Goal: Task Accomplishment & Management: Complete application form

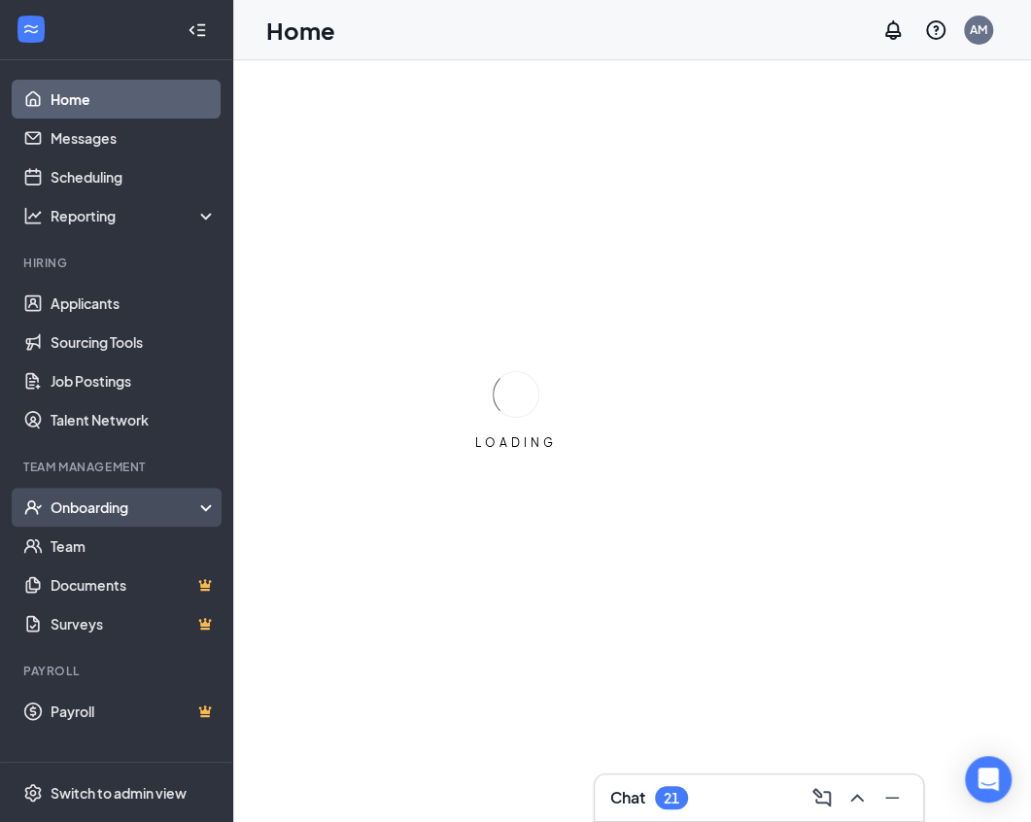
click at [103, 500] on div "Onboarding" at bounding box center [126, 506] width 150 height 19
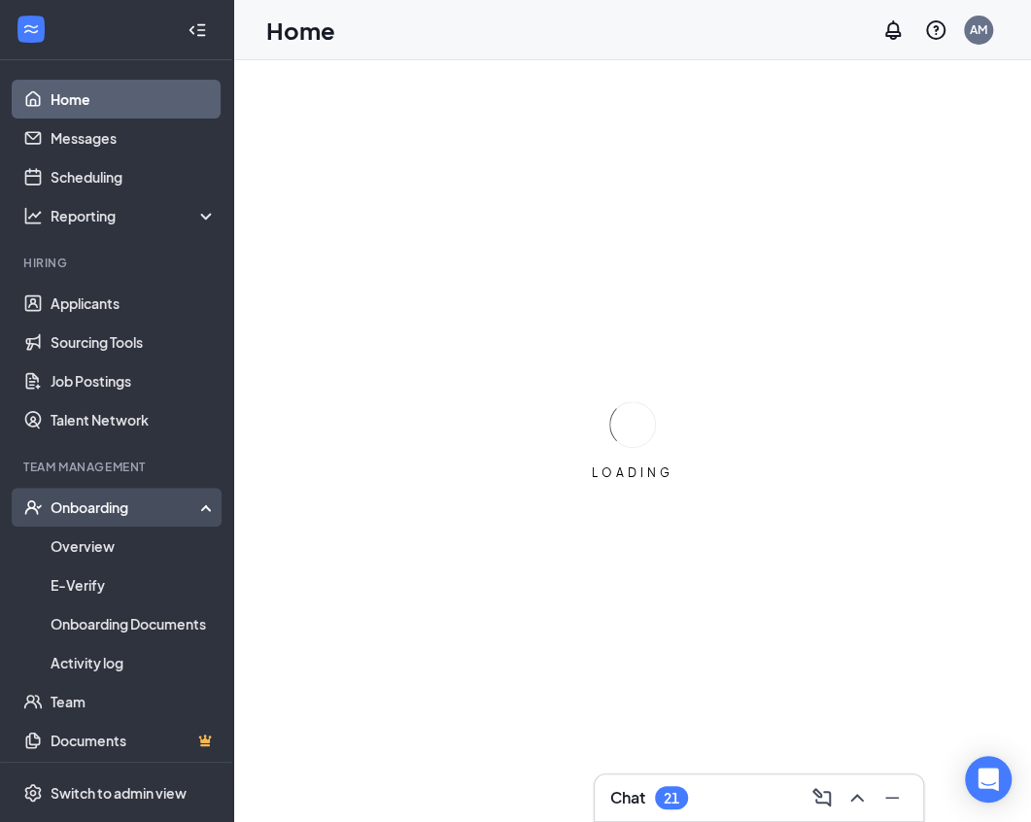
click at [103, 500] on div "Onboarding" at bounding box center [126, 506] width 150 height 19
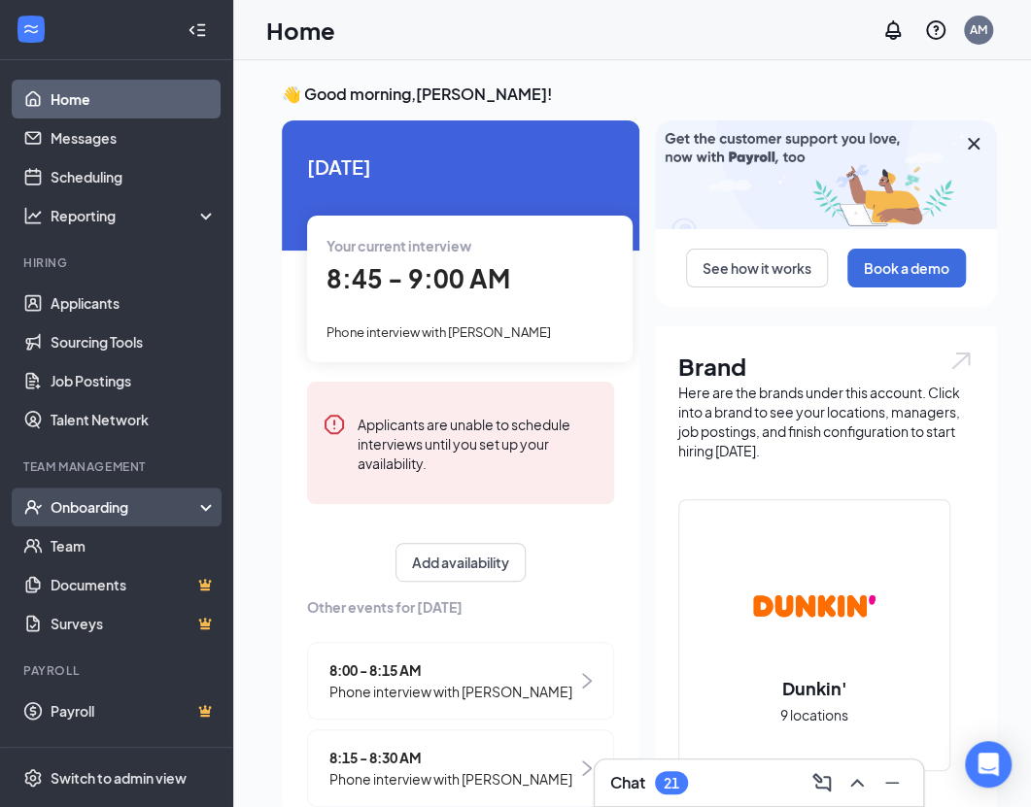
click at [101, 516] on div "Onboarding" at bounding box center [126, 506] width 150 height 19
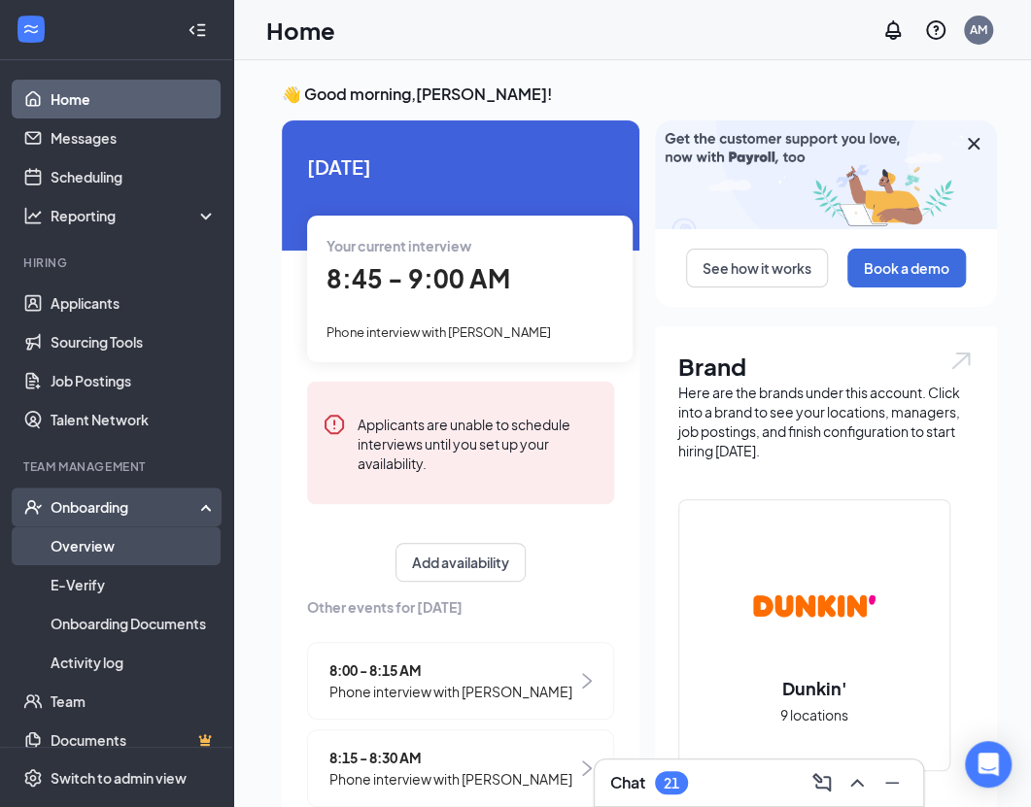
click at [99, 546] on link "Overview" at bounding box center [134, 546] width 166 height 39
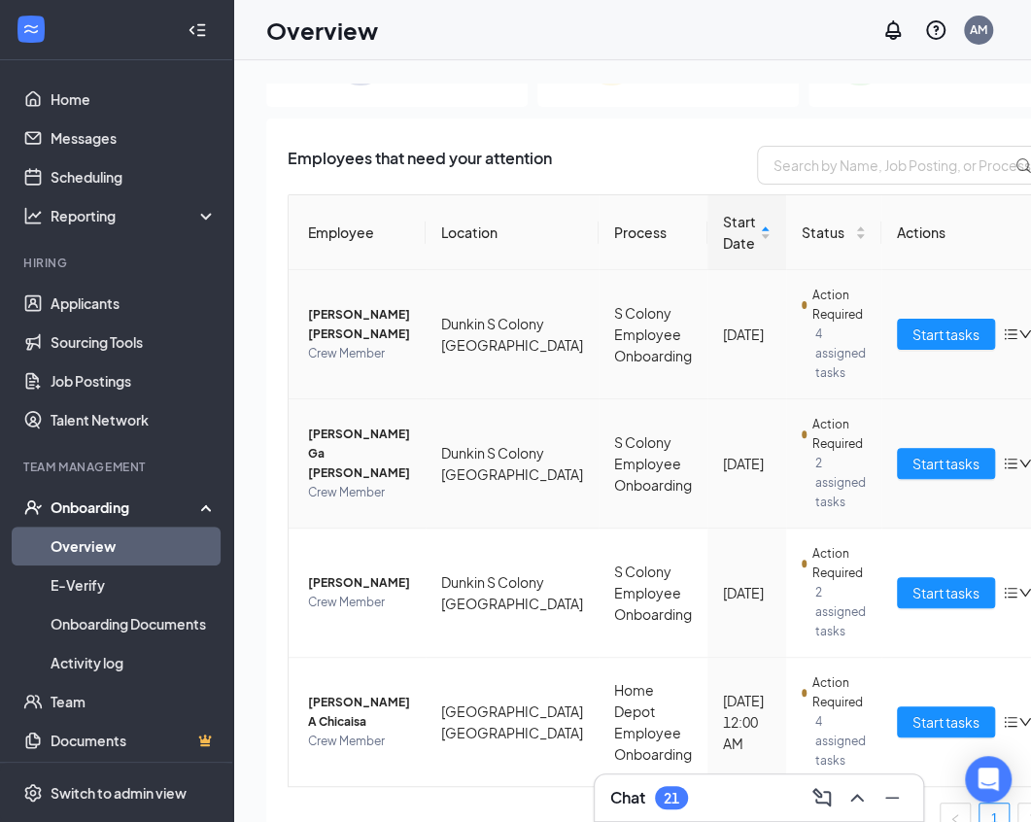
scroll to position [239, 0]
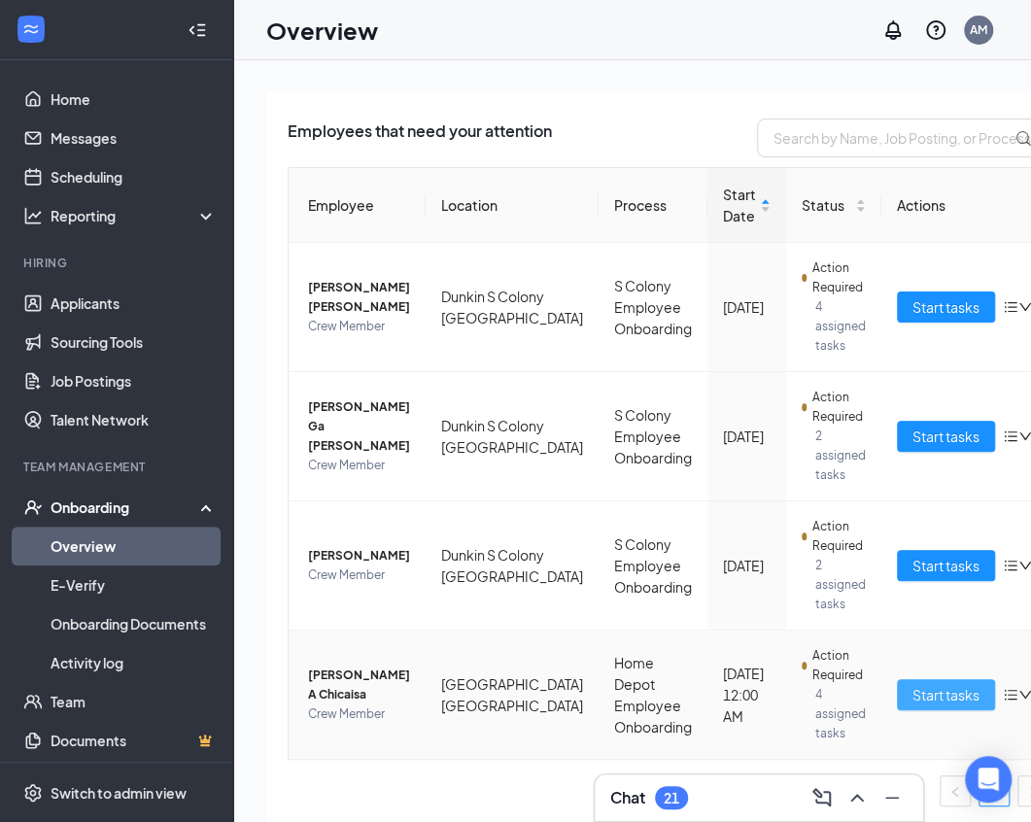
click at [912, 693] on span "Start tasks" at bounding box center [945, 694] width 67 height 21
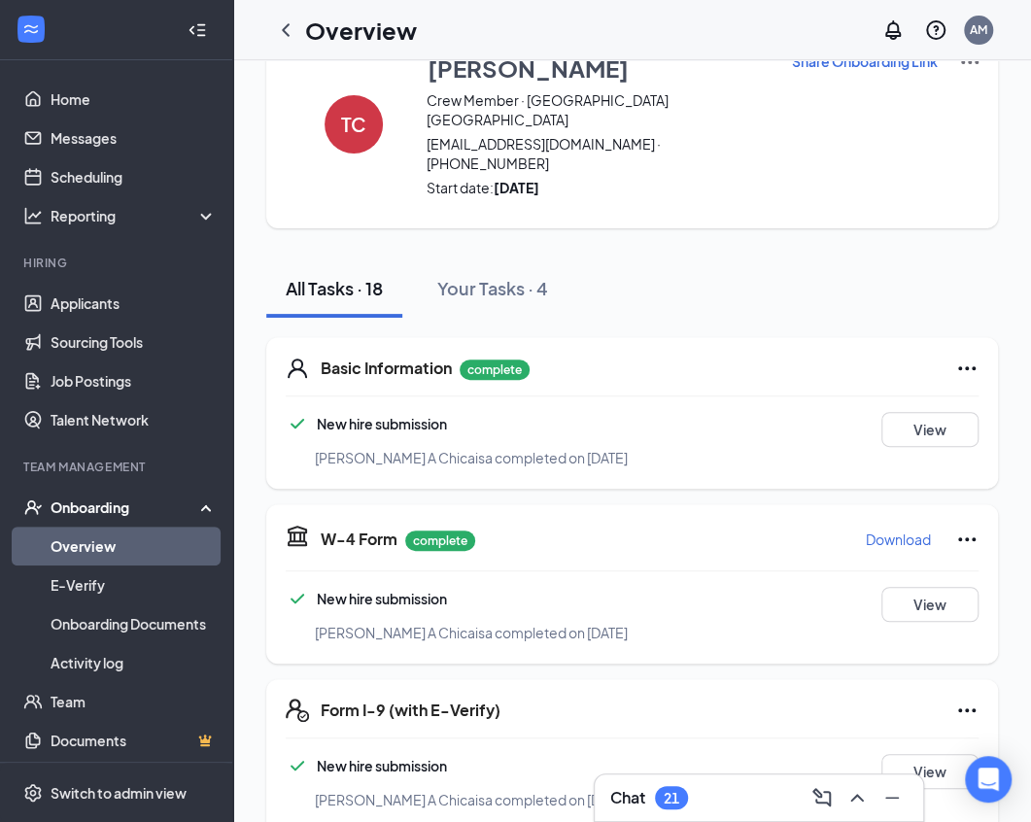
scroll to position [72, 0]
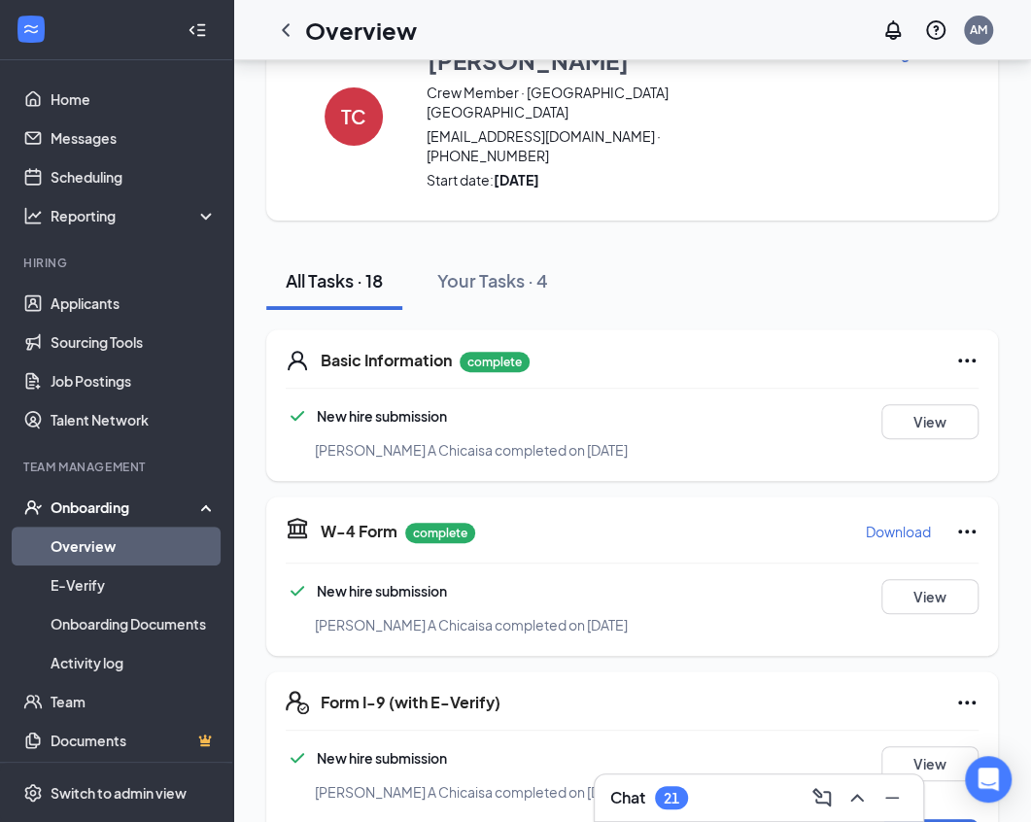
click at [889, 522] on p "Download" at bounding box center [898, 531] width 65 height 19
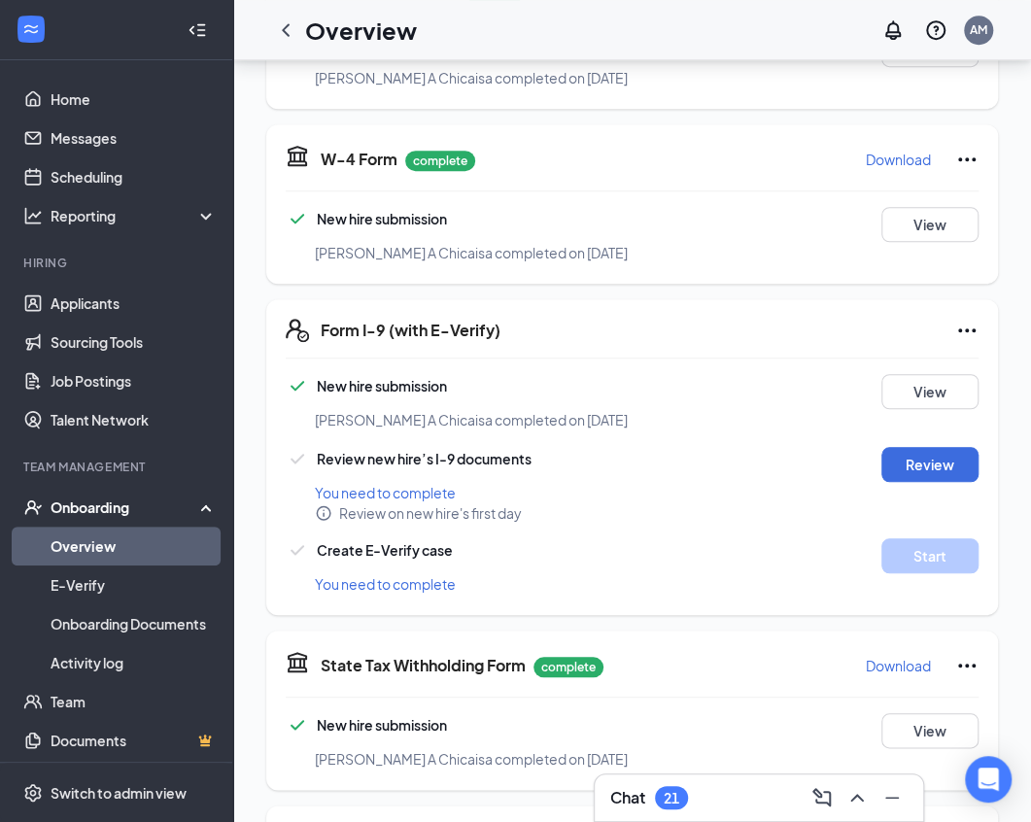
scroll to position [445, 0]
click at [893, 655] on p "Download" at bounding box center [898, 664] width 65 height 19
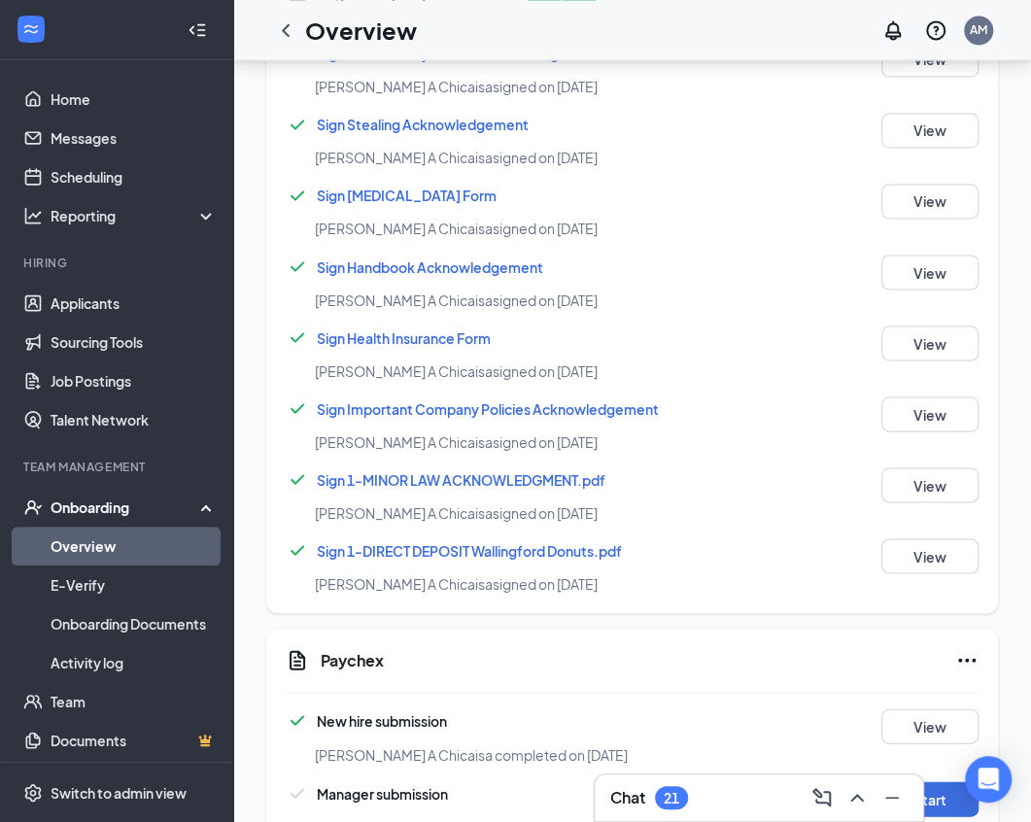
scroll to position [1586, 0]
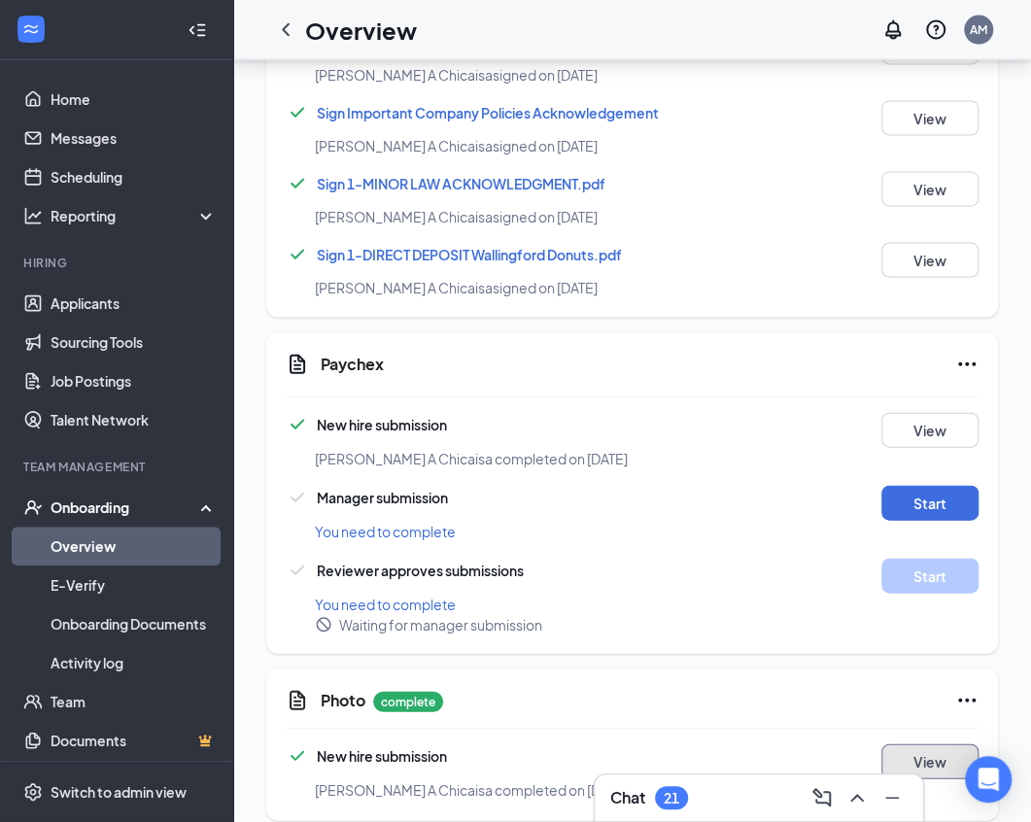
click at [932, 744] on button "View" at bounding box center [929, 761] width 97 height 35
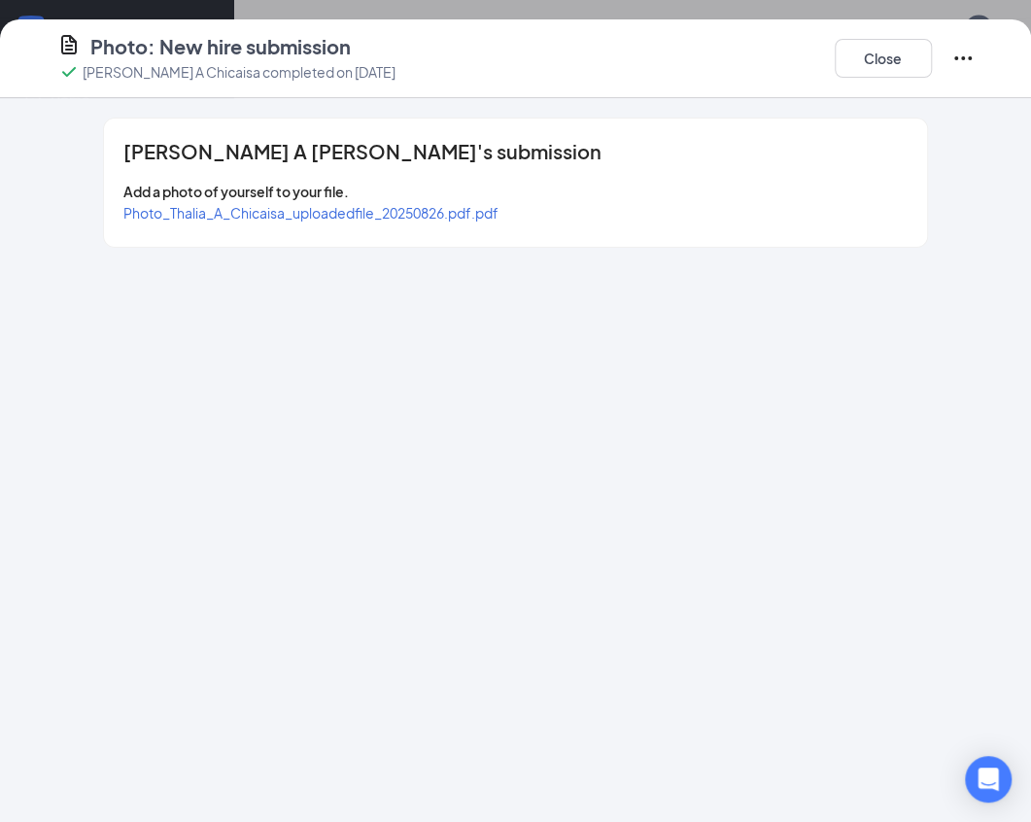
click at [374, 215] on span "Photo_Thalia_A_Chicaisa_uploadedfile_20250826.pdf.pdf" at bounding box center [310, 212] width 375 height 17
click at [900, 71] on button "Close" at bounding box center [883, 58] width 97 height 39
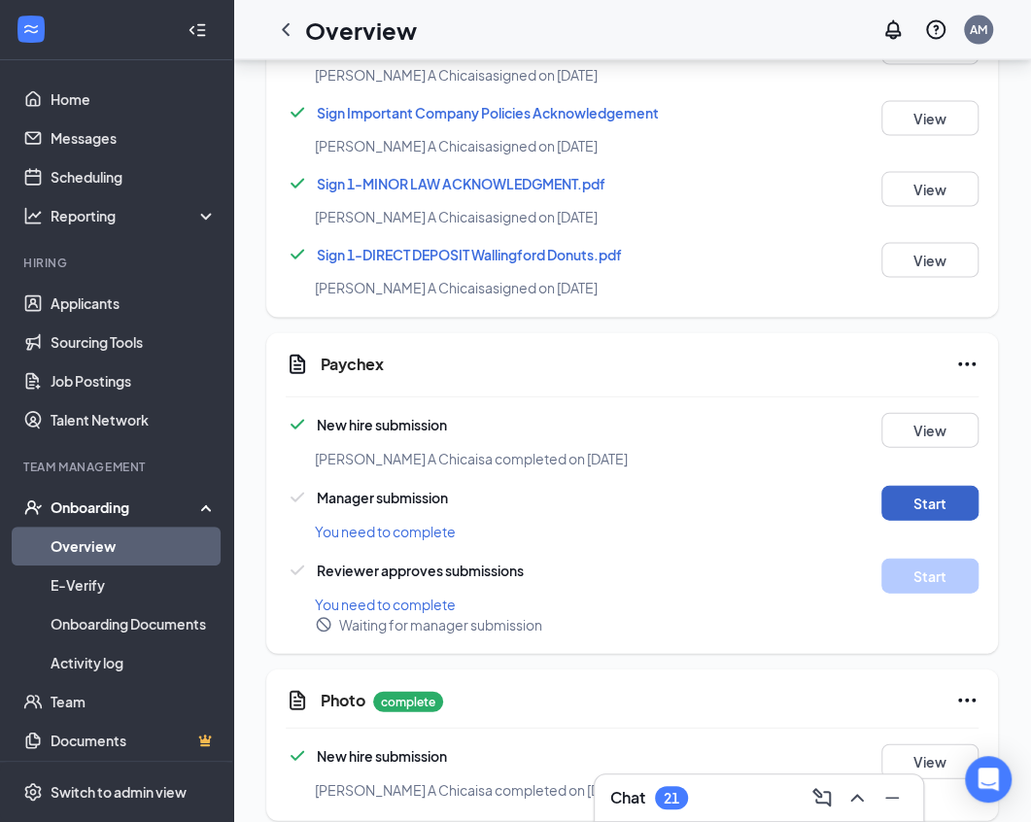
click at [915, 486] on button "Start" at bounding box center [929, 503] width 97 height 35
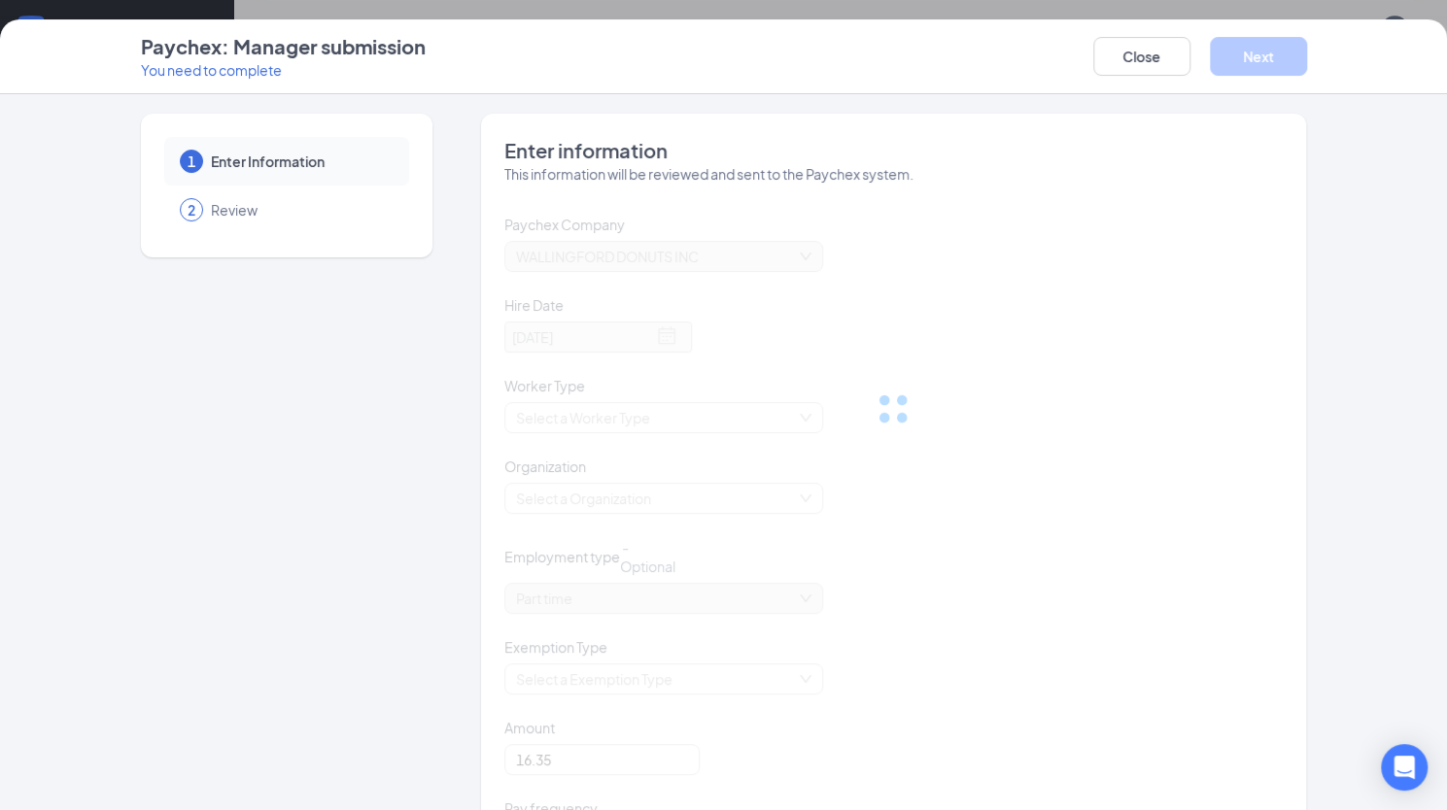
scroll to position [1185, 0]
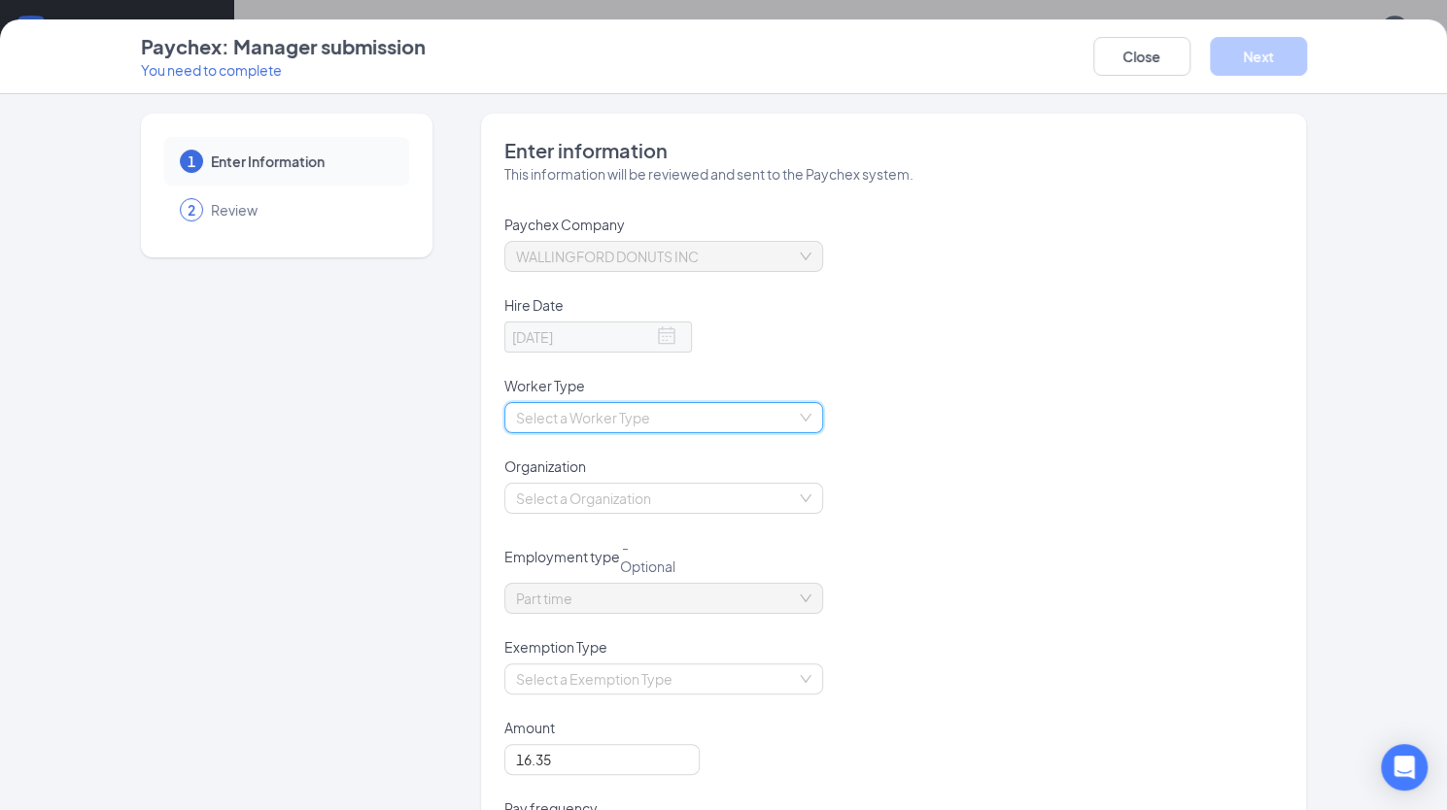
click at [742, 413] on input "search" at bounding box center [657, 417] width 282 height 29
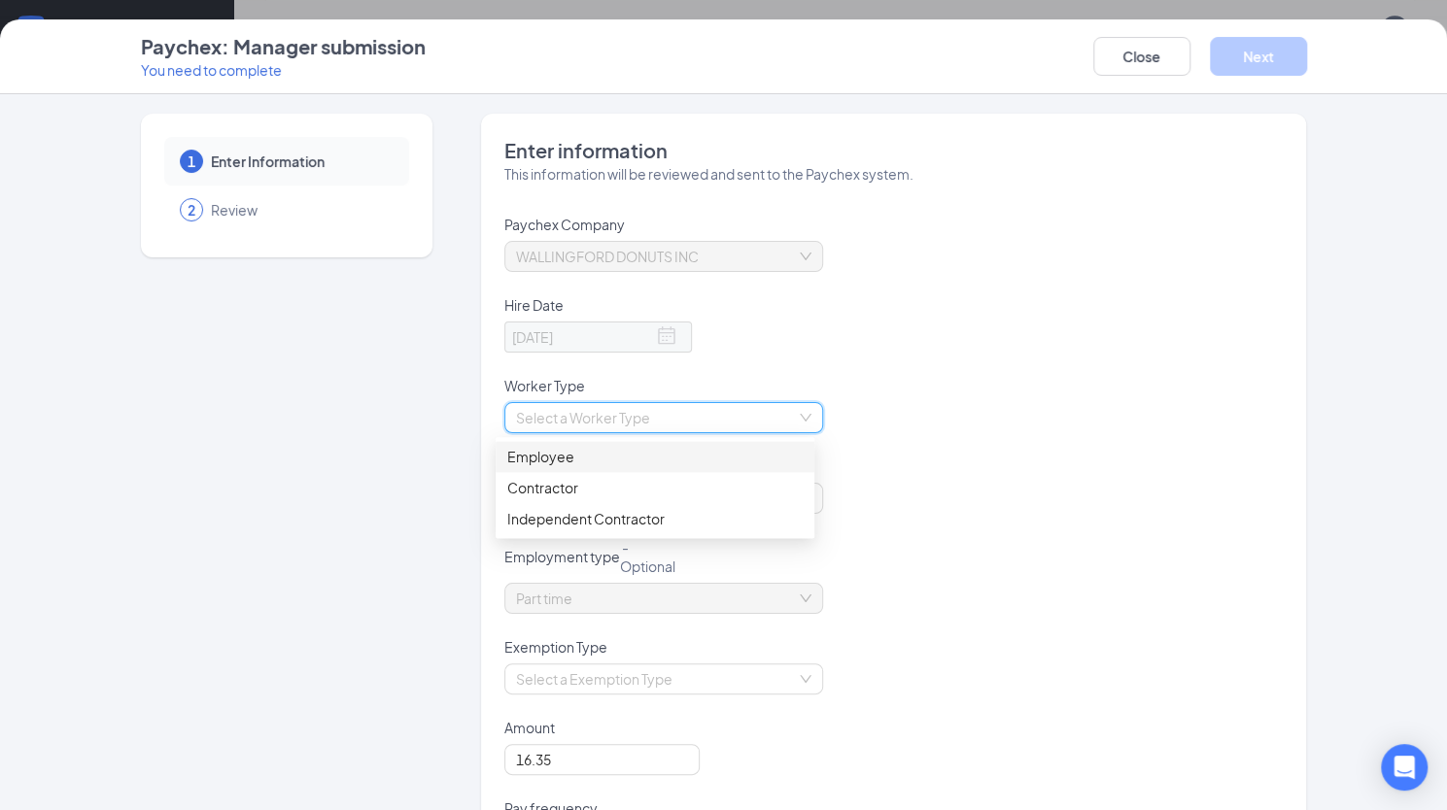
click at [541, 460] on div "Employee" at bounding box center [654, 456] width 295 height 21
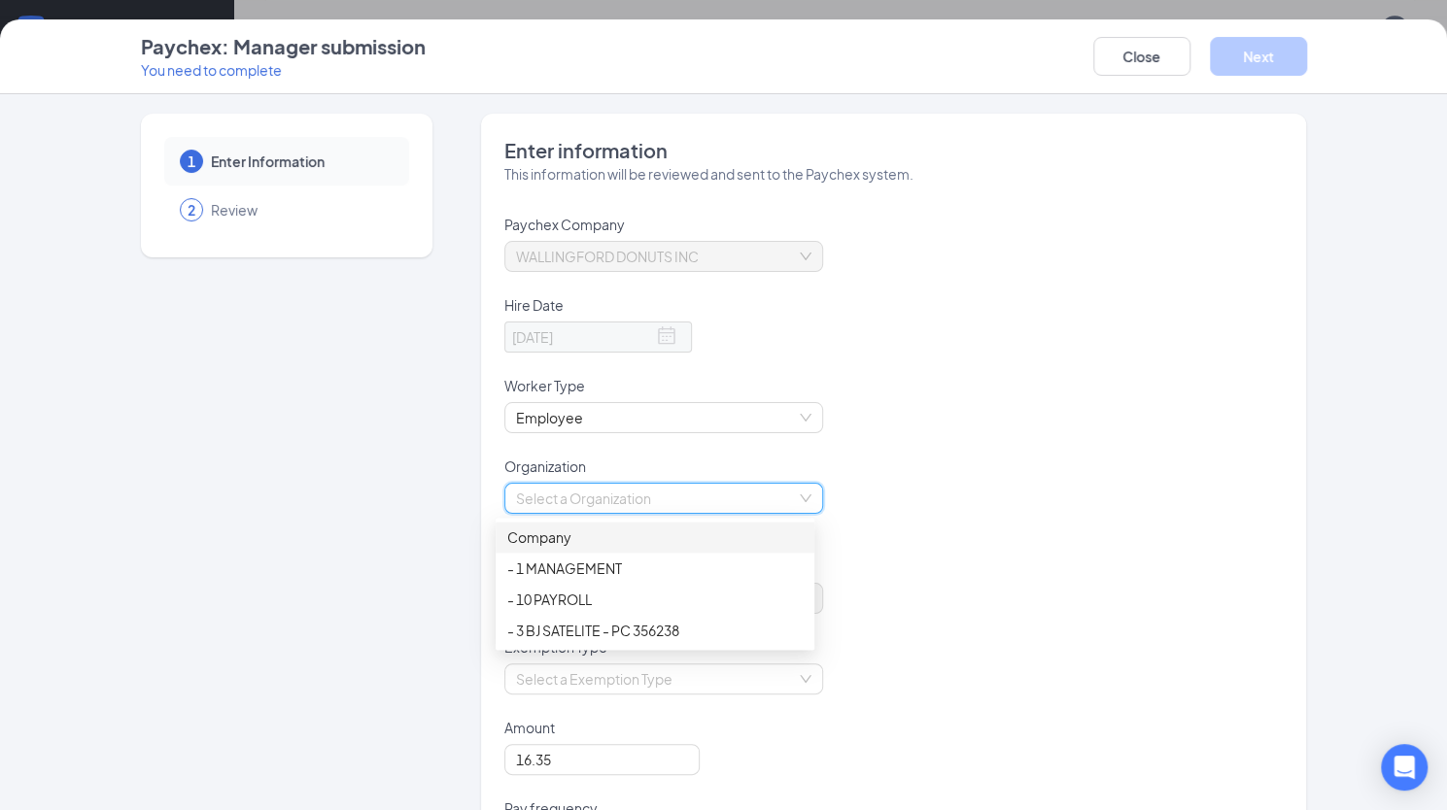
click at [659, 497] on input "search" at bounding box center [657, 498] width 282 height 29
click at [604, 597] on div "- 10 PAYROLL" at bounding box center [654, 599] width 295 height 21
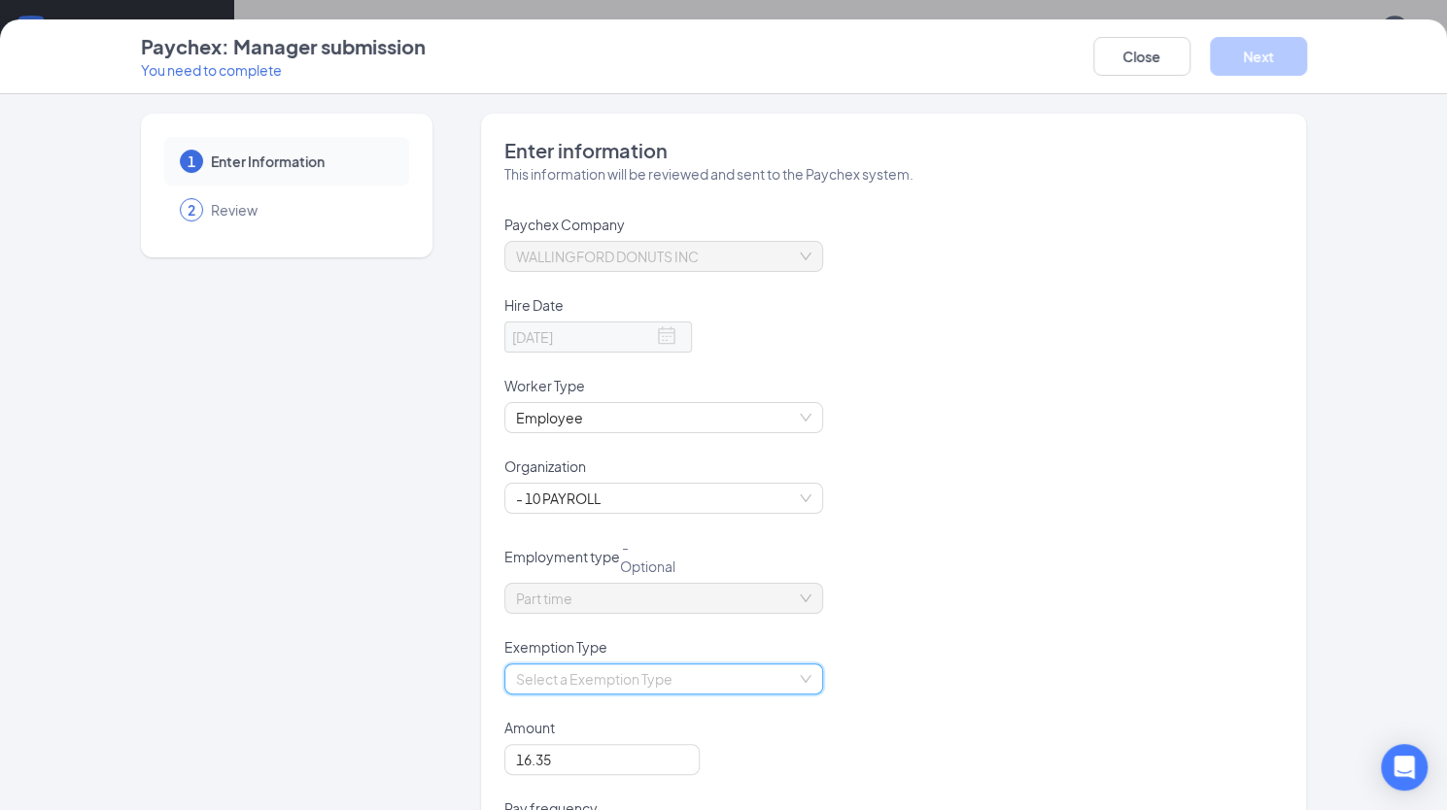
click at [668, 673] on input "search" at bounding box center [657, 679] width 282 height 29
click at [544, 746] on div "Non Exempt" at bounding box center [654, 748] width 295 height 21
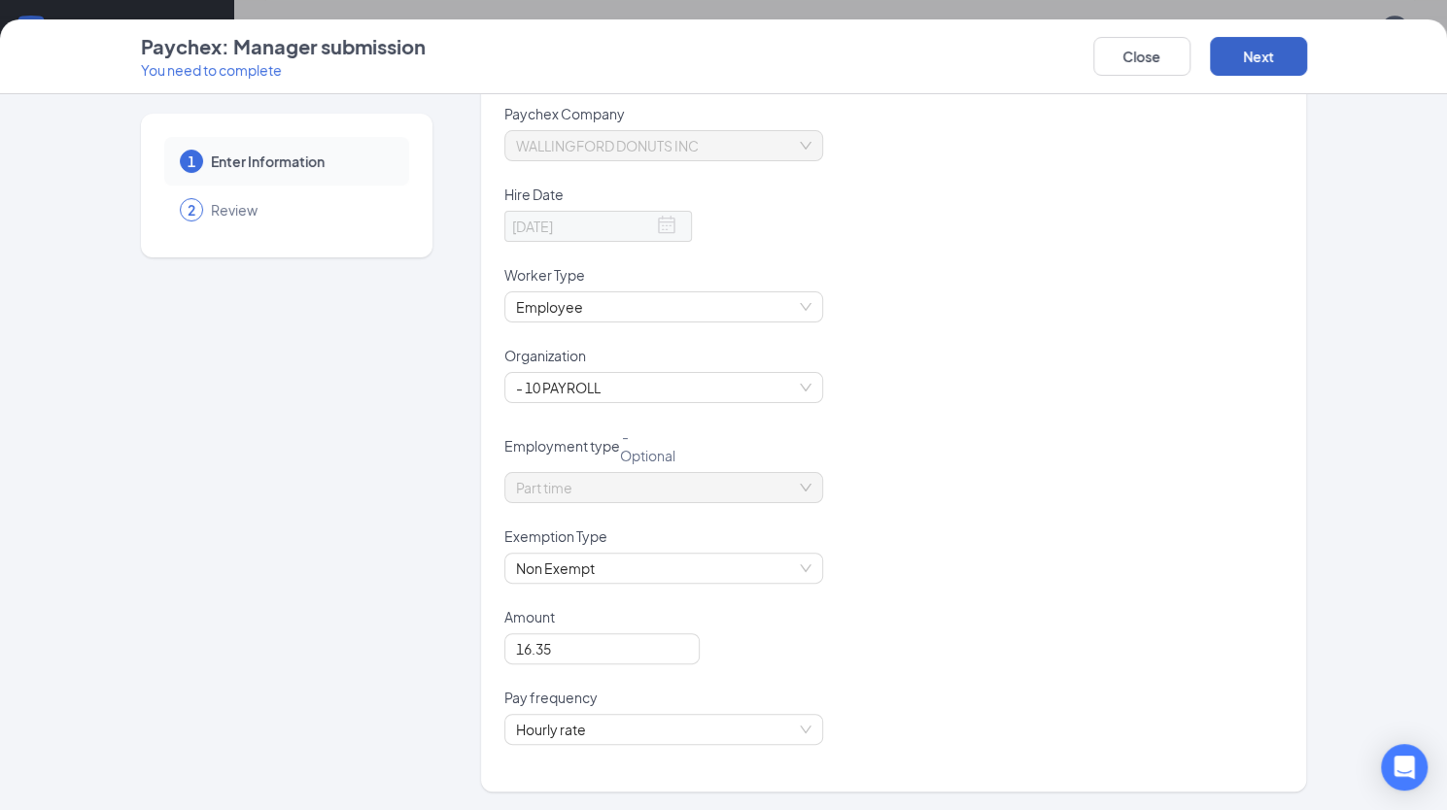
click at [1044, 61] on button "Next" at bounding box center [1258, 56] width 97 height 39
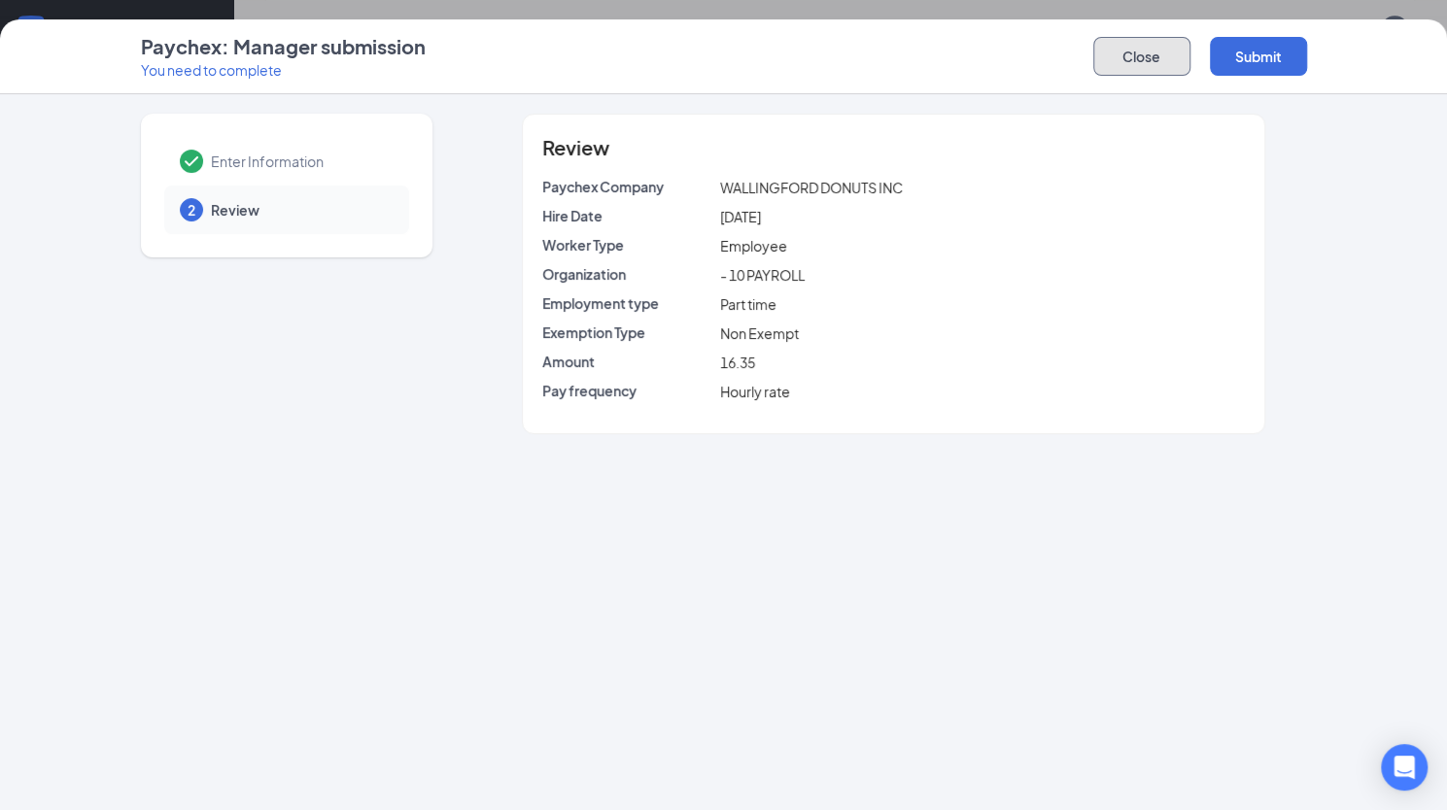
click at [1044, 52] on button "Close" at bounding box center [1141, 56] width 97 height 39
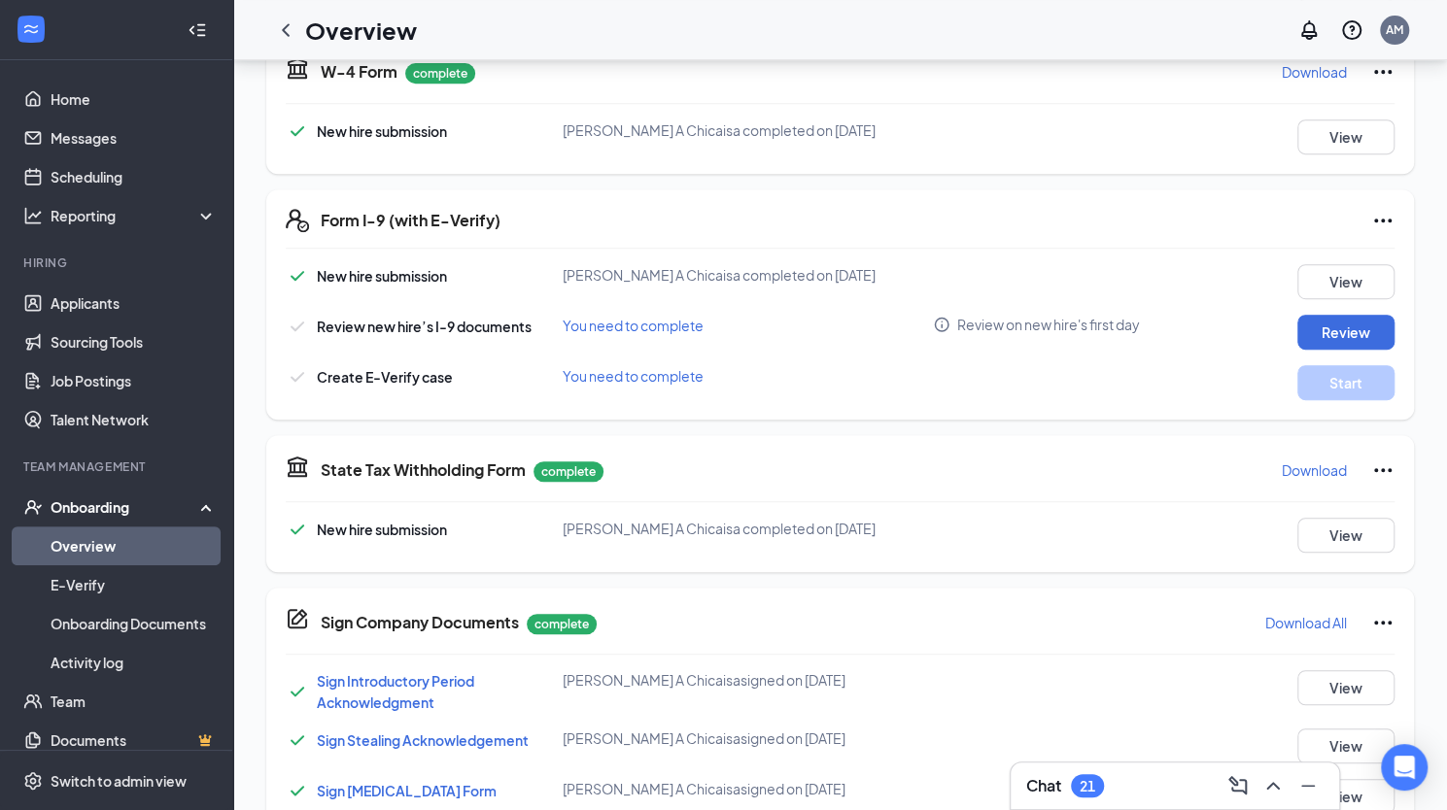
scroll to position [398, 0]
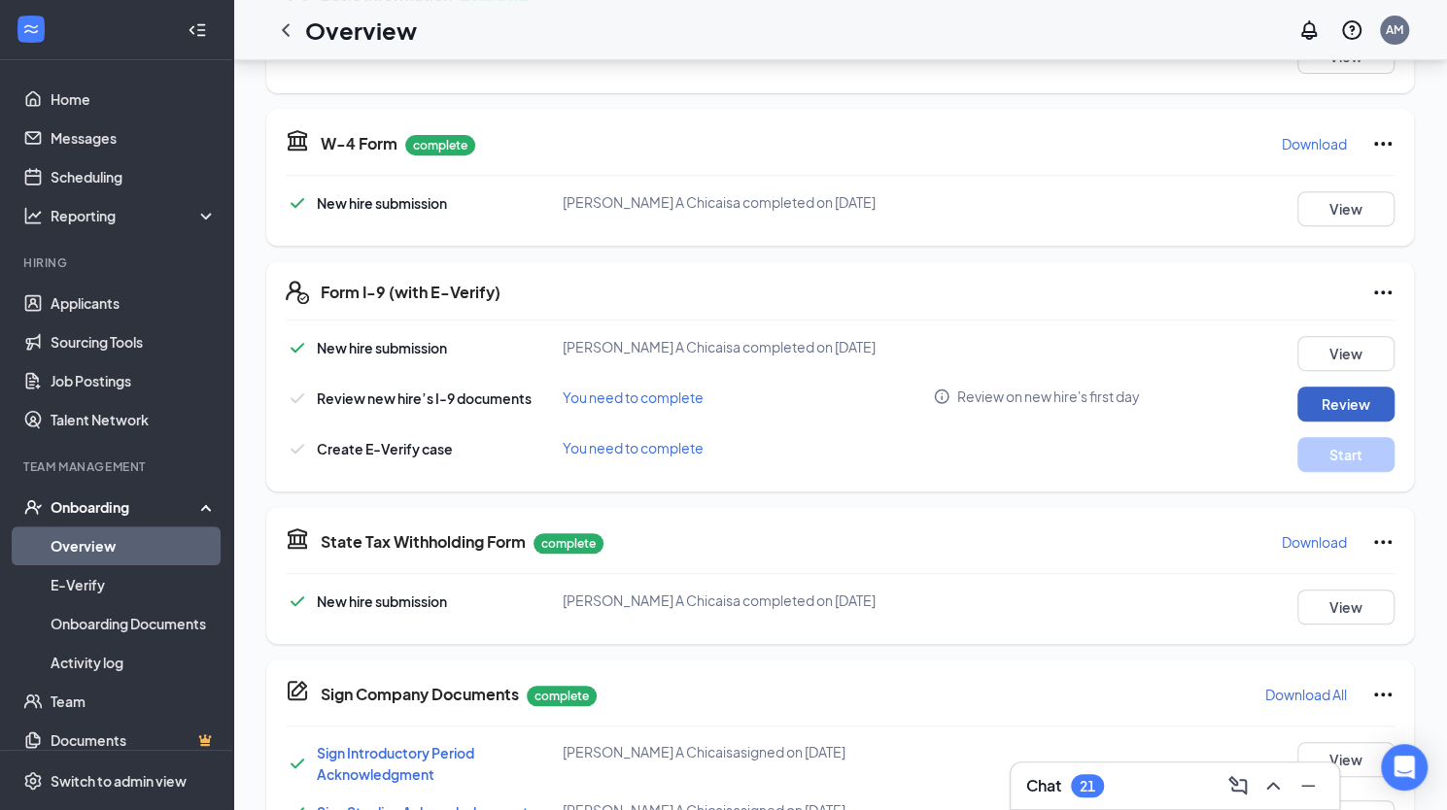
click at [1044, 397] on button "Review" at bounding box center [1345, 404] width 97 height 35
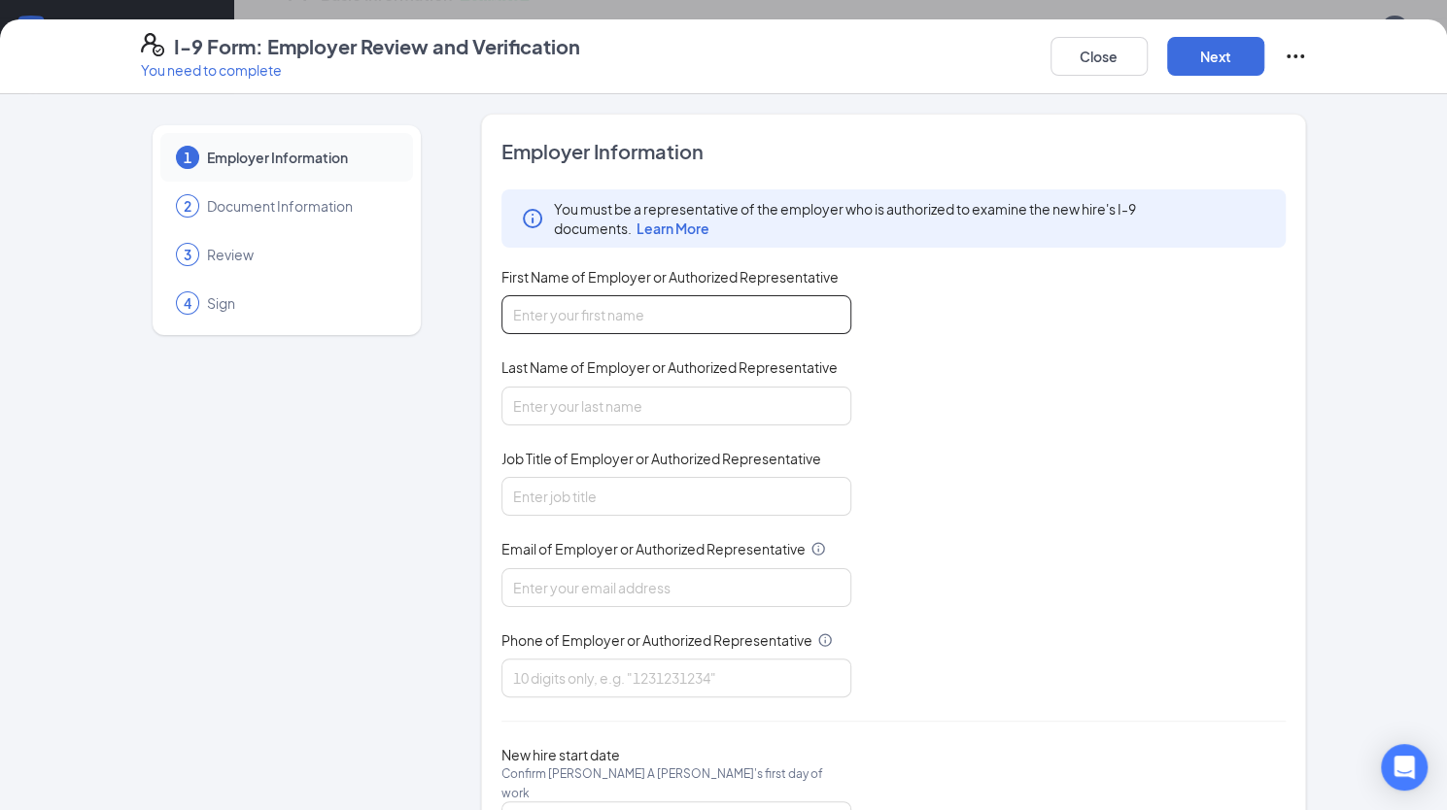
click at [563, 312] on input "First Name of Employer or Authorized Representative" at bounding box center [676, 314] width 350 height 39
type input "Amber"
type input "Montague"
type input "HR Manager"
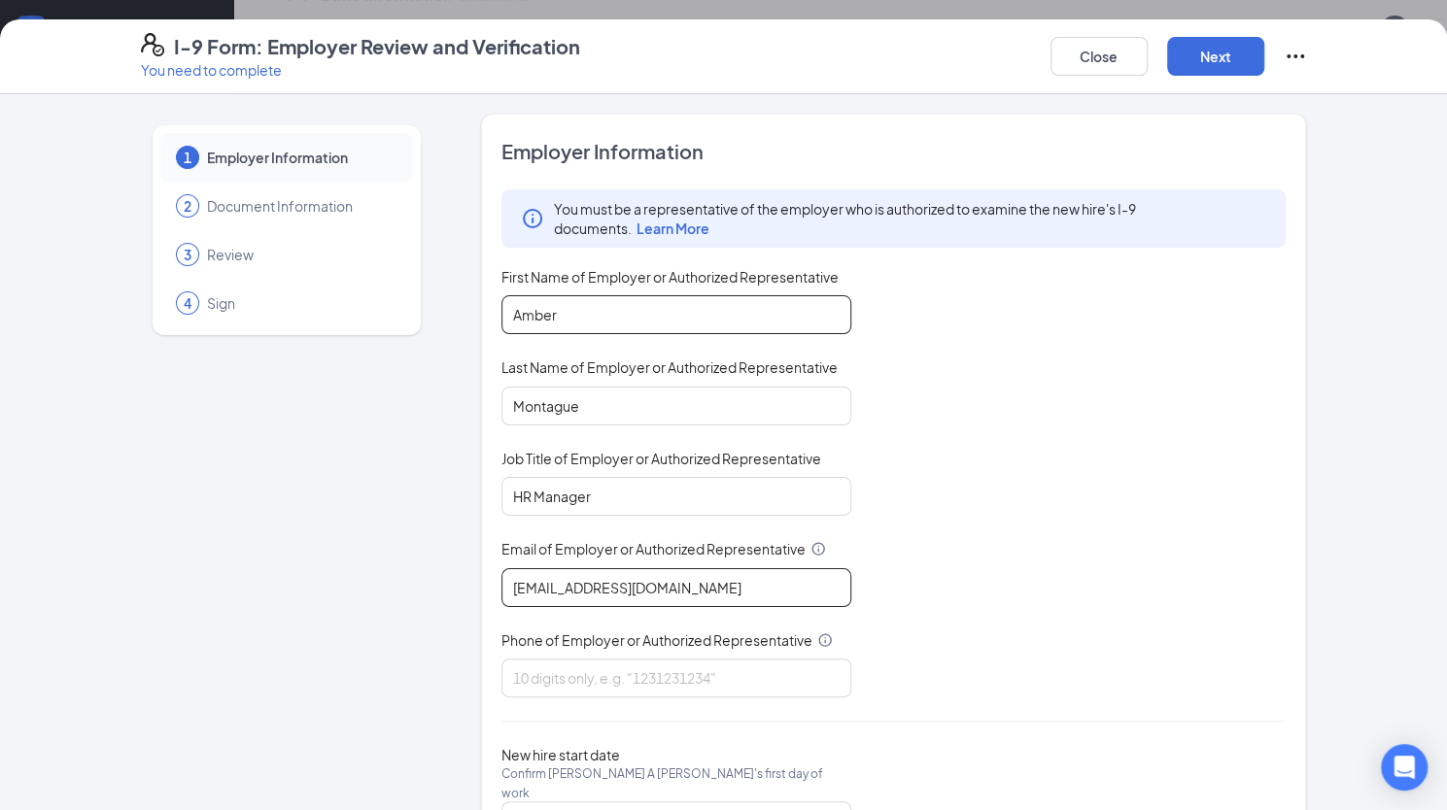
type input "amber.montague@mcrdonuts.com"
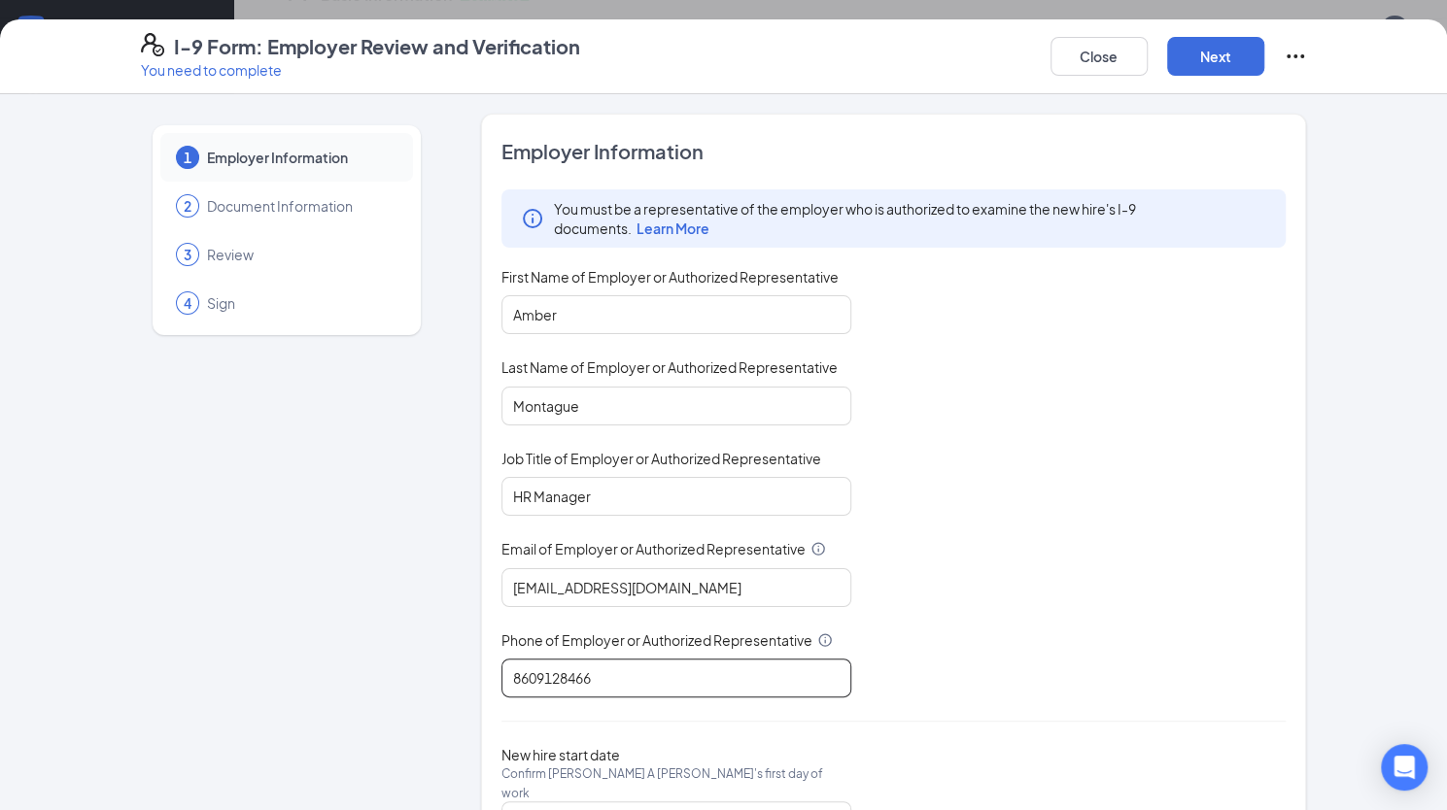
scroll to position [82, 0]
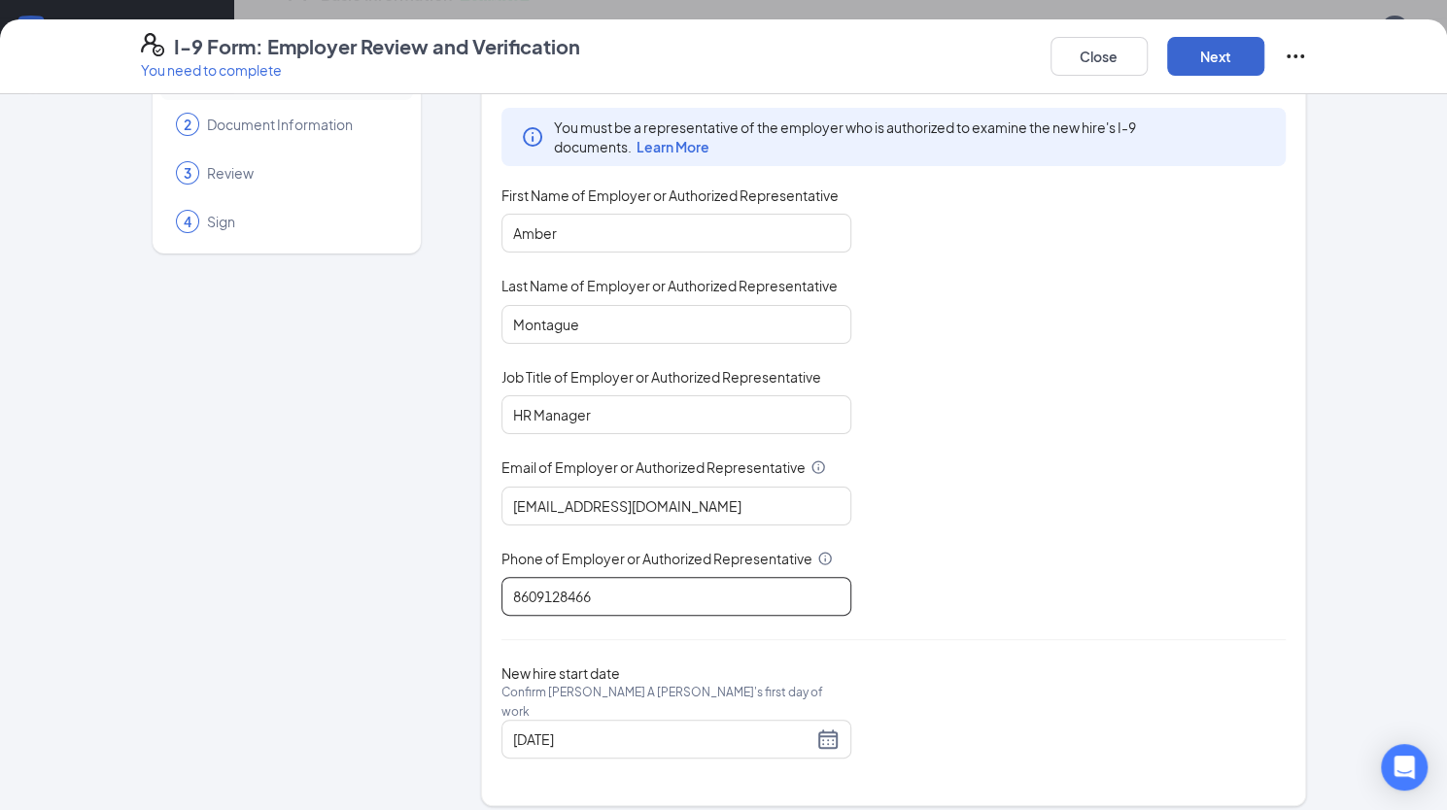
type input "8609128466"
click at [1044, 51] on button "Next" at bounding box center [1215, 56] width 97 height 39
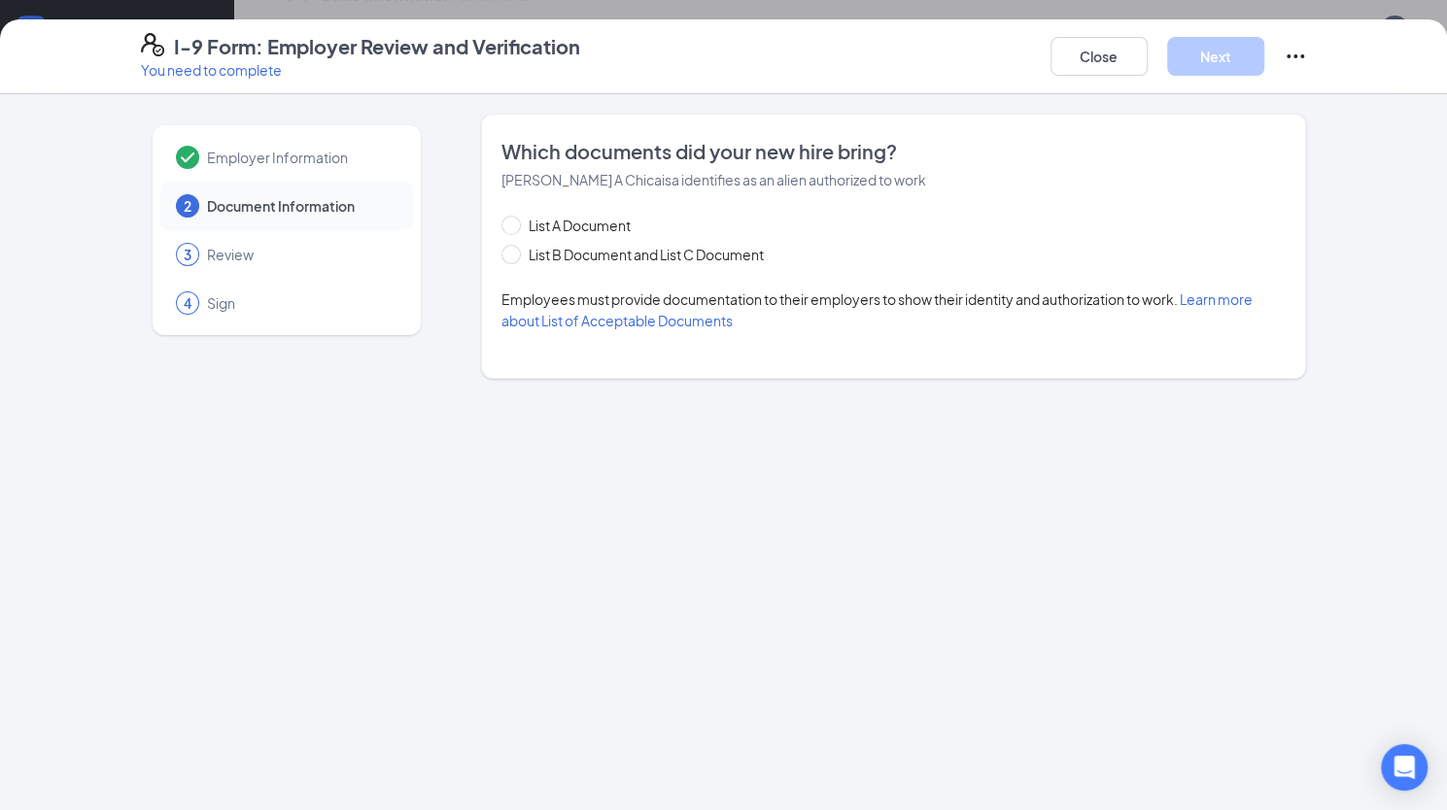
scroll to position [0, 0]
click at [504, 216] on input "List A Document" at bounding box center [508, 223] width 14 height 14
radio input "true"
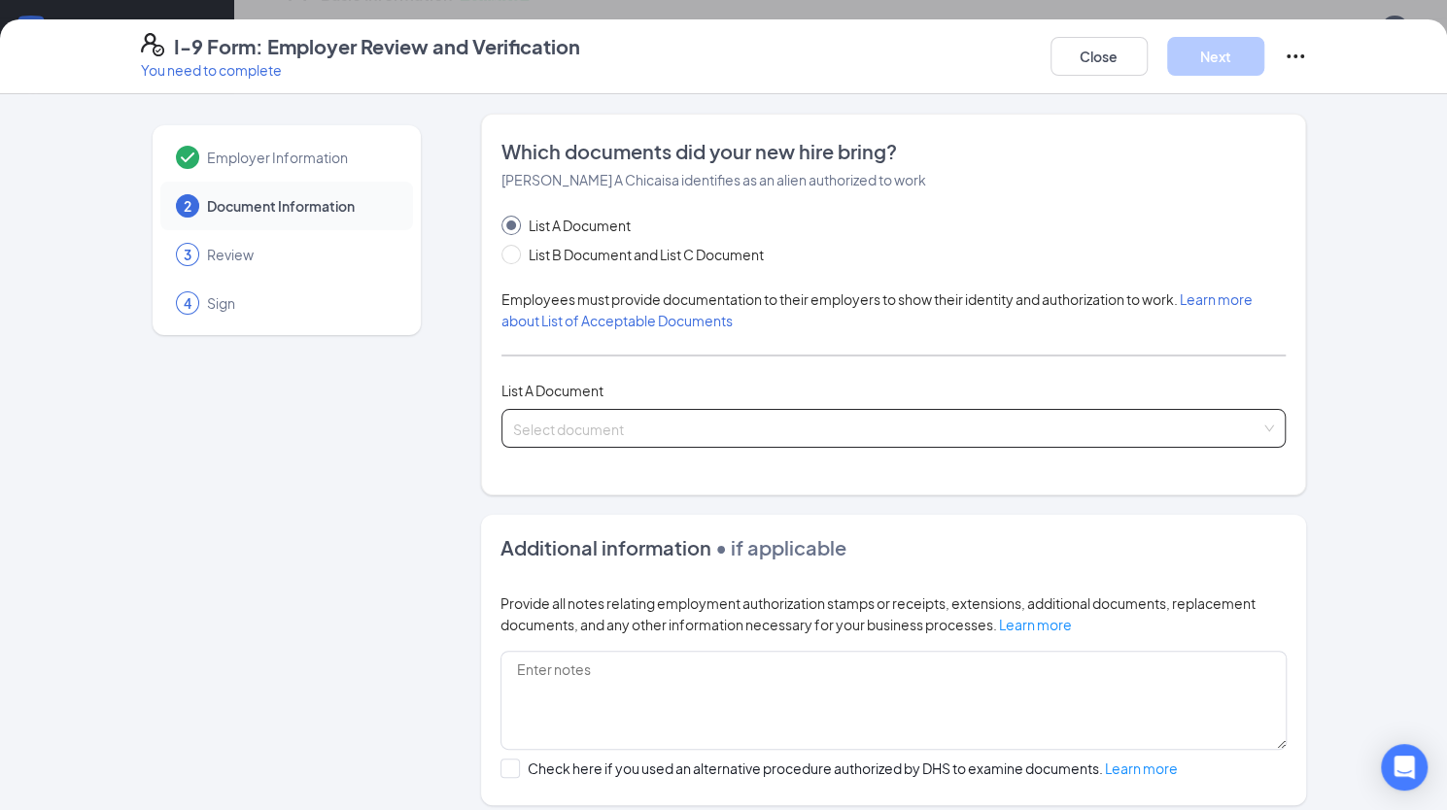
click at [591, 424] on div "Select document List A Documents Employment Authorization Document card that co…" at bounding box center [893, 428] width 785 height 39
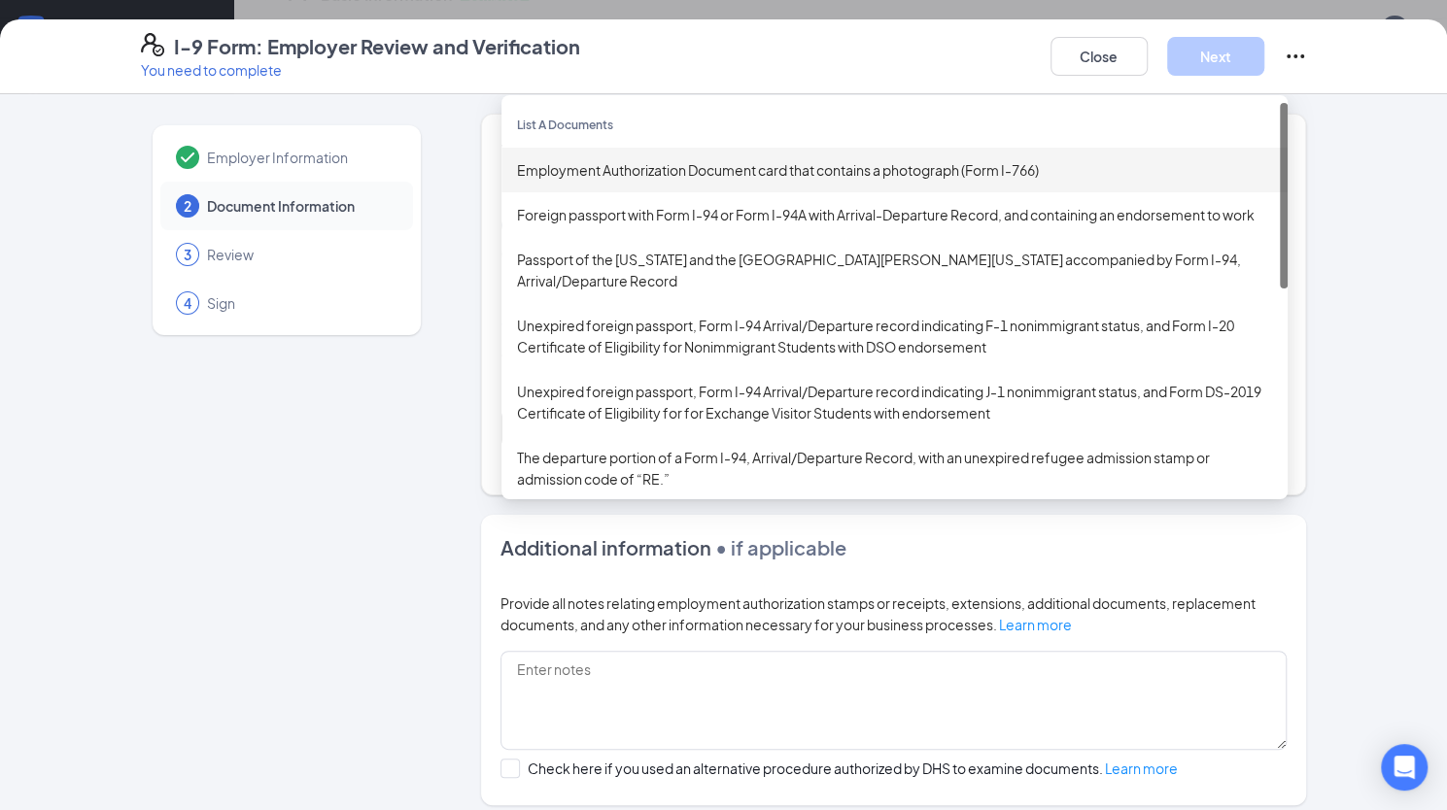
click at [663, 174] on div "Employment Authorization Document card that contains a photograph (Form I-766)" at bounding box center [894, 169] width 755 height 21
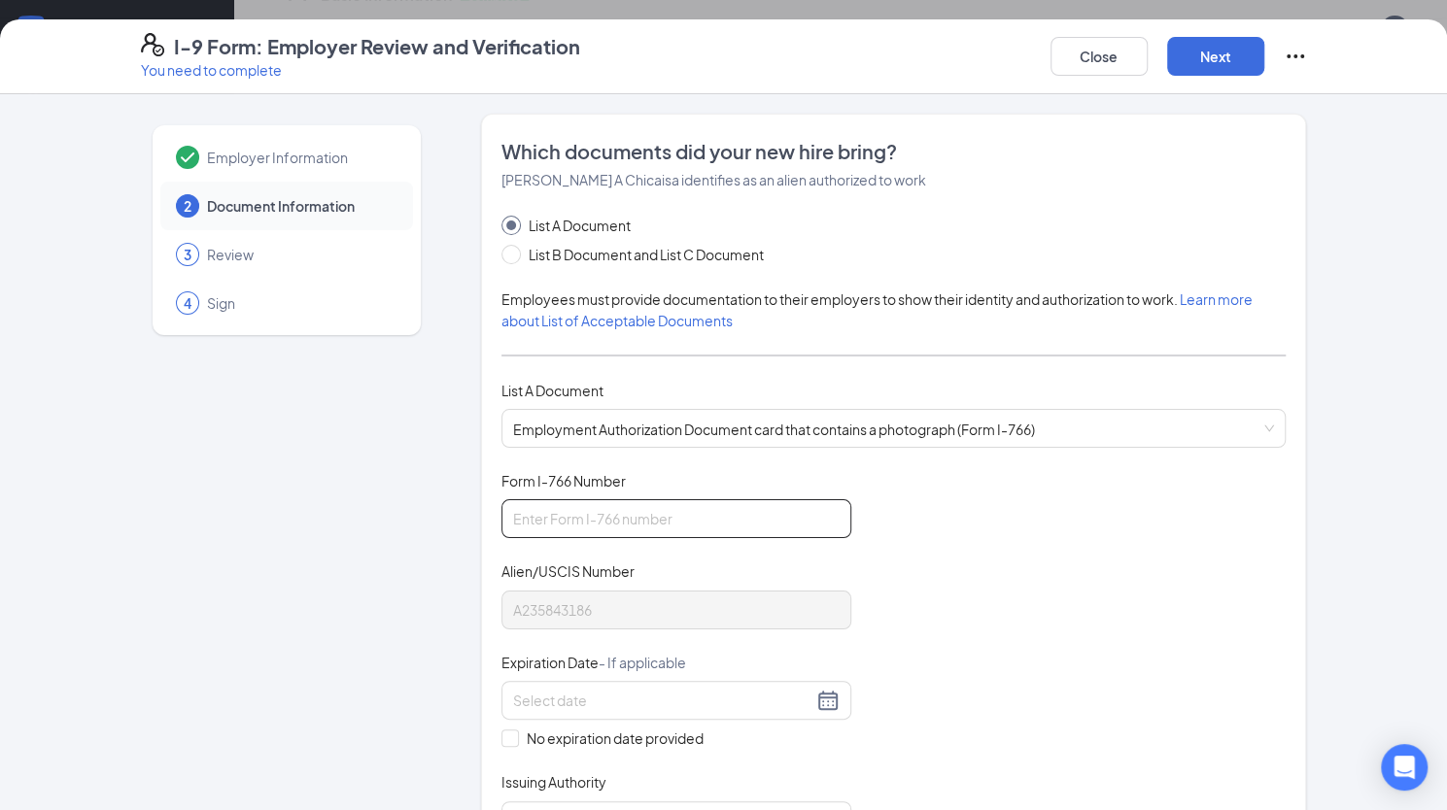
click at [633, 521] on input "Form I-766 Number" at bounding box center [676, 518] width 350 height 39
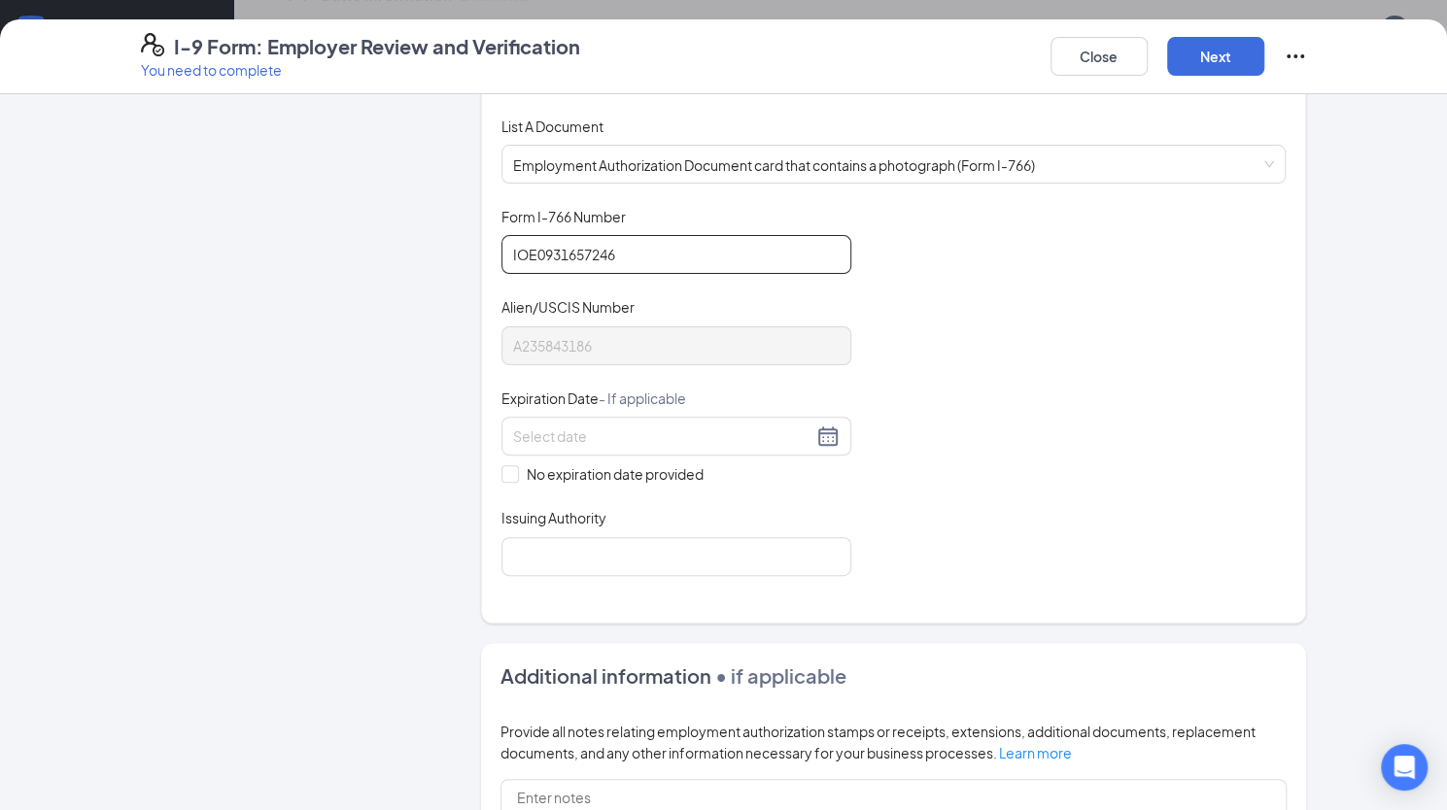
scroll to position [274, 0]
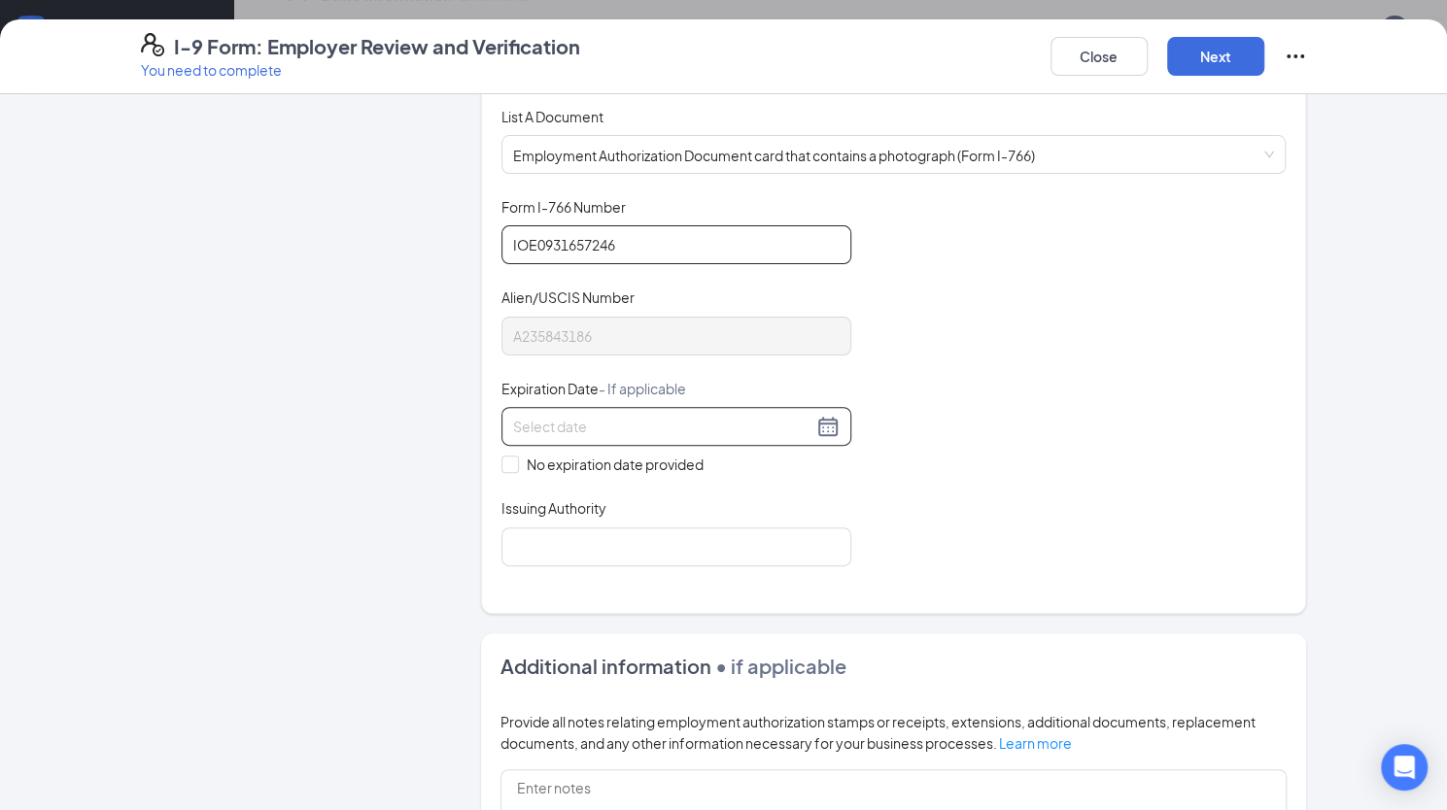
type input "IOE0931657246"
click at [596, 419] on input at bounding box center [662, 426] width 299 height 21
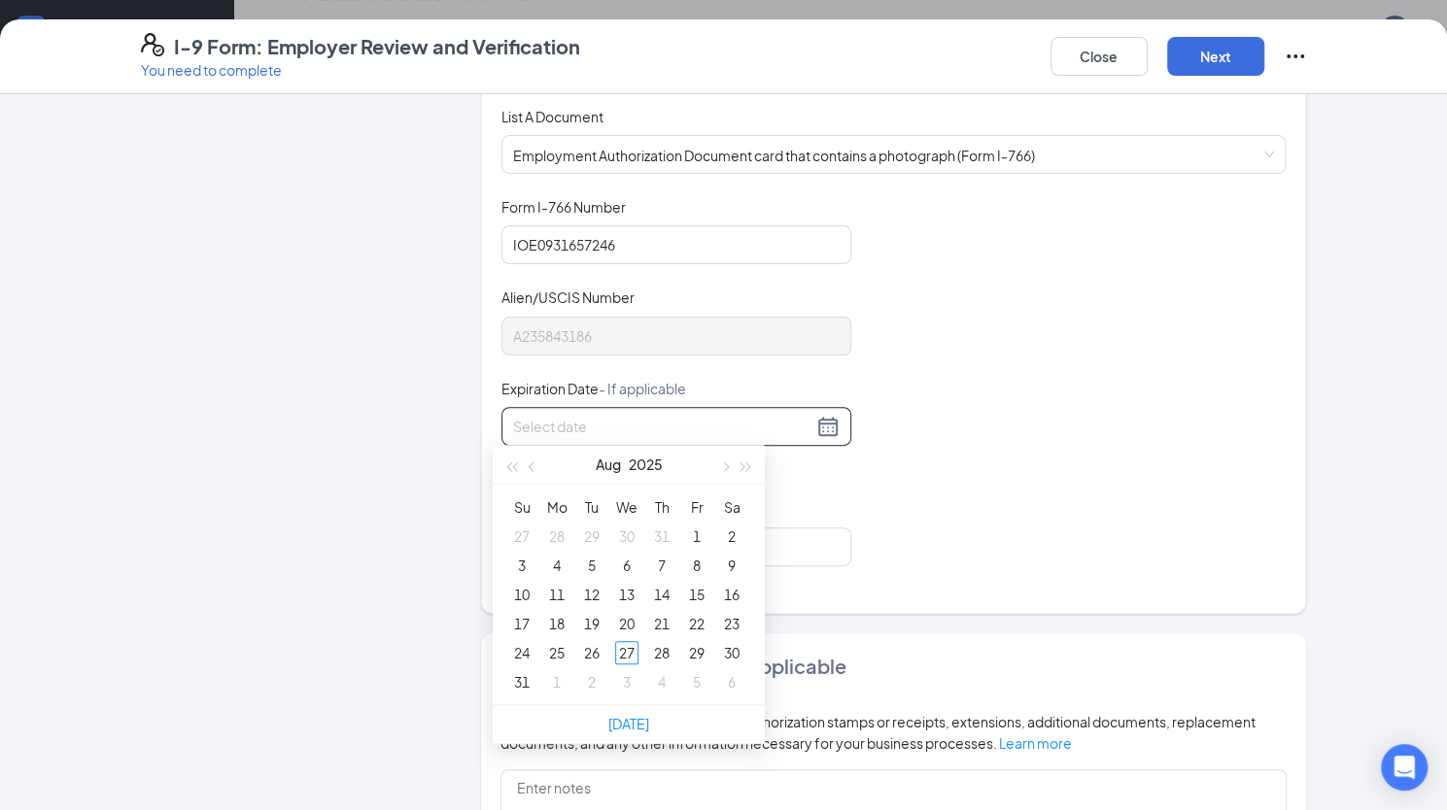
click at [596, 419] on input at bounding box center [662, 426] width 299 height 21
click at [593, 657] on div "28" at bounding box center [591, 652] width 23 height 23
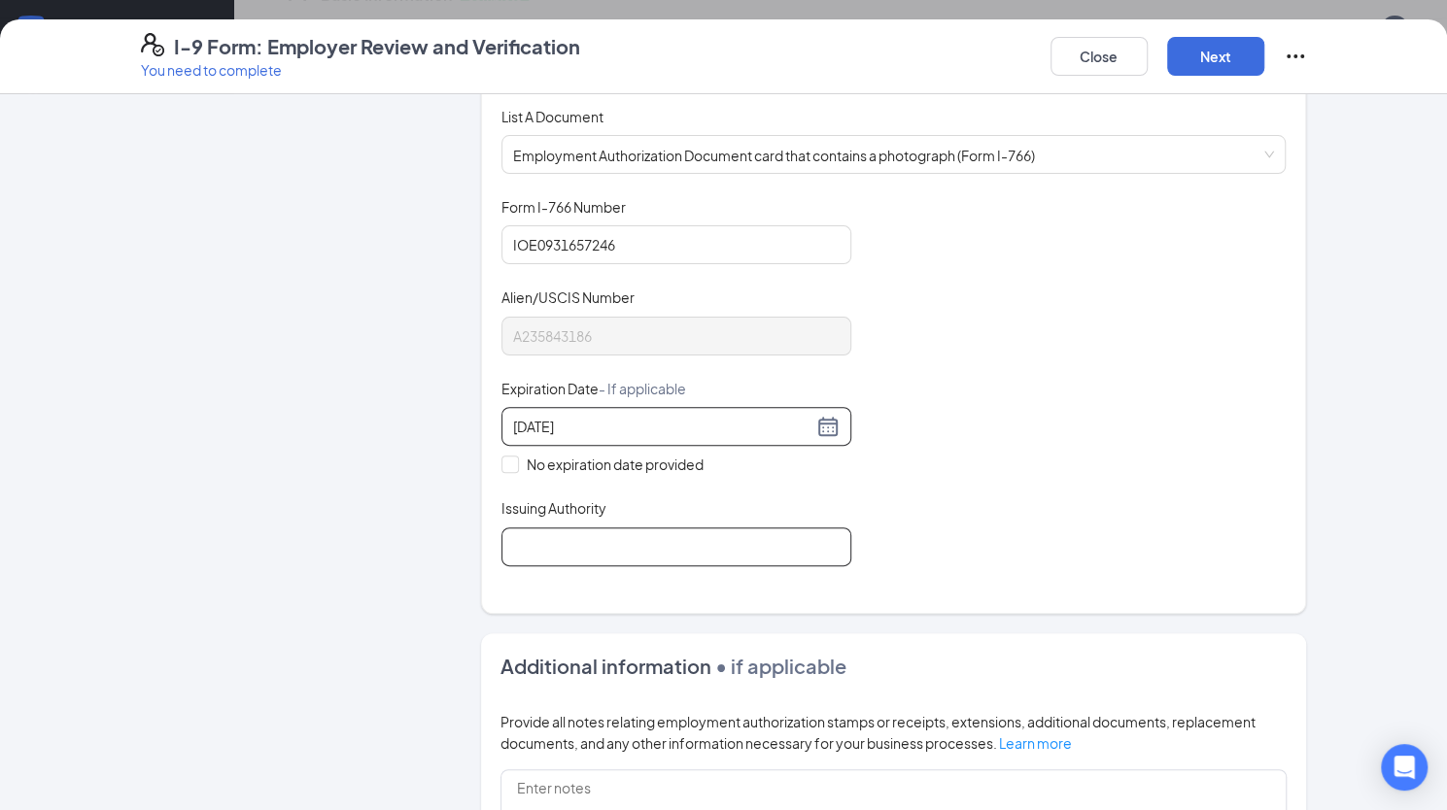
type input "05/28/2030"
click at [558, 537] on input "Issuing Authority" at bounding box center [676, 547] width 350 height 39
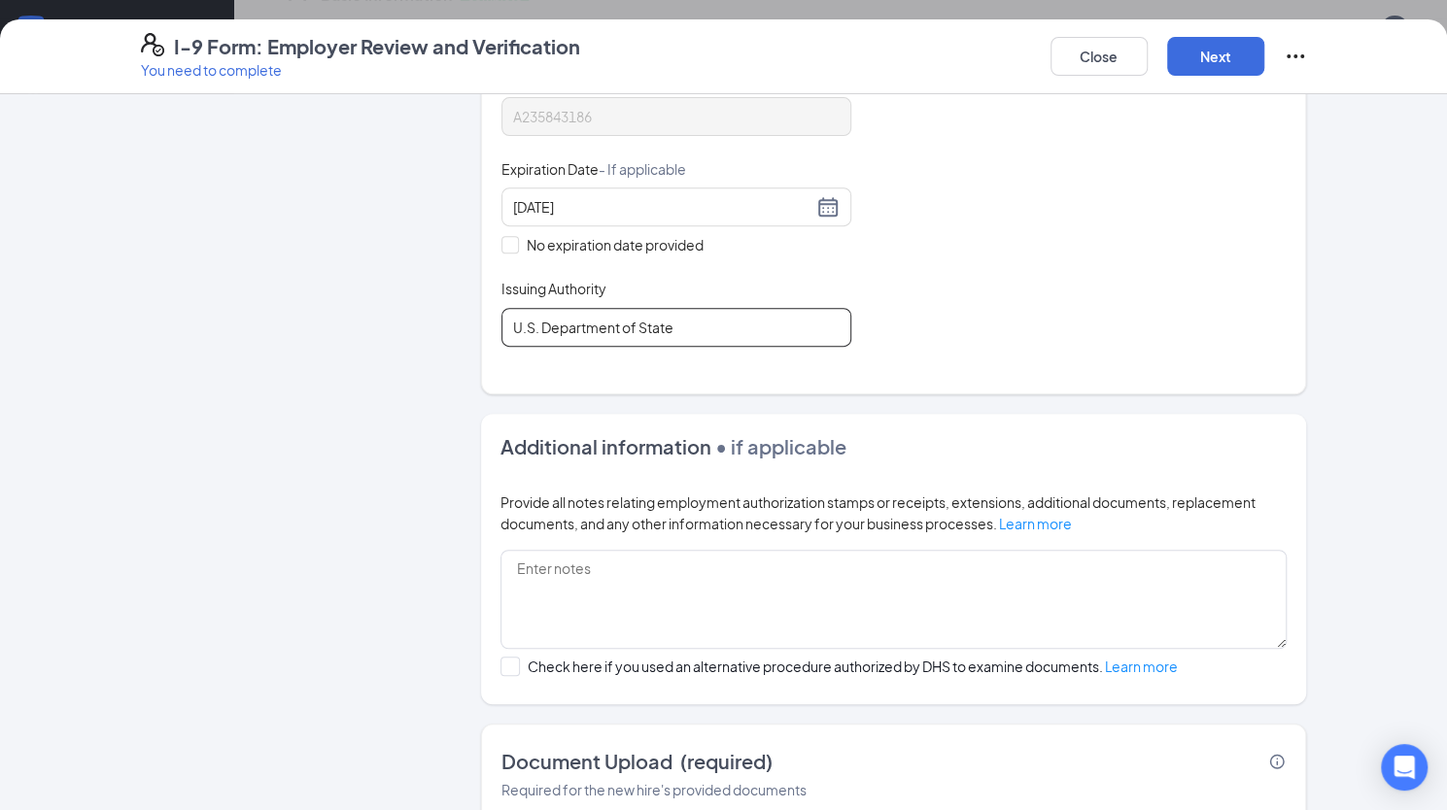
scroll to position [495, 0]
drag, startPoint x: 680, startPoint y: 319, endPoint x: 349, endPoint y: 324, distance: 331.3
click at [349, 324] on div "Employer Information 2 Document Information 3 Review 4 Sign Which documents did…" at bounding box center [724, 266] width 1166 height 1294
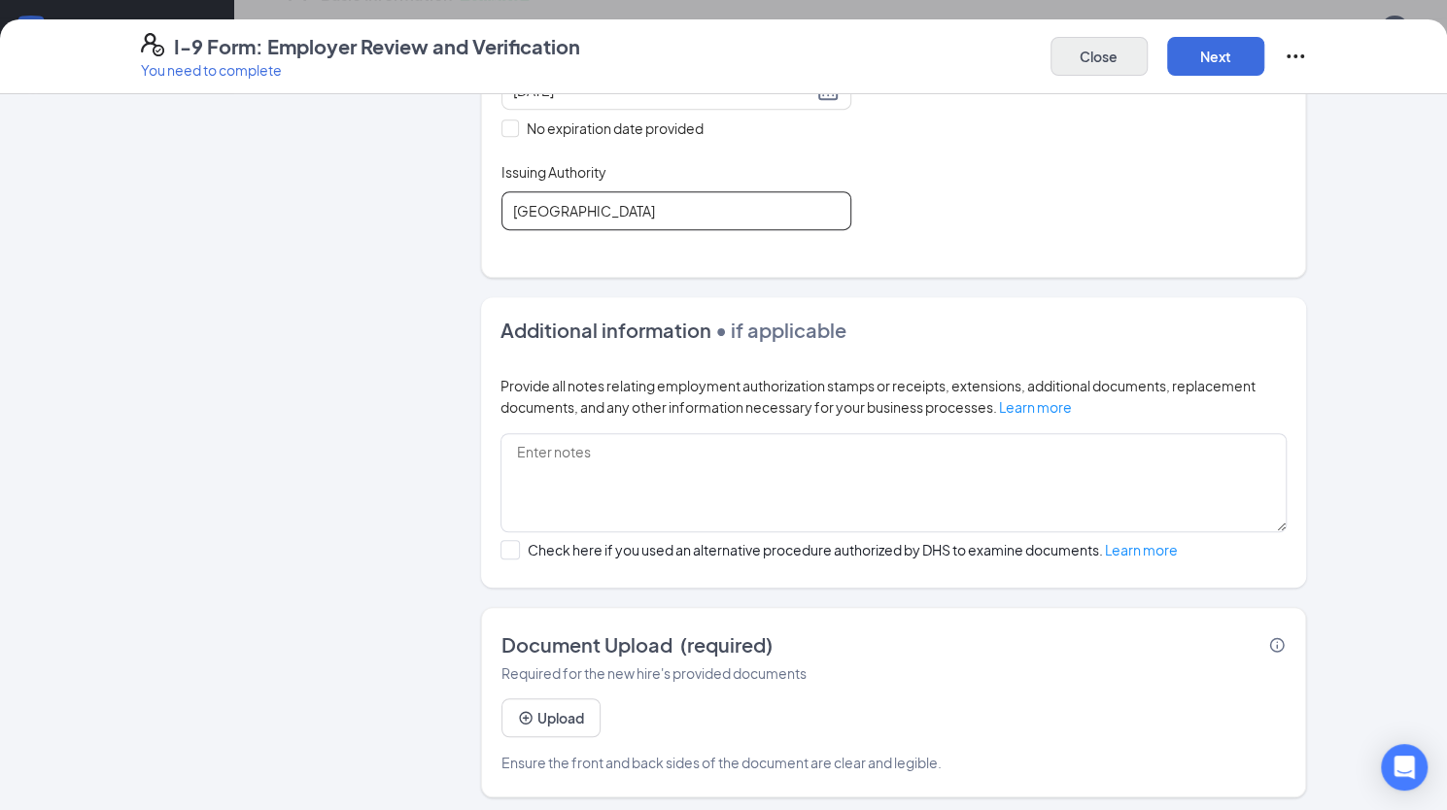
type input "[GEOGRAPHIC_DATA]"
click at [1044, 47] on button "Close" at bounding box center [1098, 56] width 97 height 39
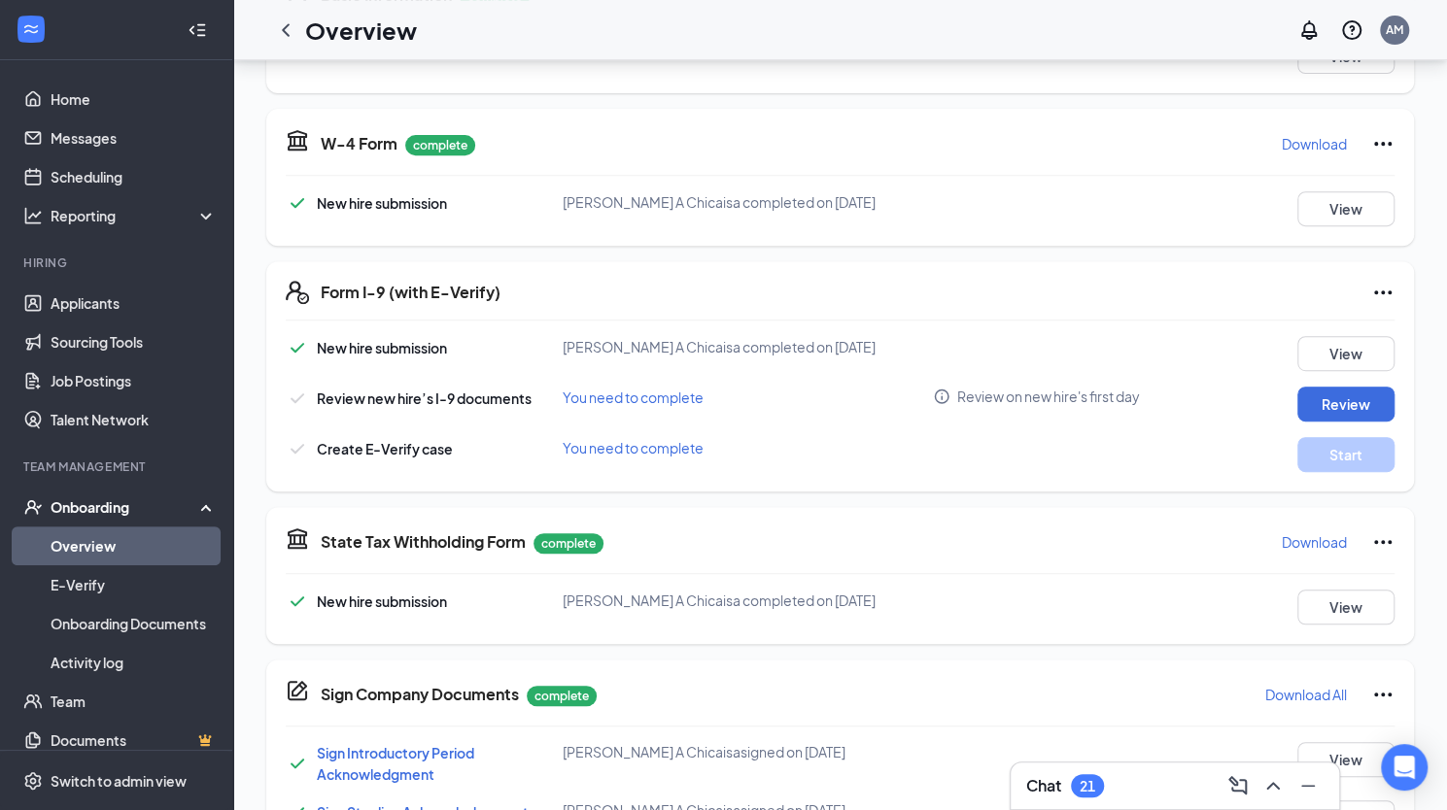
click at [1044, 289] on icon "Ellipses" at bounding box center [1382, 292] width 23 height 23
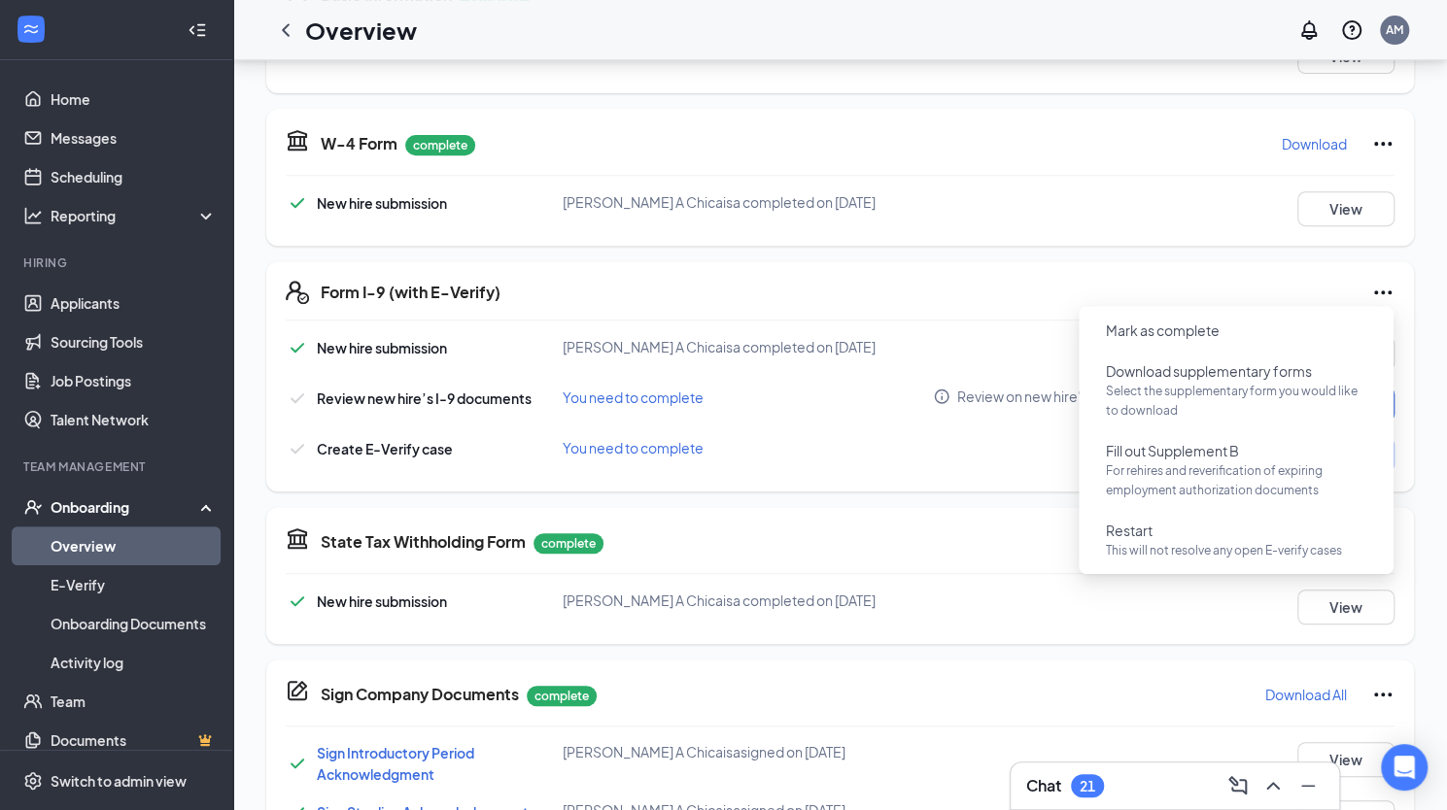
click at [667, 277] on div "Form I-9 (with E-Verify) New hire submission Thalia A Chicaisa completed on Aug…" at bounding box center [839, 376] width 1147 height 230
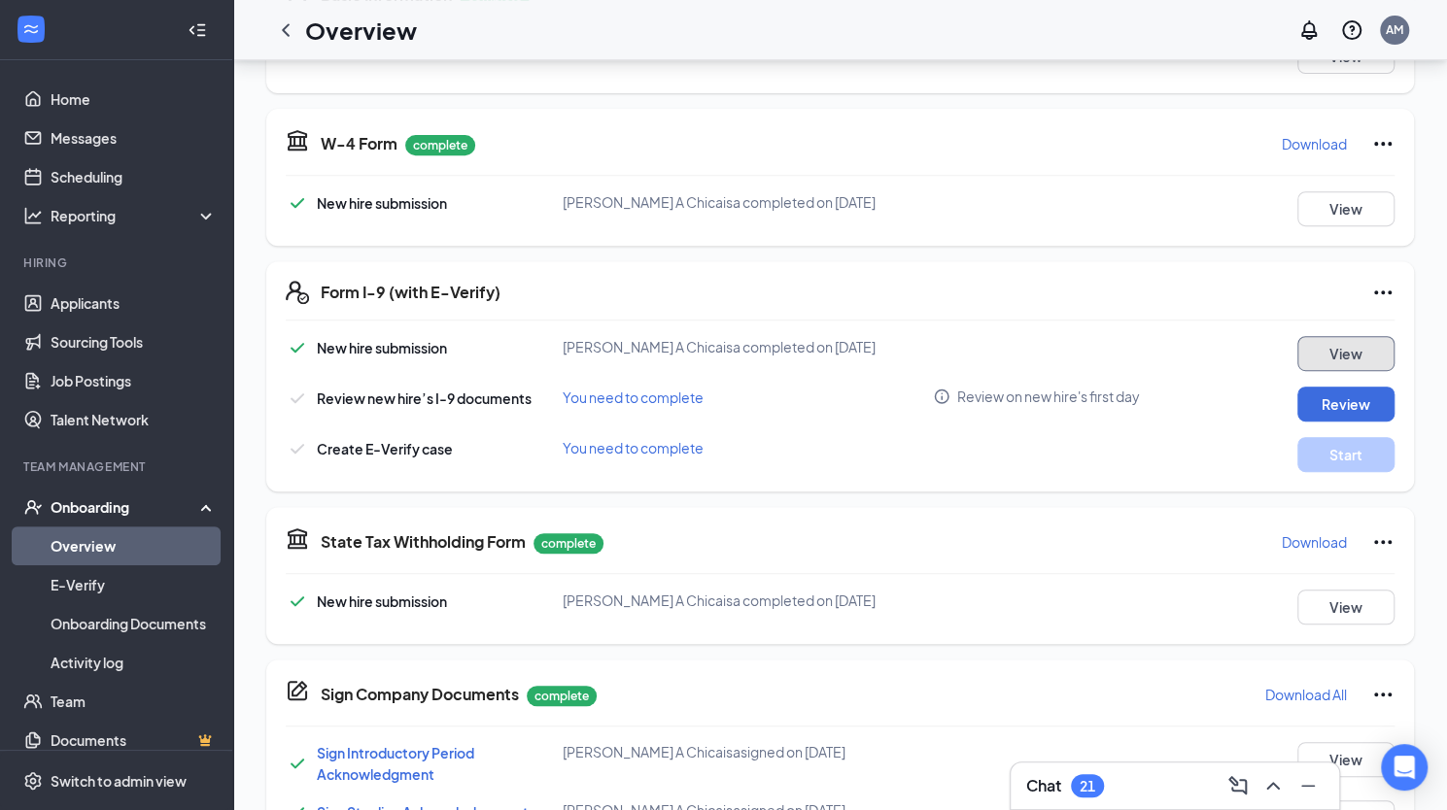
click at [1044, 345] on button "View" at bounding box center [1345, 353] width 97 height 35
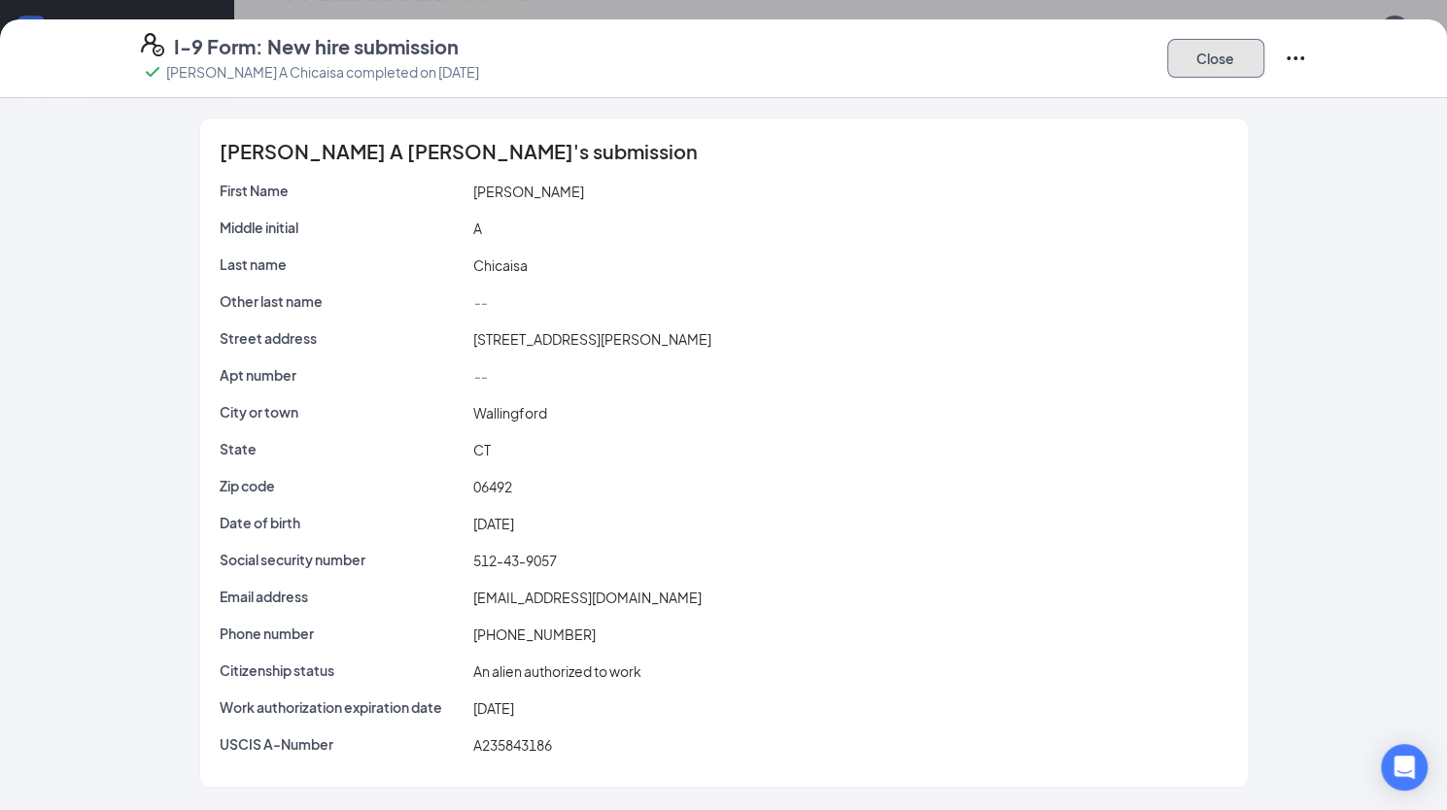
click at [1044, 55] on button "Close" at bounding box center [1215, 58] width 97 height 39
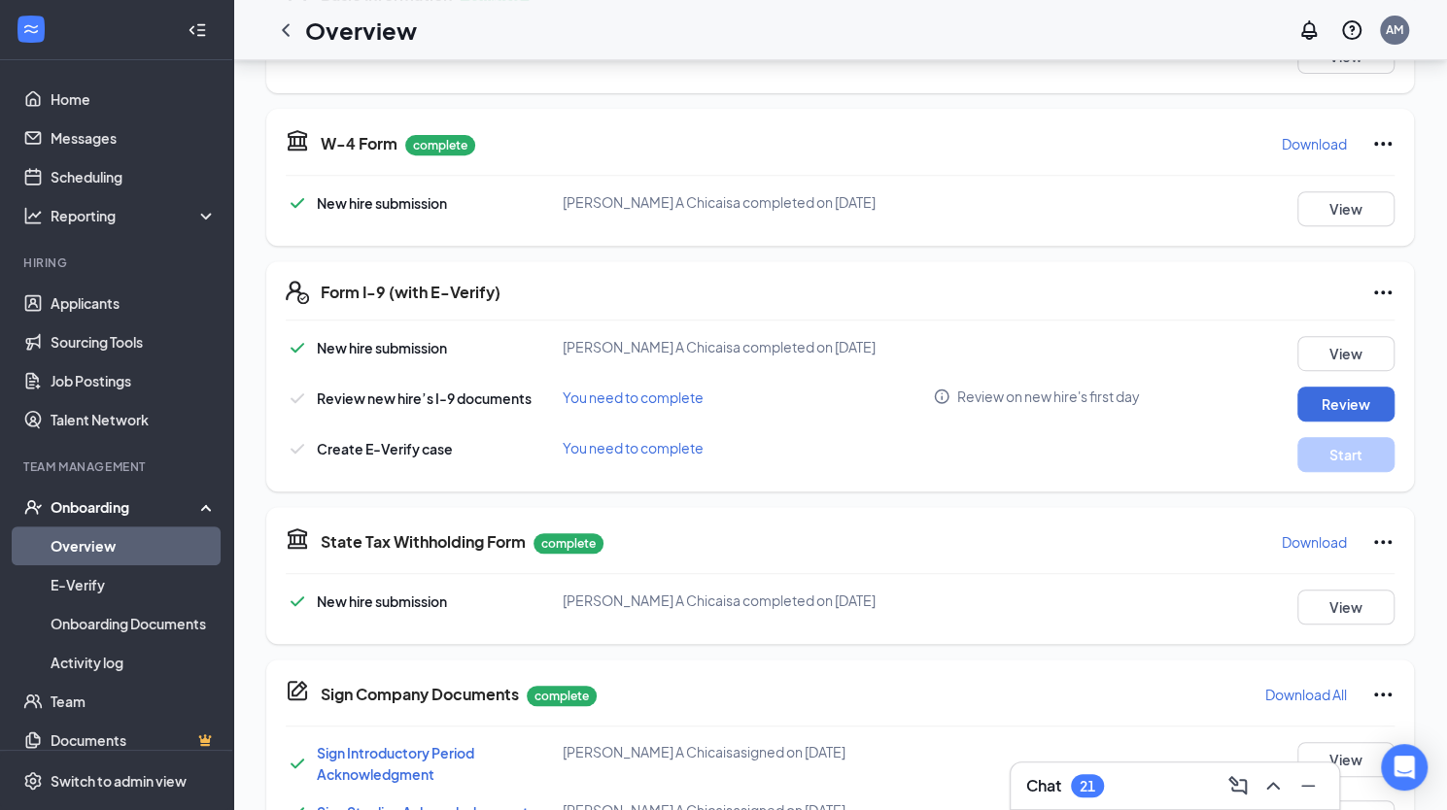
click at [1044, 299] on icon "Ellipses" at bounding box center [1382, 292] width 23 height 23
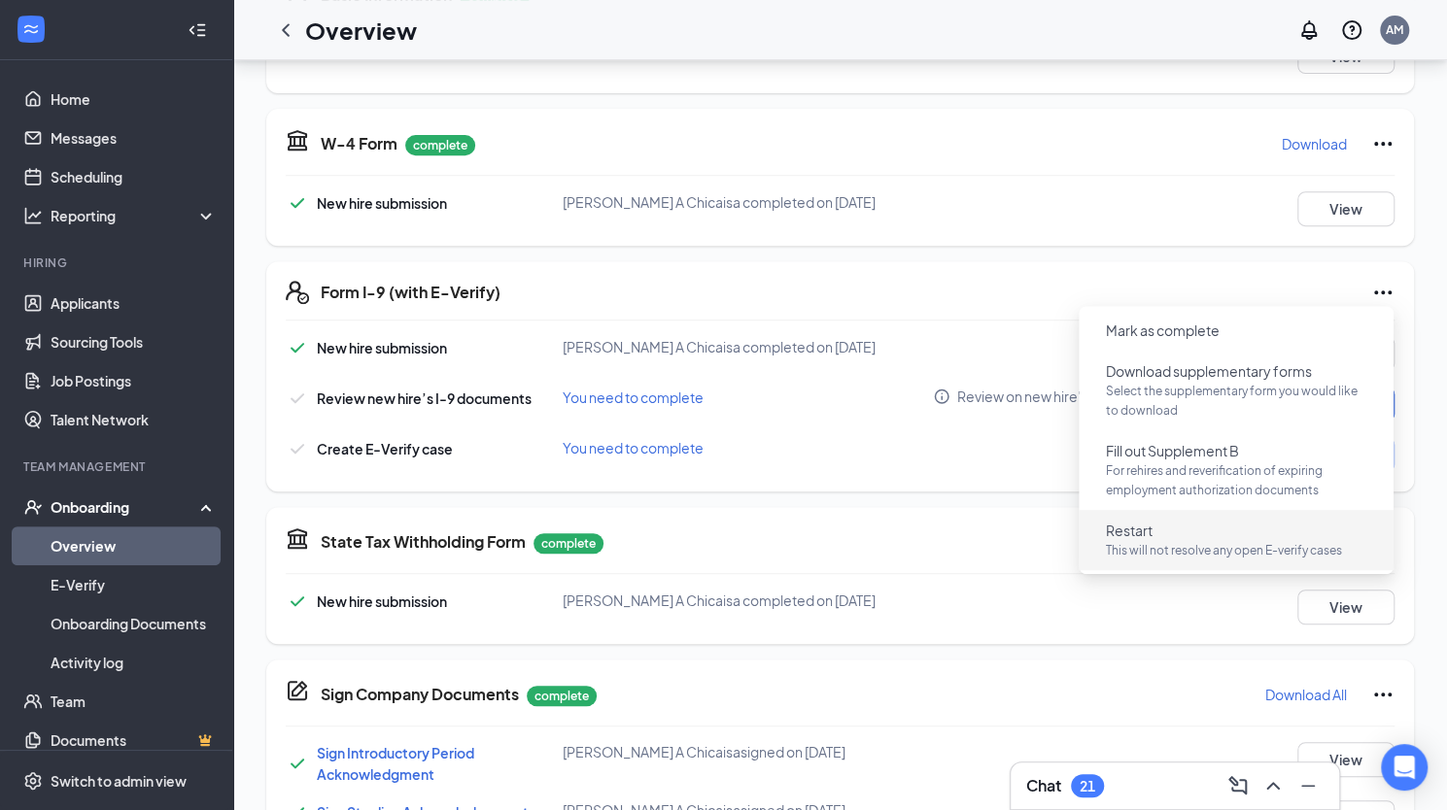
click at [1044, 535] on button "Restart This will not resolve any open E-verify cases" at bounding box center [1235, 540] width 291 height 51
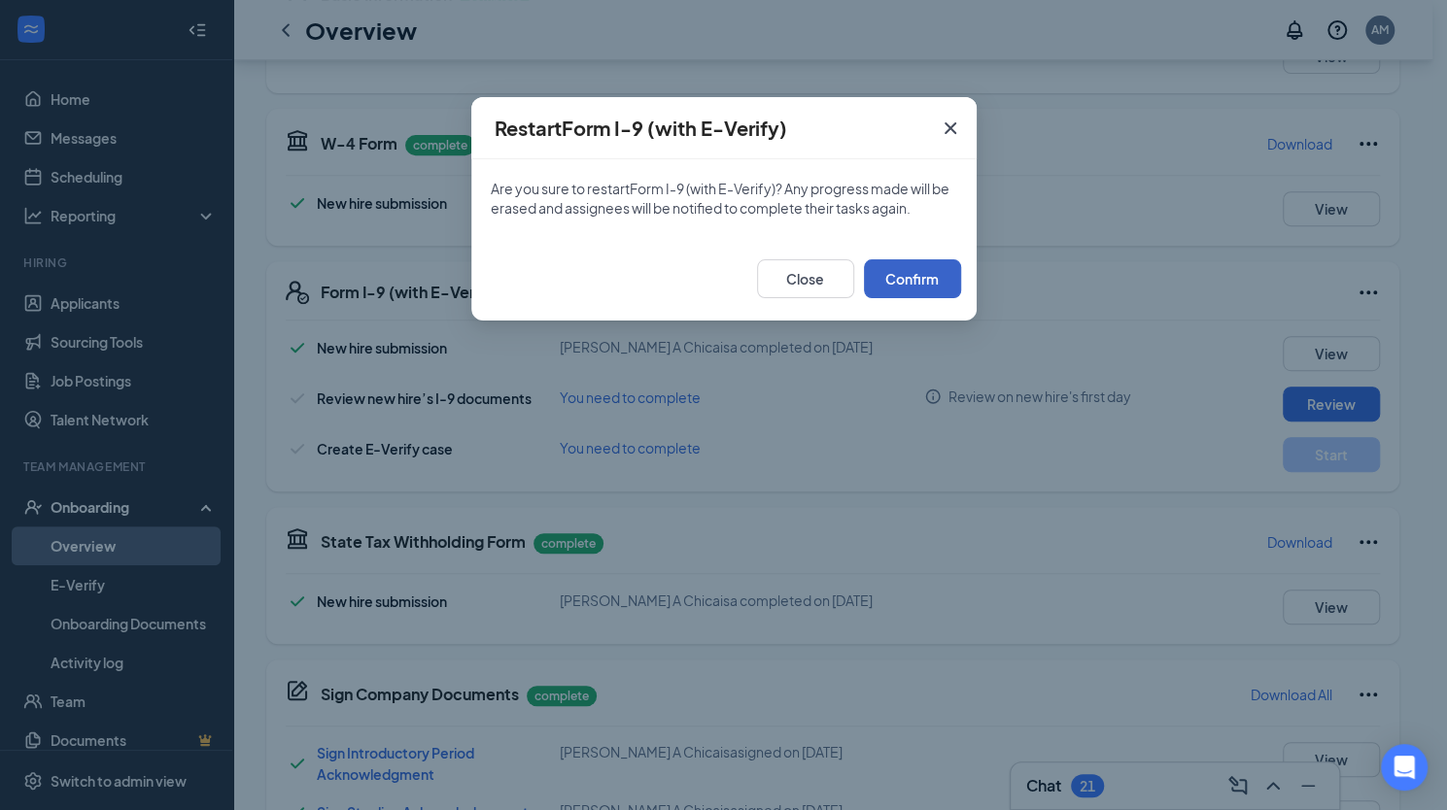
click at [905, 285] on button "Confirm" at bounding box center [912, 278] width 97 height 39
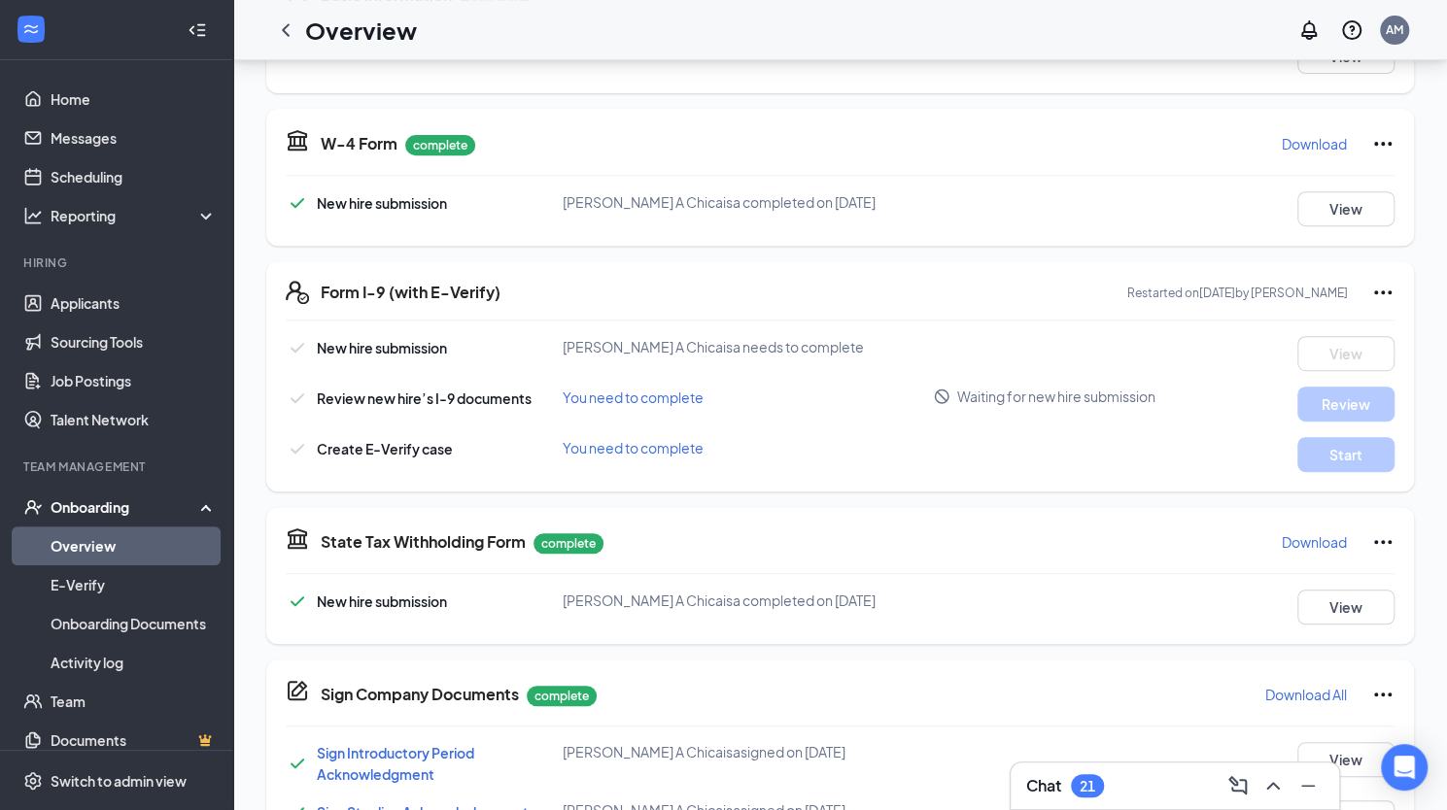
scroll to position [0, 0]
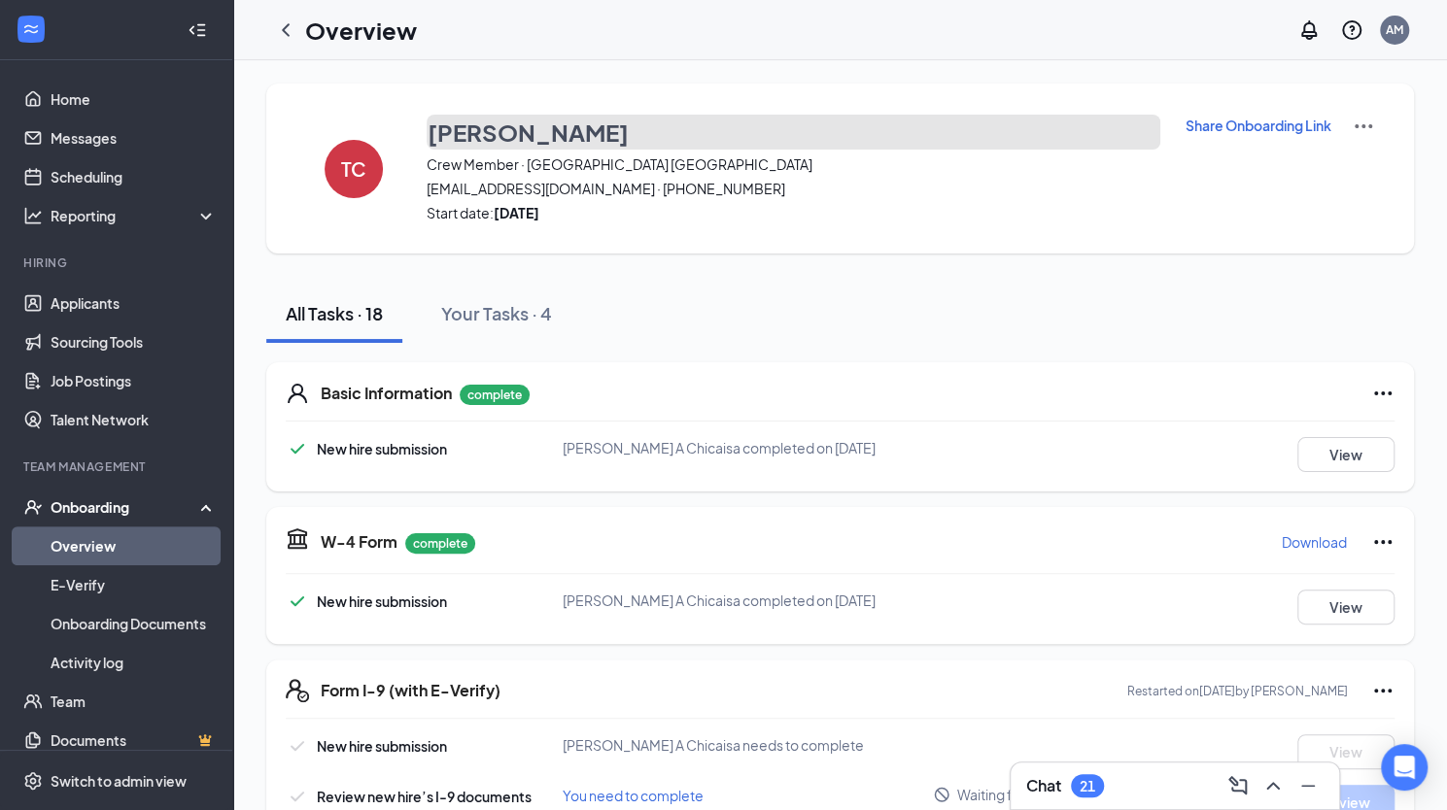
click at [581, 122] on h3 "Thalia Chicaisa" at bounding box center [527, 132] width 201 height 33
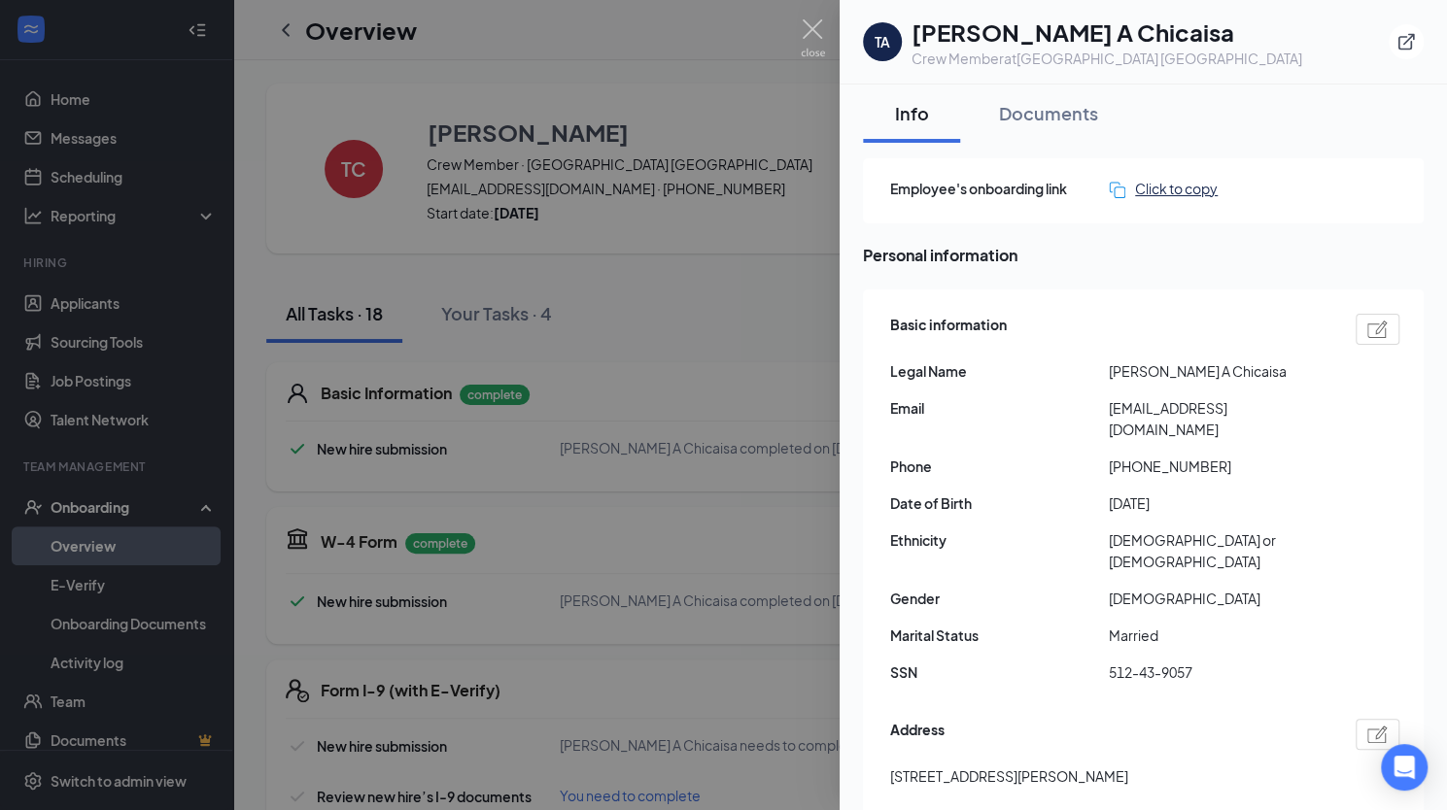
click at [1044, 178] on div "Click to copy" at bounding box center [1163, 188] width 109 height 21
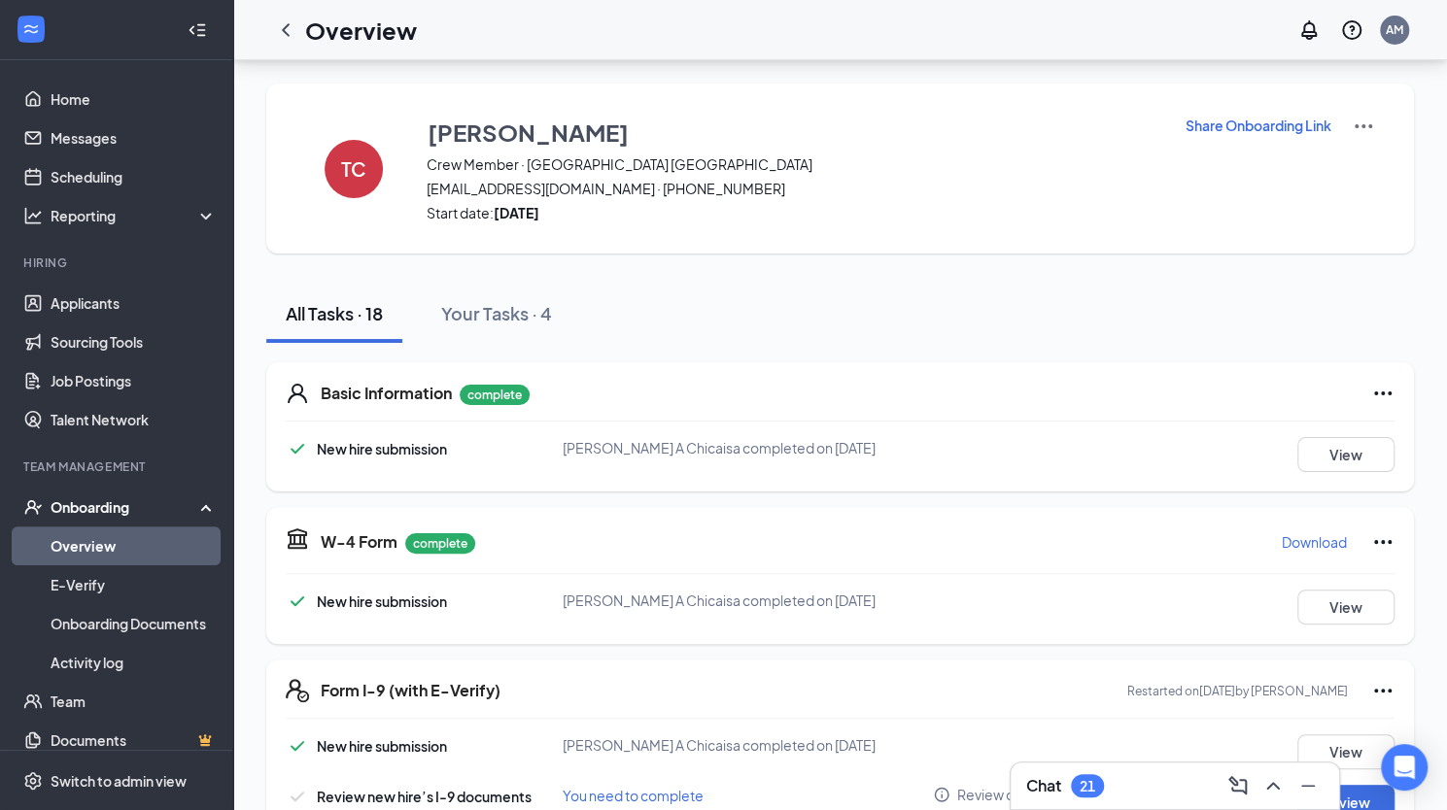
scroll to position [302, 0]
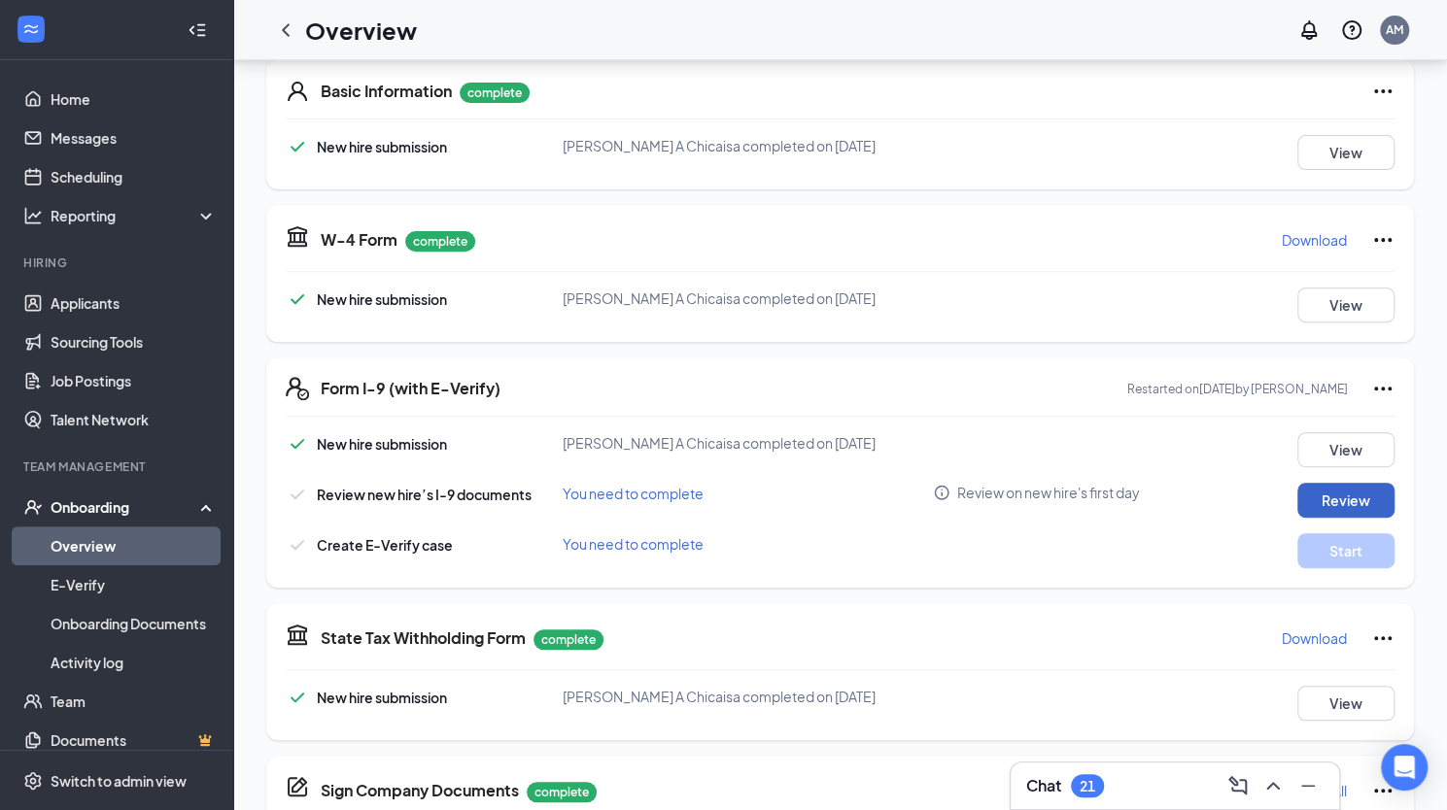
click at [1378, 484] on button "Review" at bounding box center [1345, 500] width 97 height 35
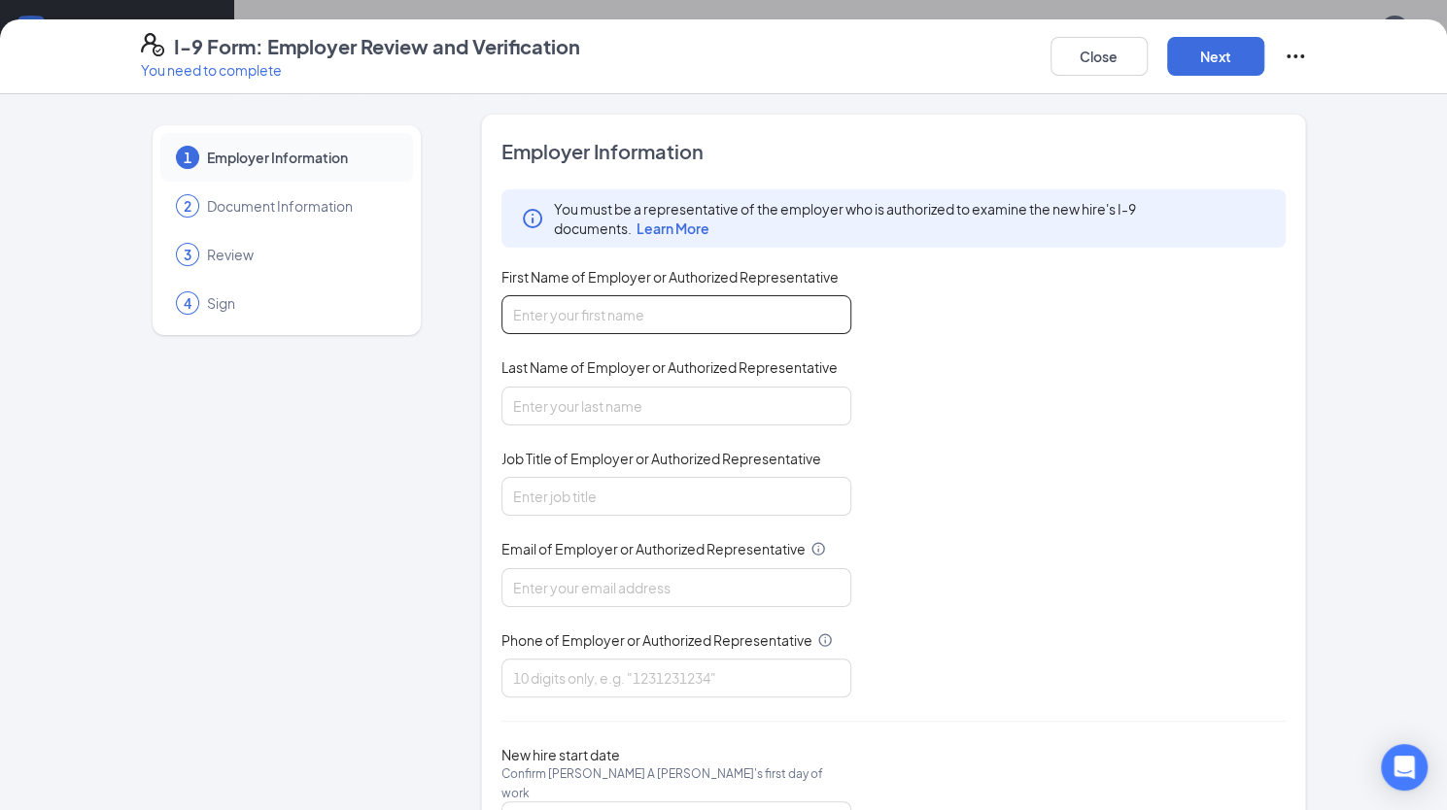
click at [728, 302] on input "First Name of Employer or Authorized Representative" at bounding box center [676, 314] width 350 height 39
type input "Amber"
type input "Montague"
type input "HR Manager"
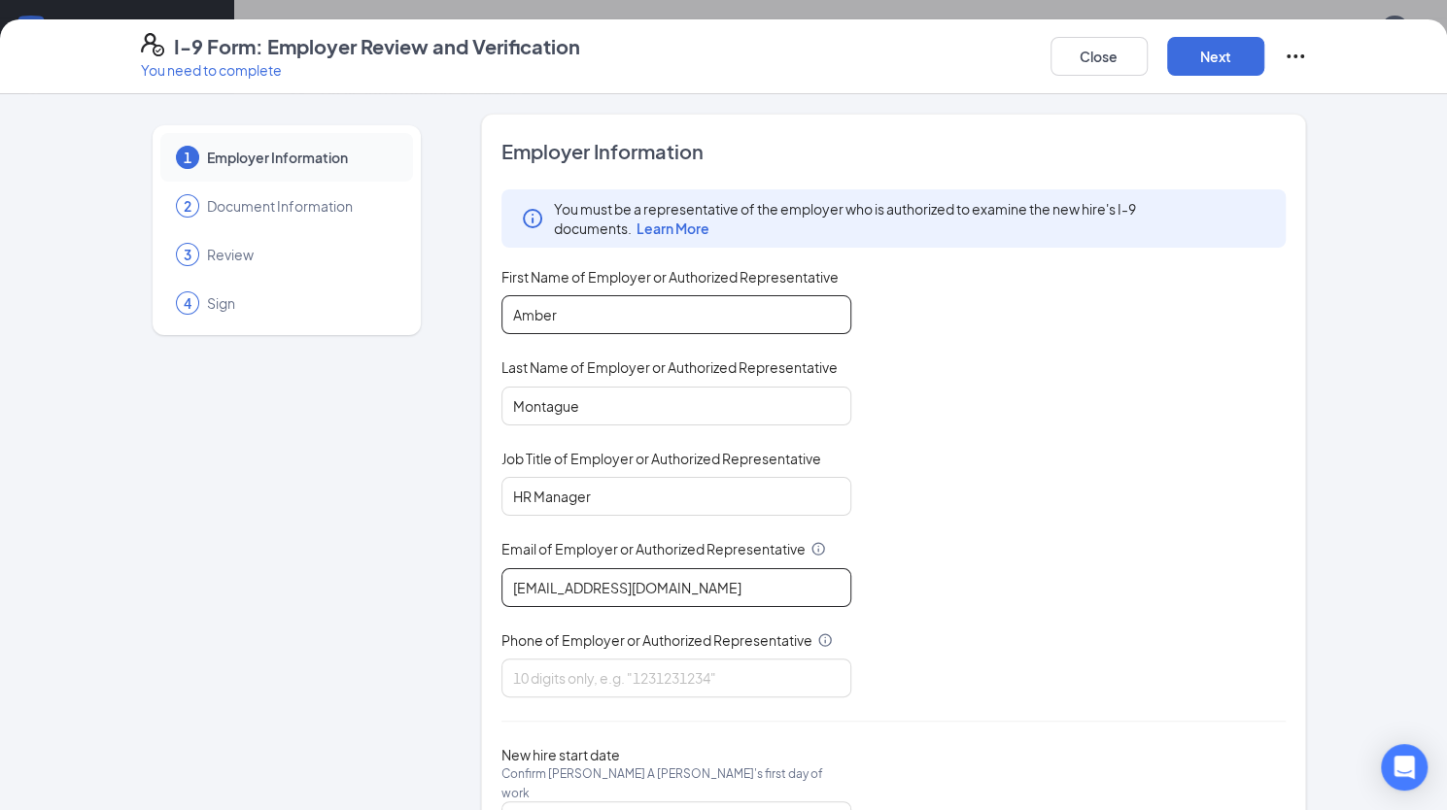
type input "amber.montague@mcrdonuts.com"
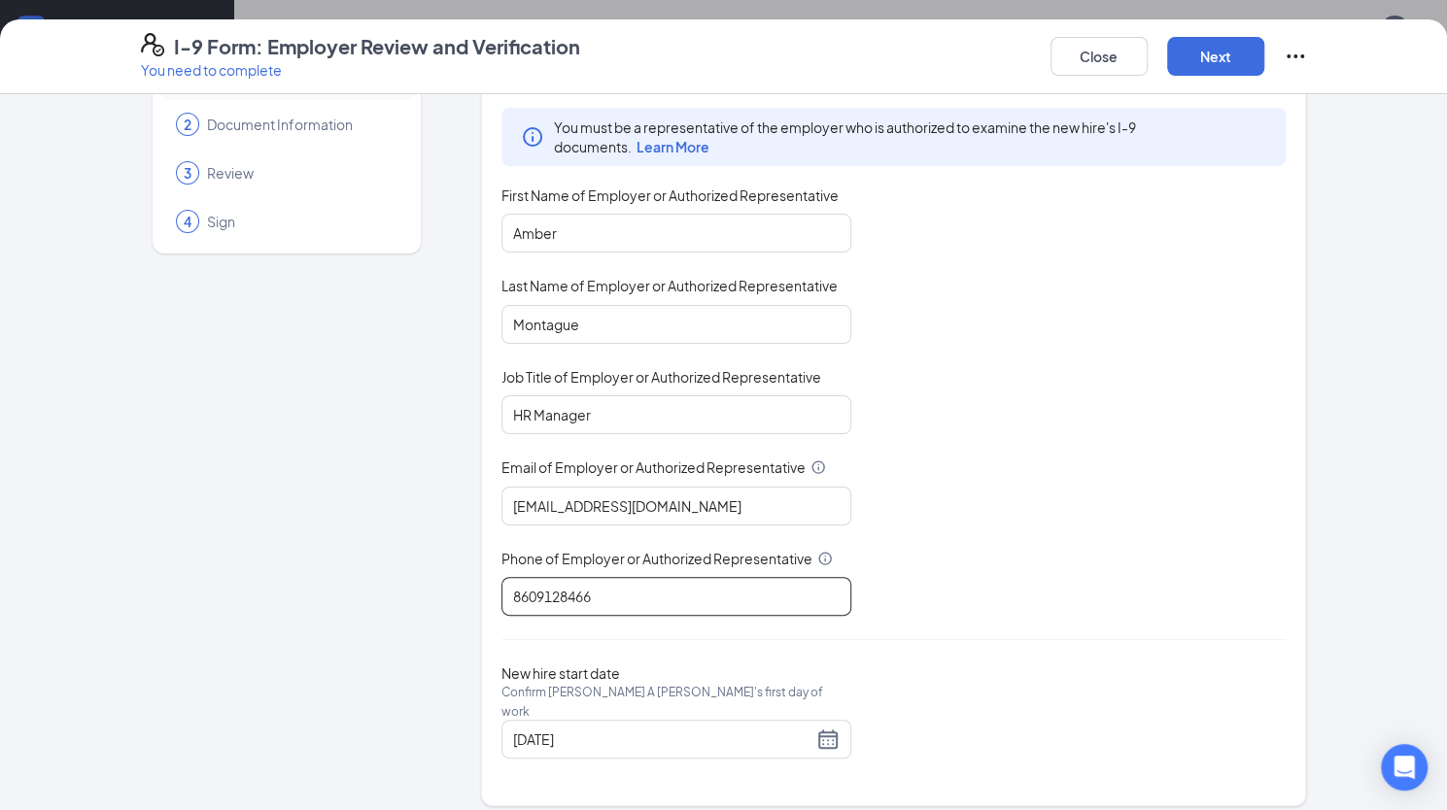
scroll to position [80, 0]
type input "8609128466"
click at [1222, 46] on button "Next" at bounding box center [1215, 56] width 97 height 39
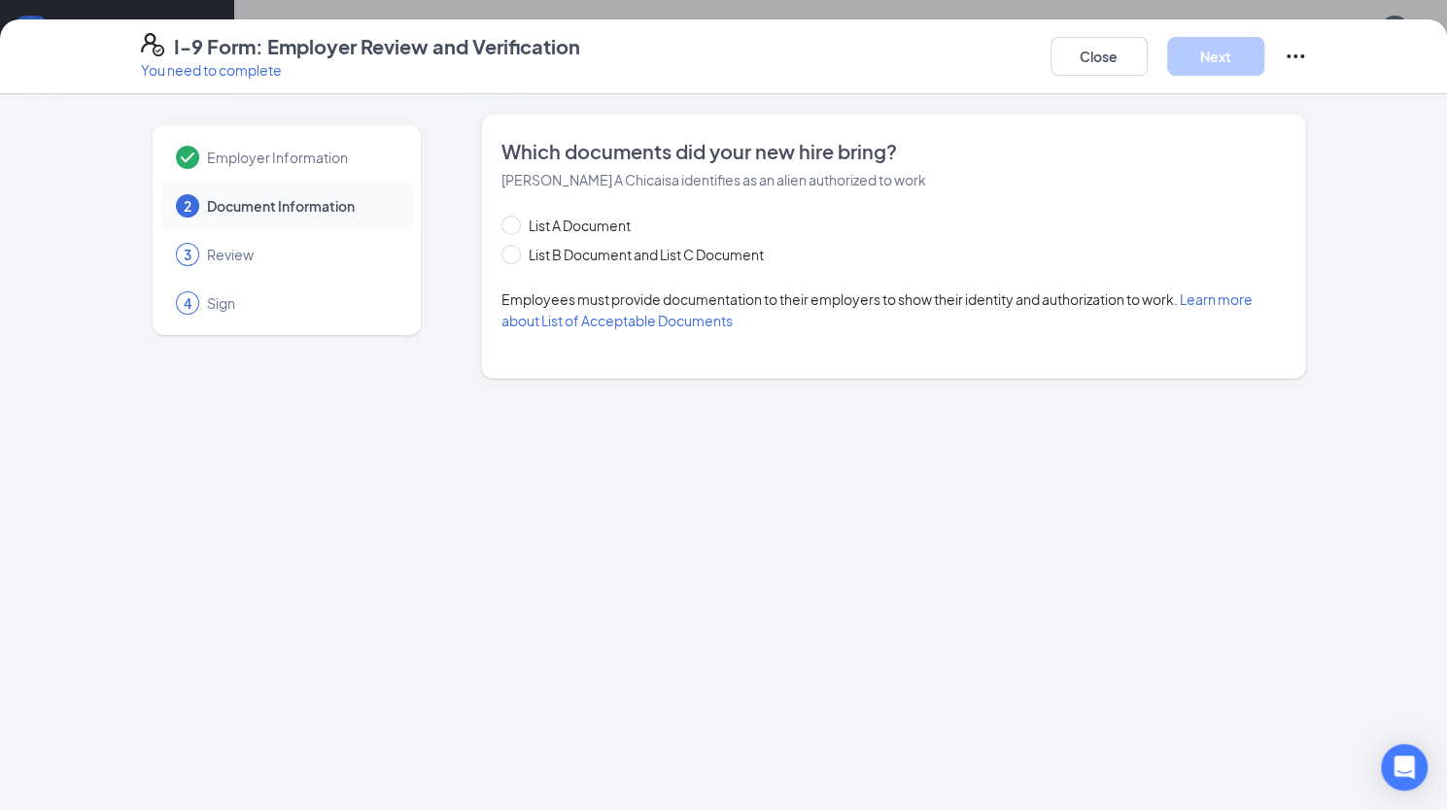
scroll to position [0, 0]
click at [503, 222] on input "List A Document" at bounding box center [508, 223] width 14 height 14
radio input "true"
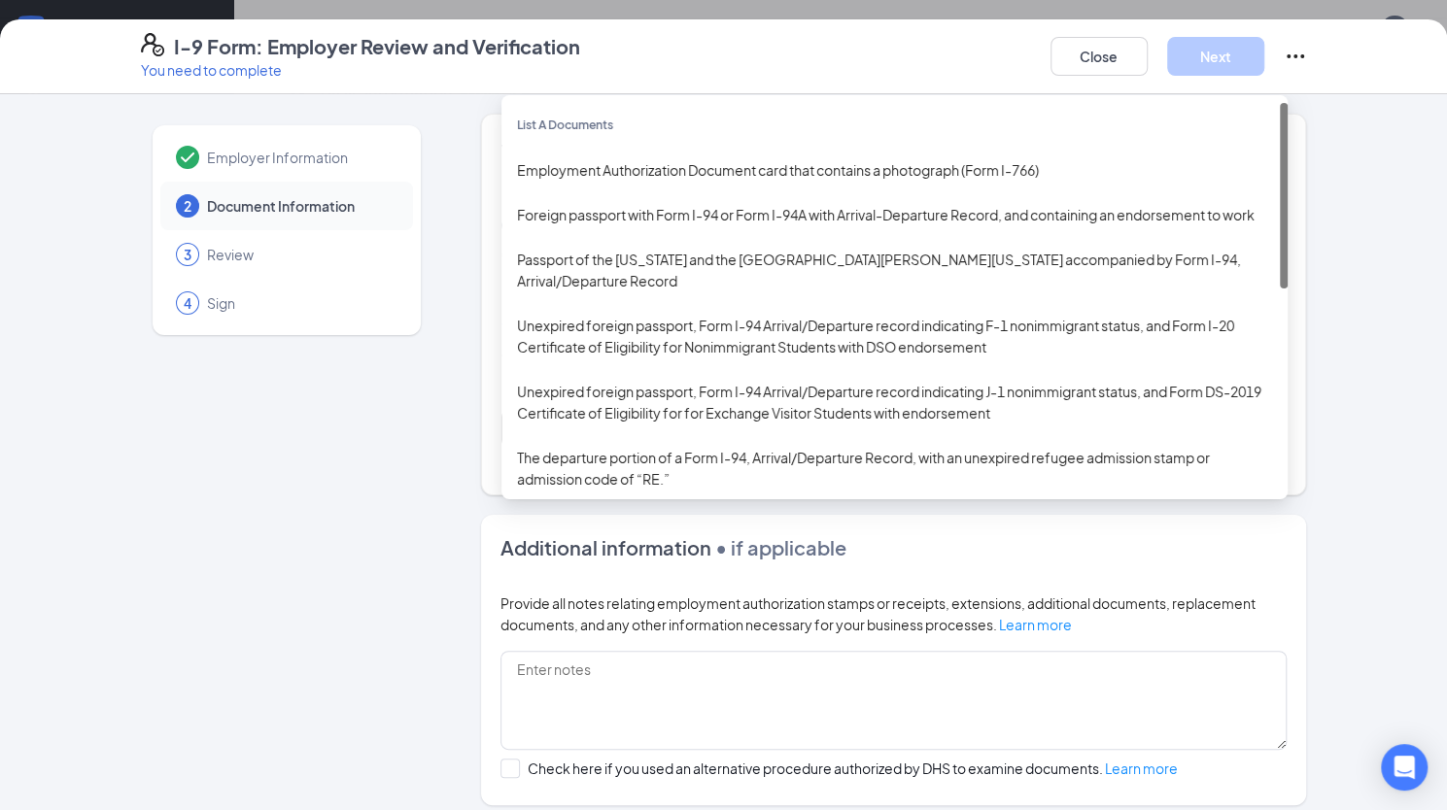
click at [608, 434] on div "Select document List A Documents Employment Authorization Document card that co…" at bounding box center [893, 428] width 785 height 39
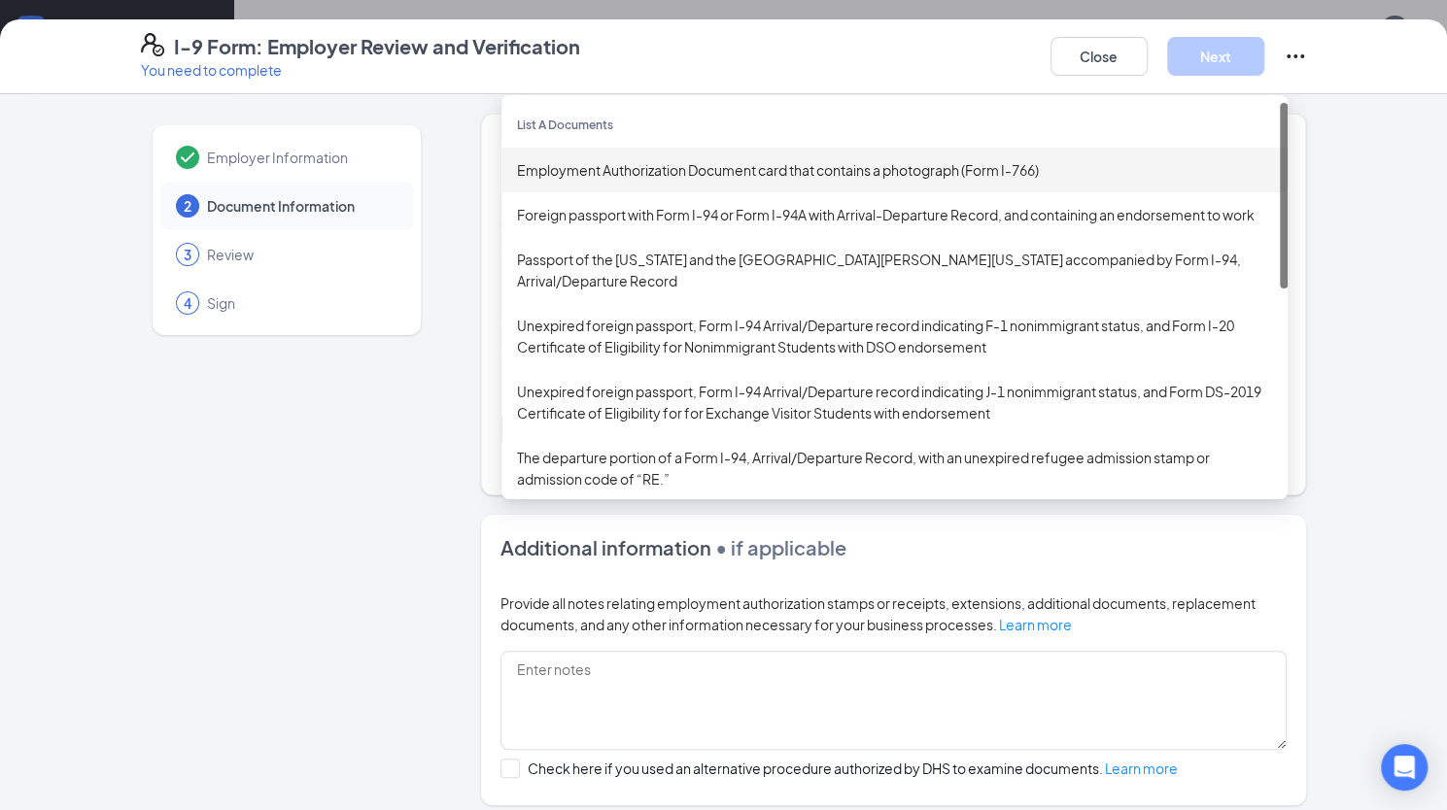
click at [620, 166] on div "Employment Authorization Document card that contains a photograph (Form I-766)" at bounding box center [894, 169] width 755 height 21
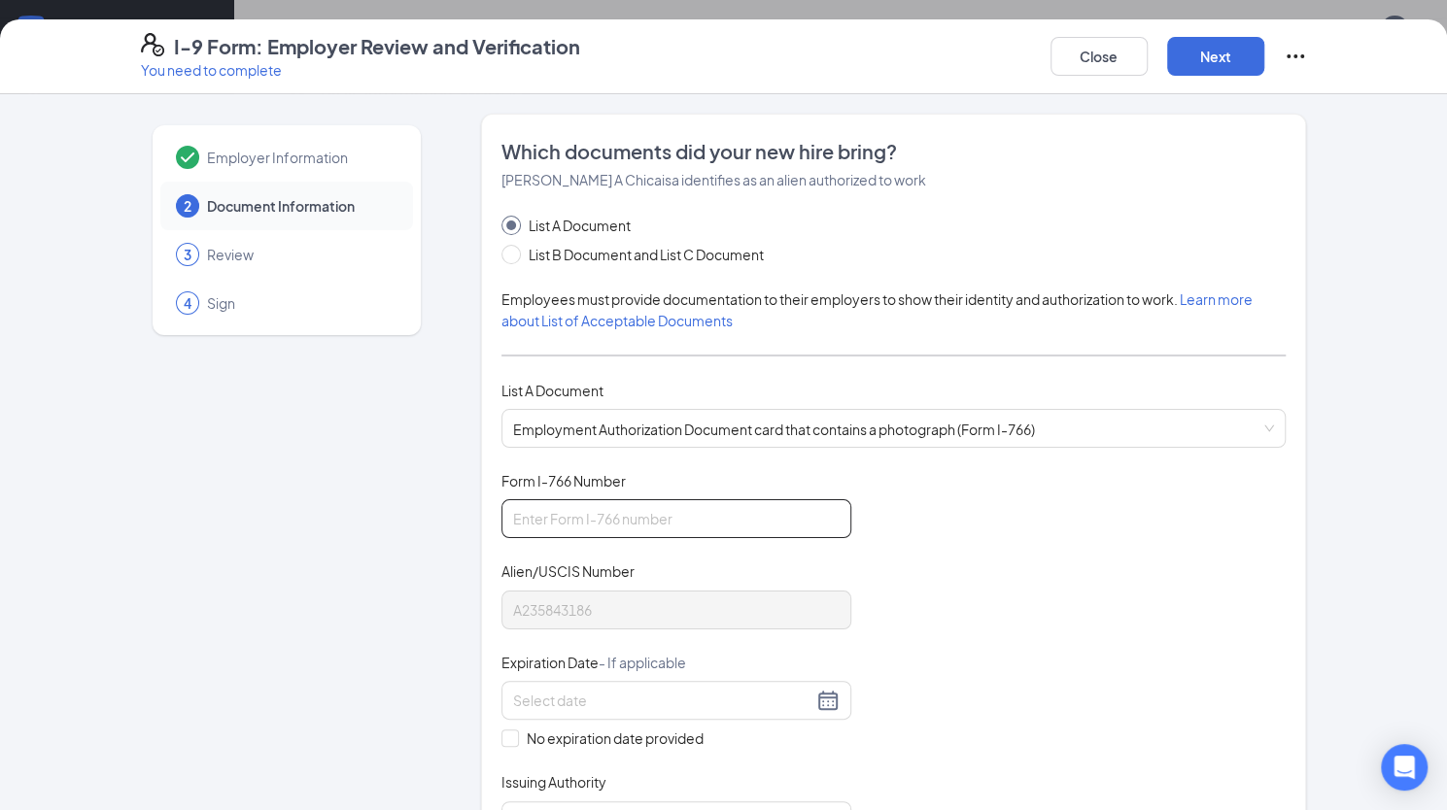
click at [575, 522] on input "Form I-766 Number" at bounding box center [676, 518] width 350 height 39
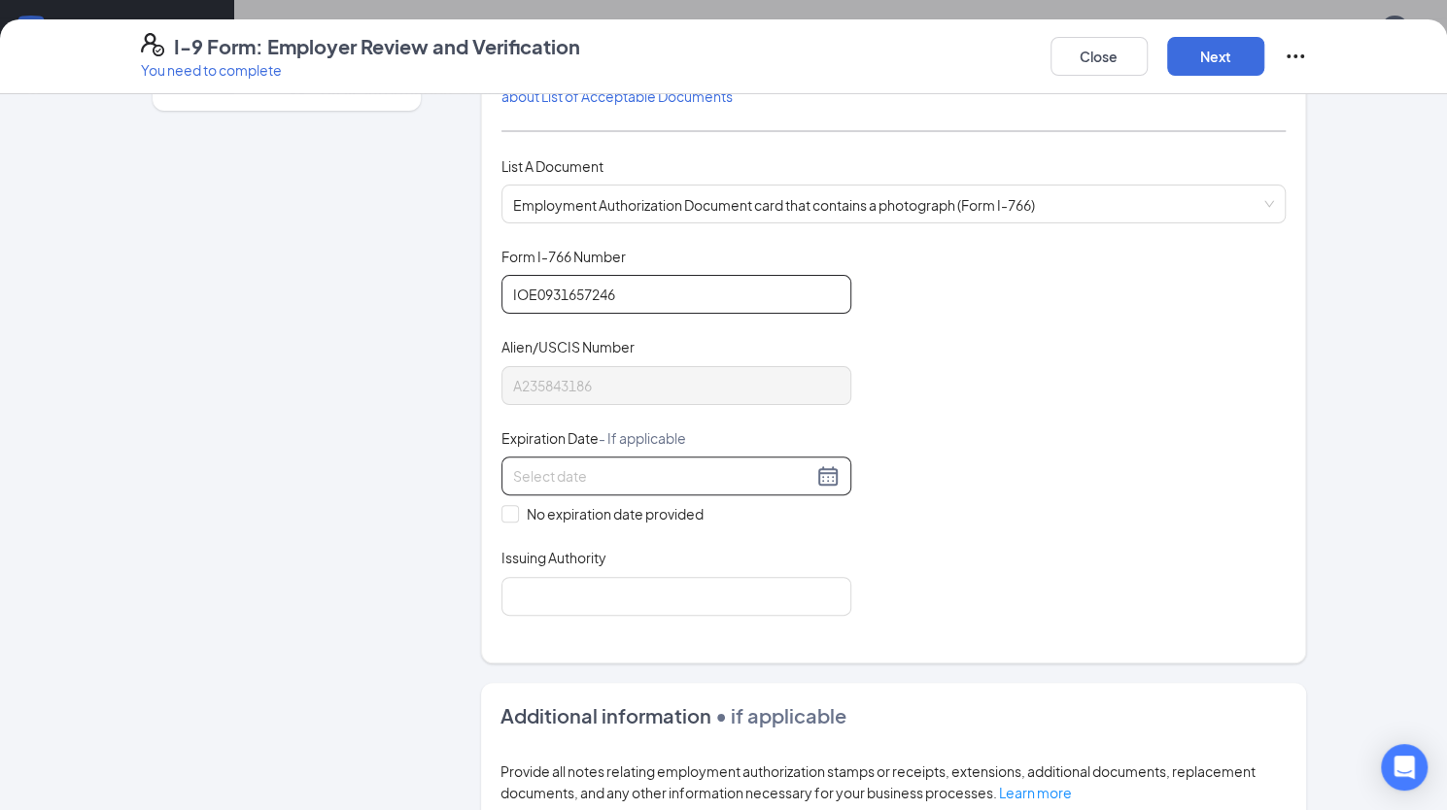
scroll to position [227, 0]
type input "IOE0931657246"
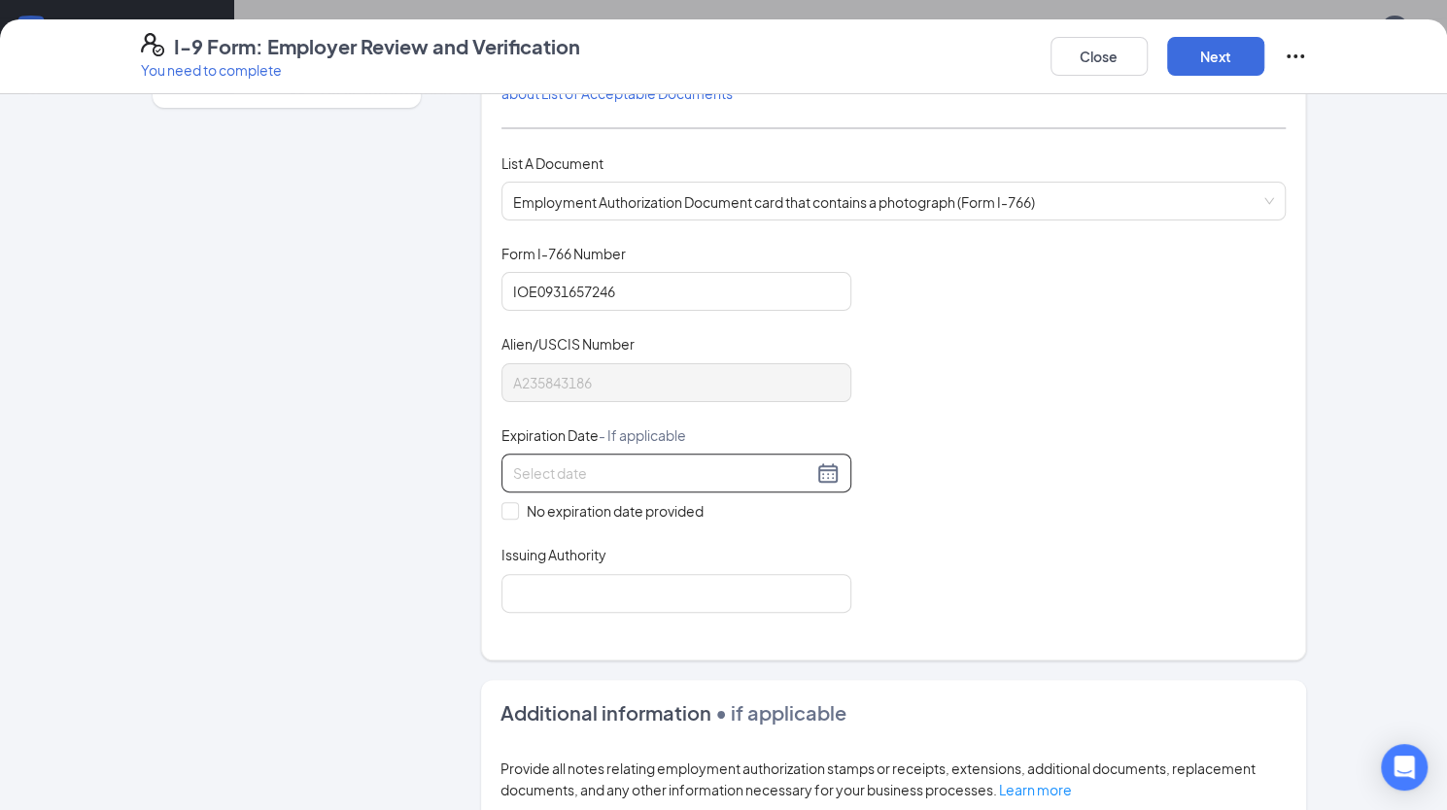
click at [621, 454] on div at bounding box center [676, 473] width 350 height 39
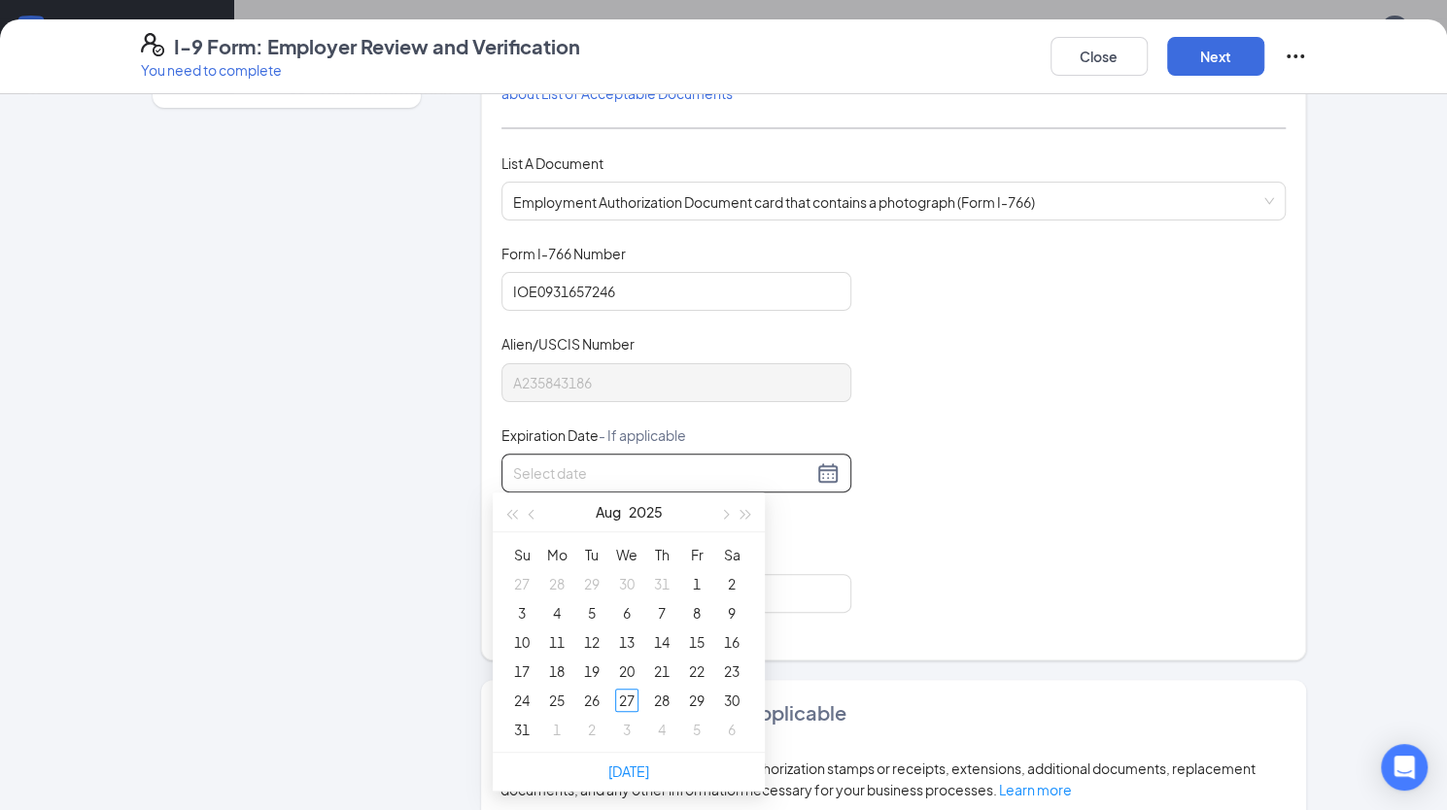
click at [628, 465] on input at bounding box center [662, 472] width 299 height 21
click at [664, 699] on div "30" at bounding box center [661, 700] width 23 height 23
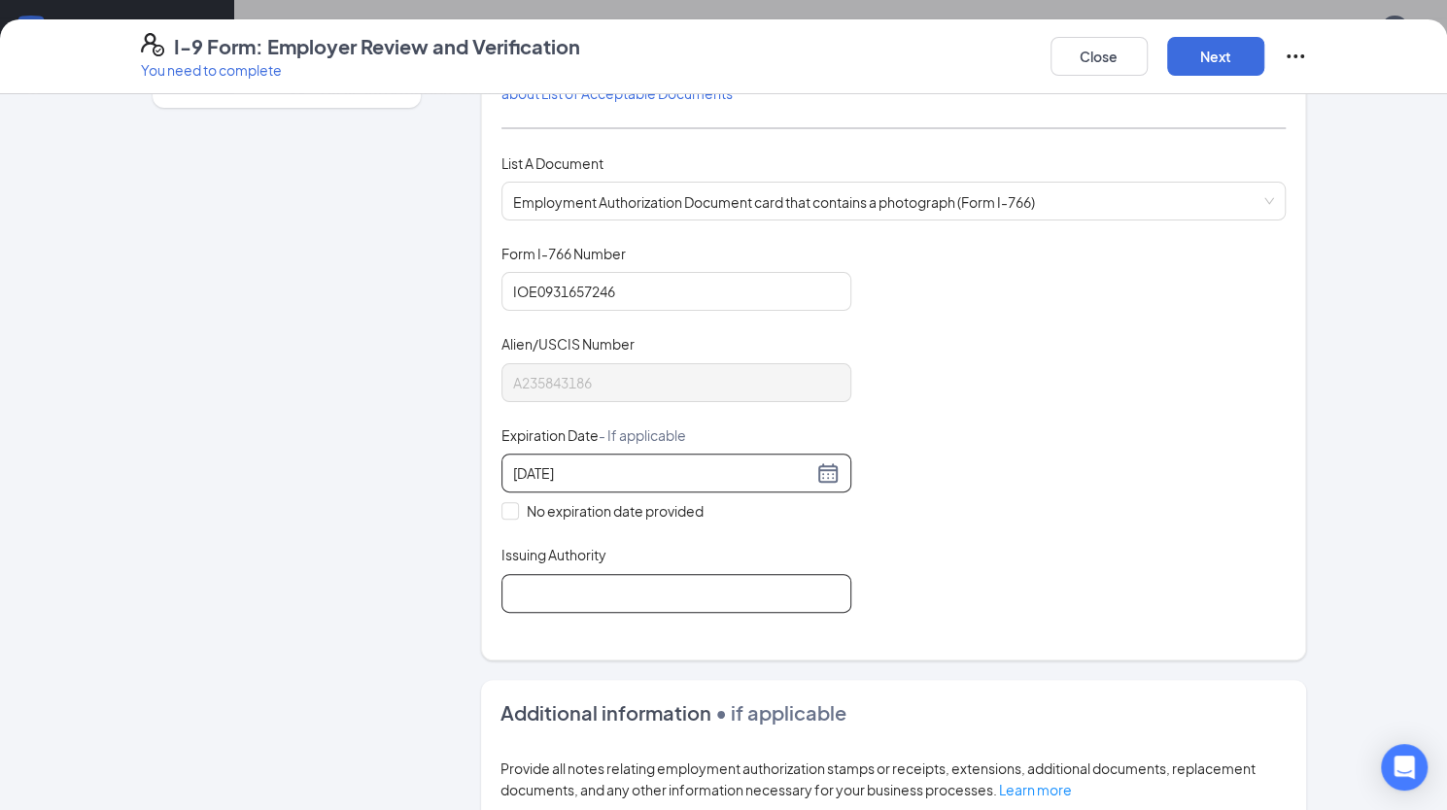
type input "05/30/2030"
click at [550, 582] on input "Issuing Authority" at bounding box center [676, 593] width 350 height 39
type input "[GEOGRAPHIC_DATA]"
click at [553, 474] on input "05/30/2030" at bounding box center [662, 472] width 299 height 21
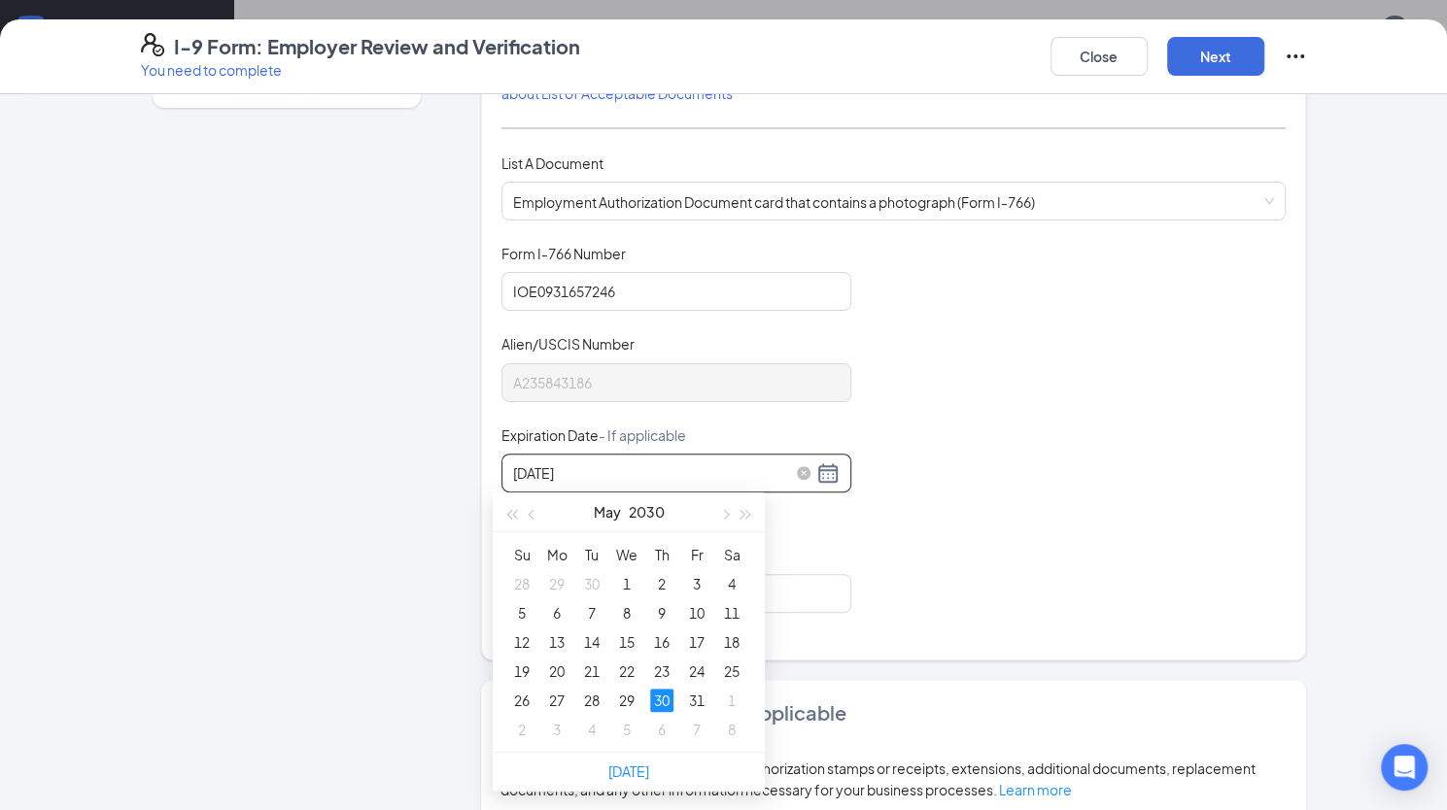
click at [542, 469] on input "05/30/2030" at bounding box center [662, 472] width 299 height 21
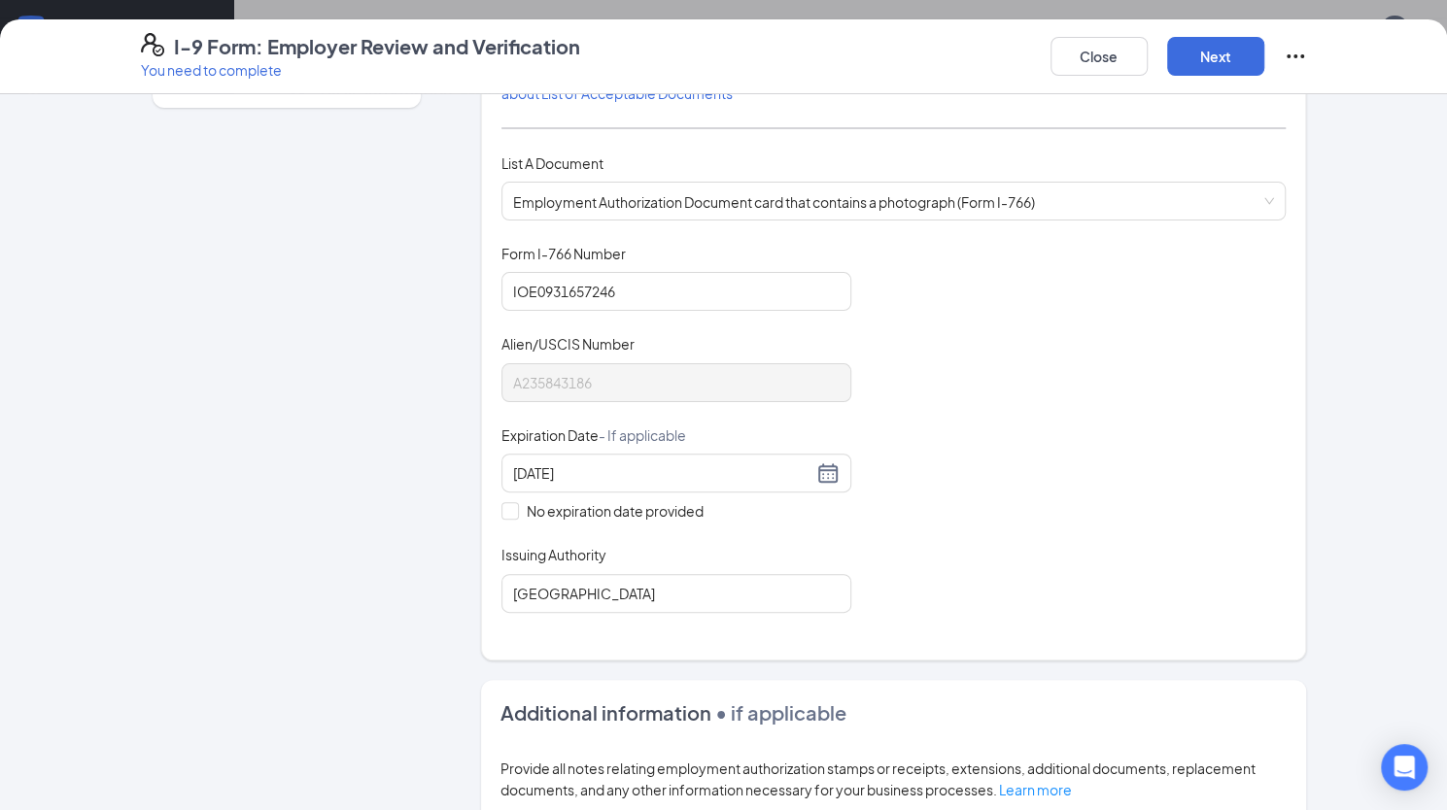
click at [1118, 428] on div "Document Title Employment Authorization Document card that contains a photograp…" at bounding box center [893, 428] width 785 height 369
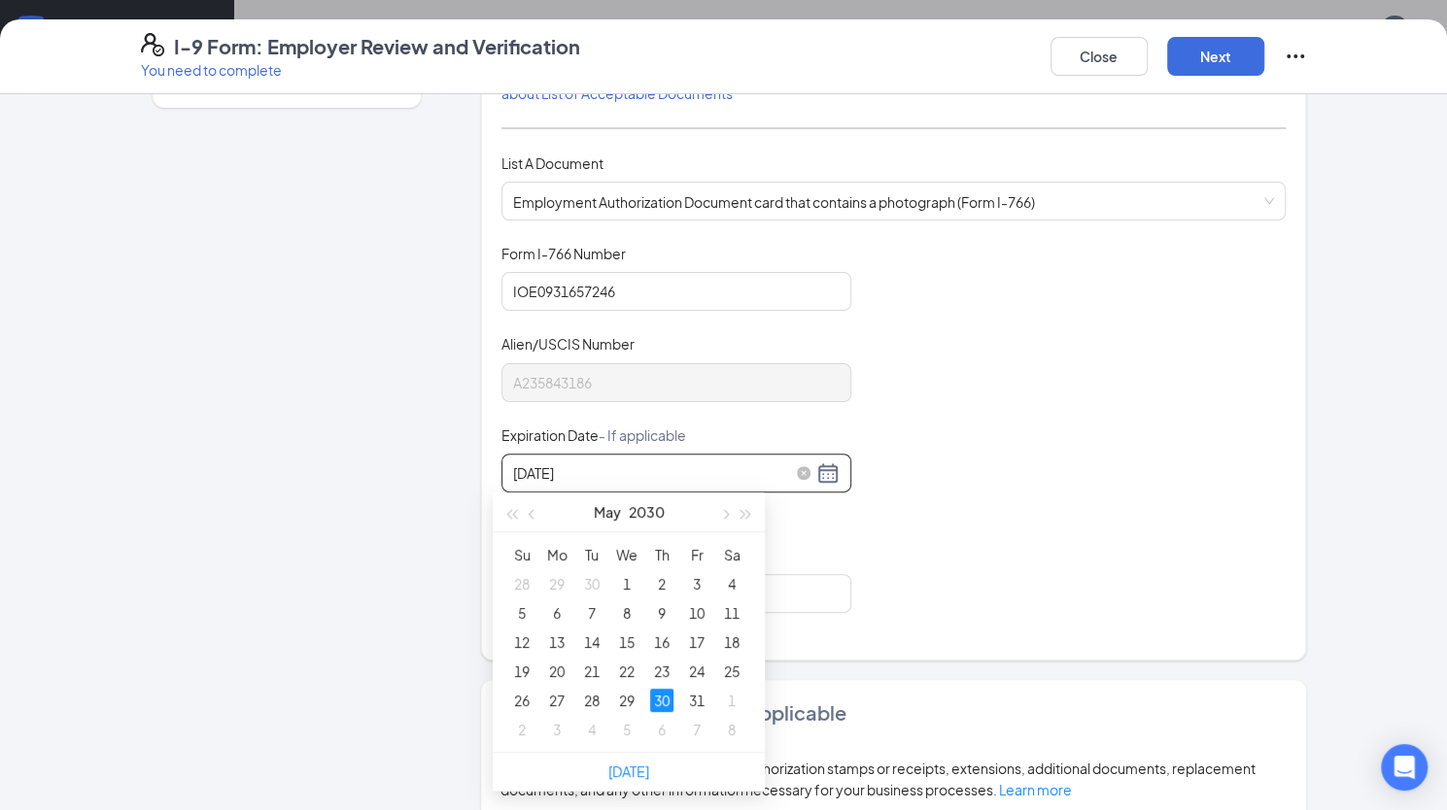
click at [639, 471] on input "05/30/2030" at bounding box center [662, 472] width 299 height 21
type input "05/28/2030"
click at [592, 693] on div "28" at bounding box center [591, 700] width 23 height 23
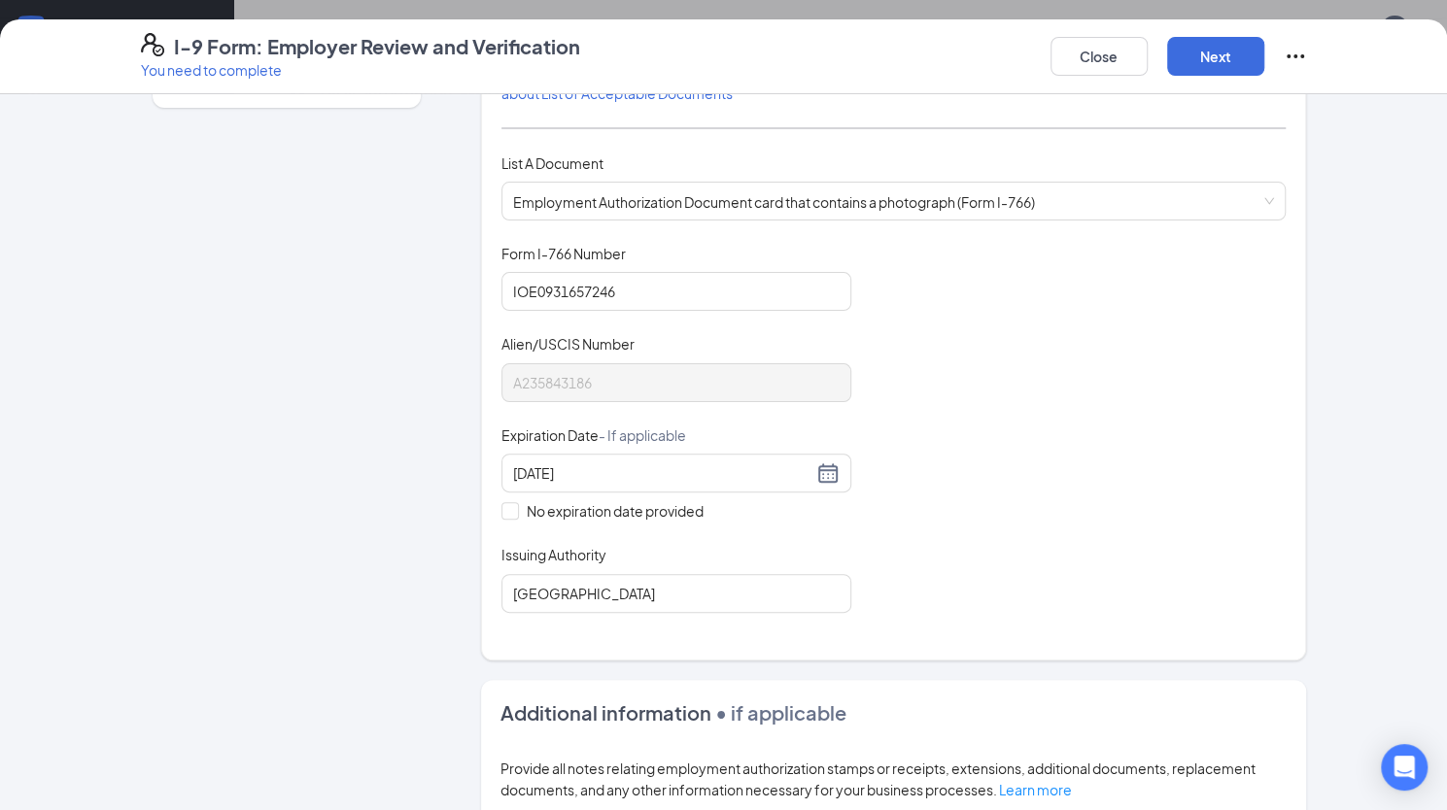
click at [993, 418] on div "Document Title Employment Authorization Document card that contains a photograp…" at bounding box center [893, 428] width 785 height 369
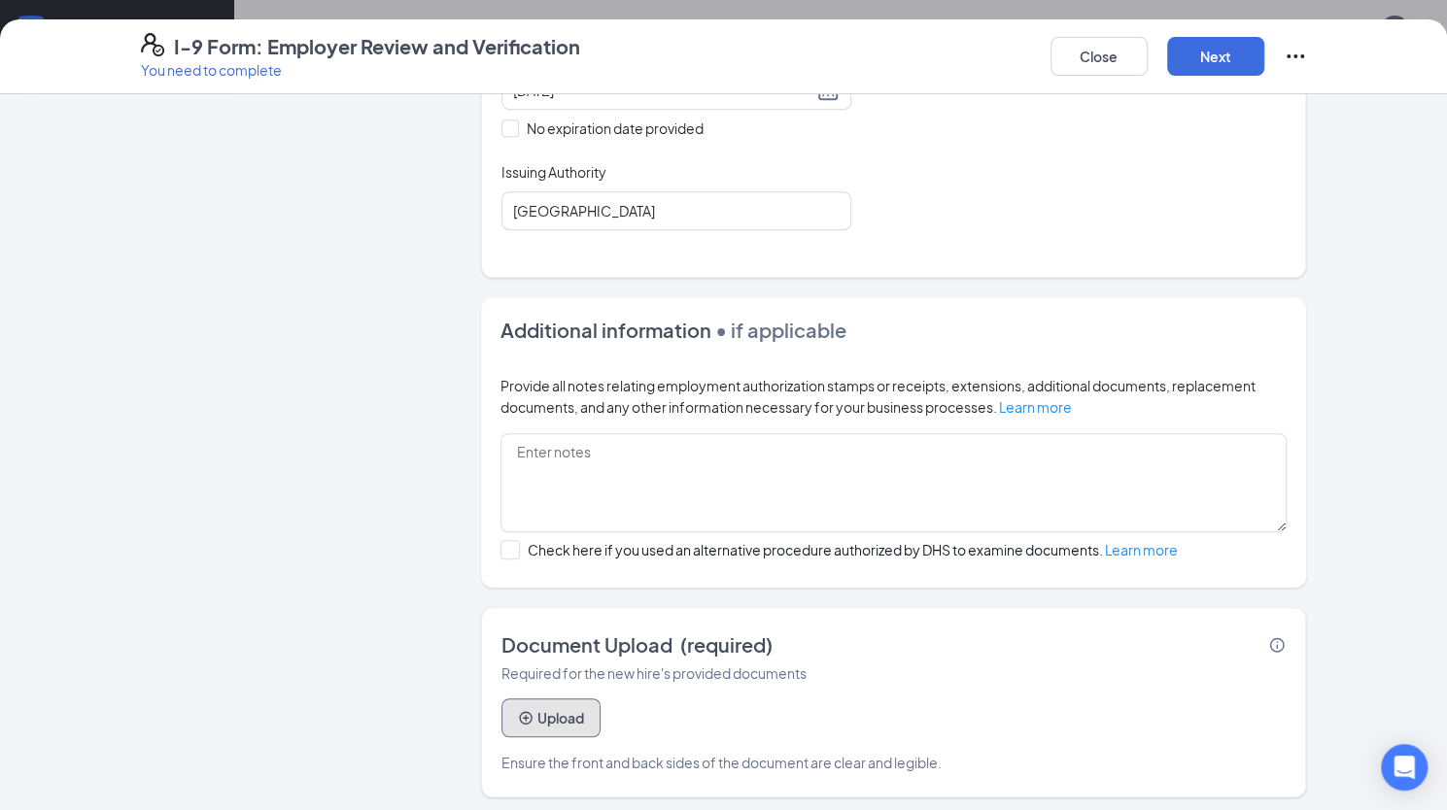
click at [535, 710] on button "Upload" at bounding box center [550, 718] width 99 height 39
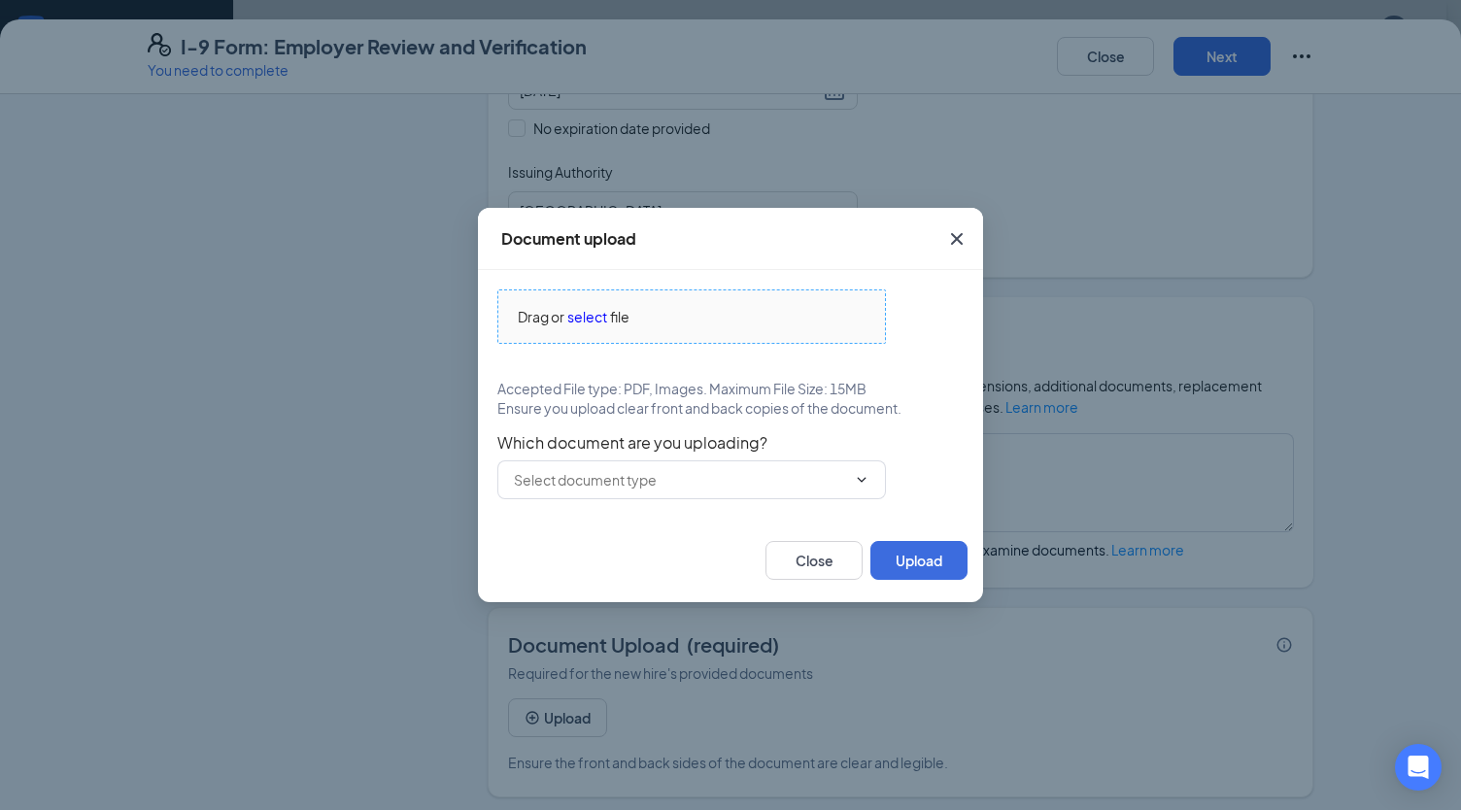
click at [587, 316] on span "select" at bounding box center [587, 316] width 40 height 21
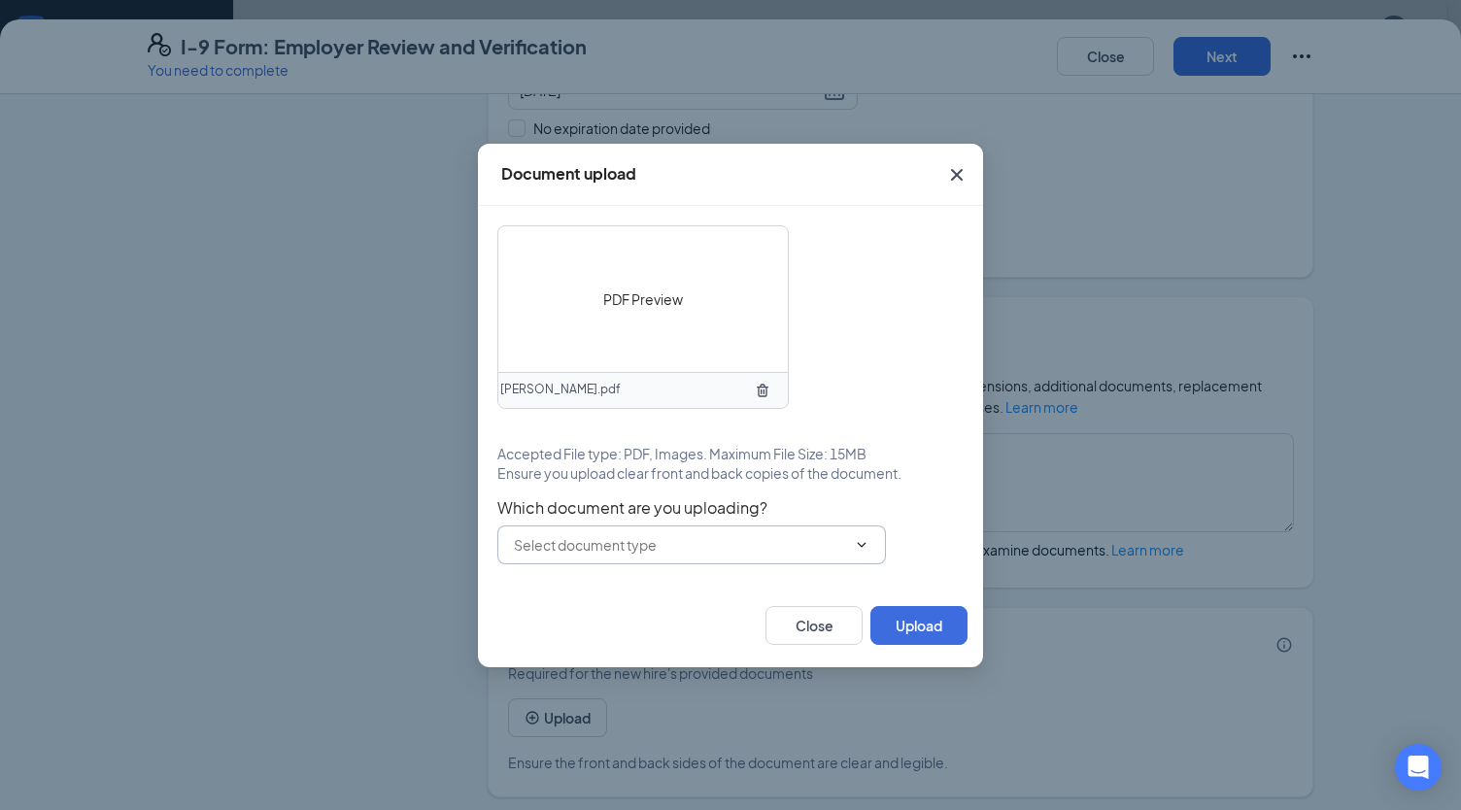
click at [860, 539] on icon "ChevronDown" at bounding box center [862, 545] width 16 height 16
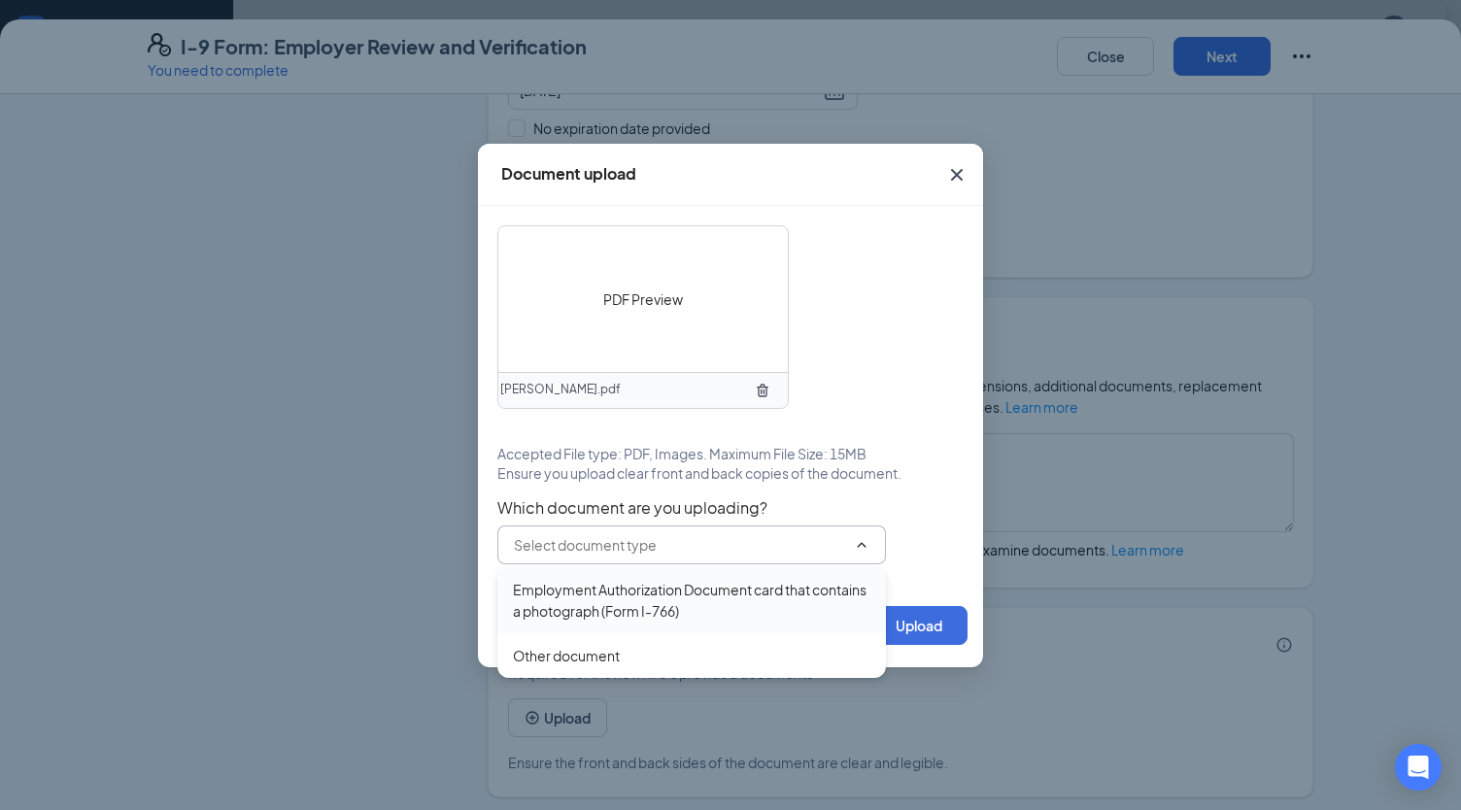
click at [808, 580] on div "Employment Authorization Document card that contains a photograph (Form I-766)" at bounding box center [692, 600] width 358 height 43
type input "Employment Authorization Document card that contains a photograph (Form I-766)"
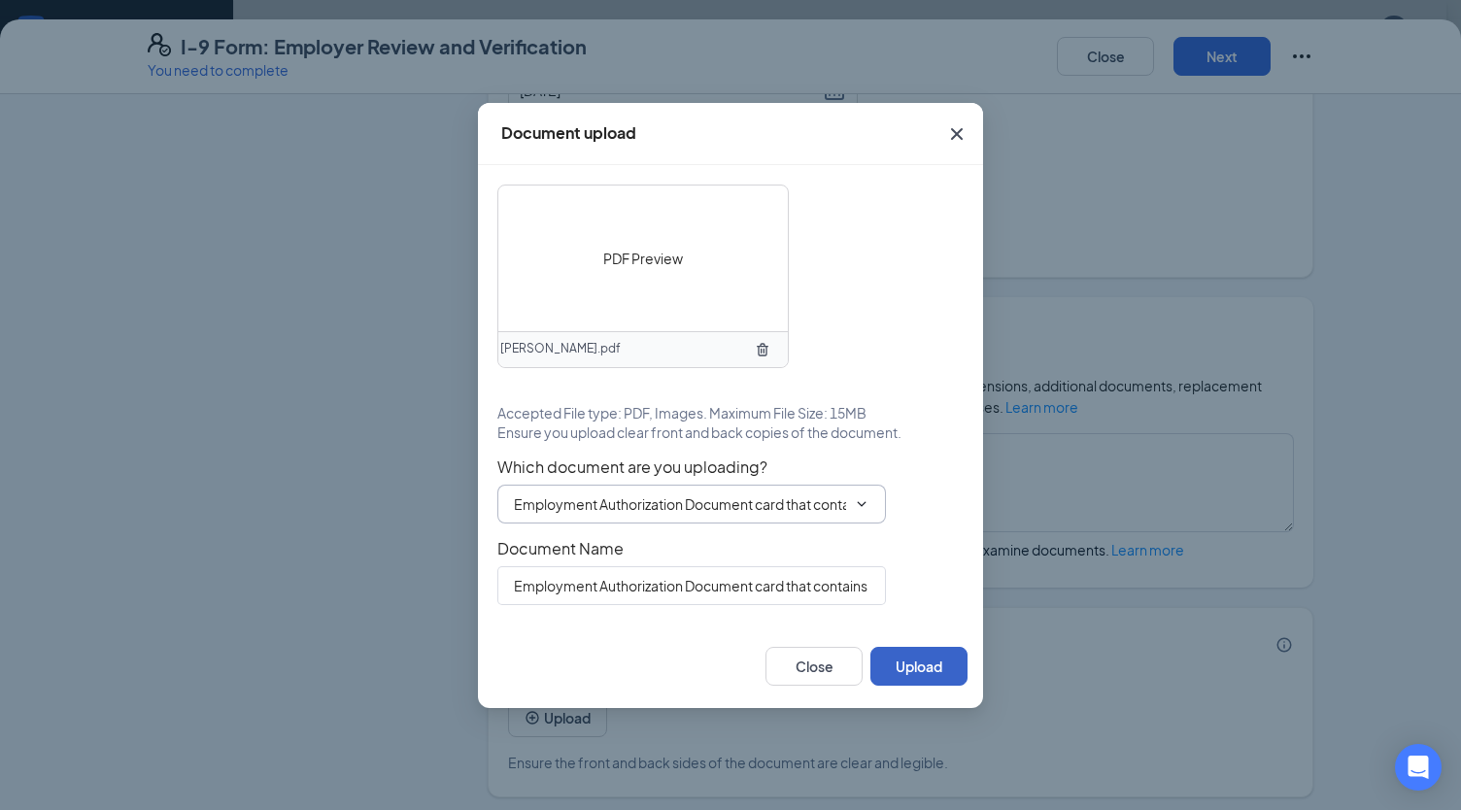
click at [911, 654] on button "Upload" at bounding box center [919, 666] width 97 height 39
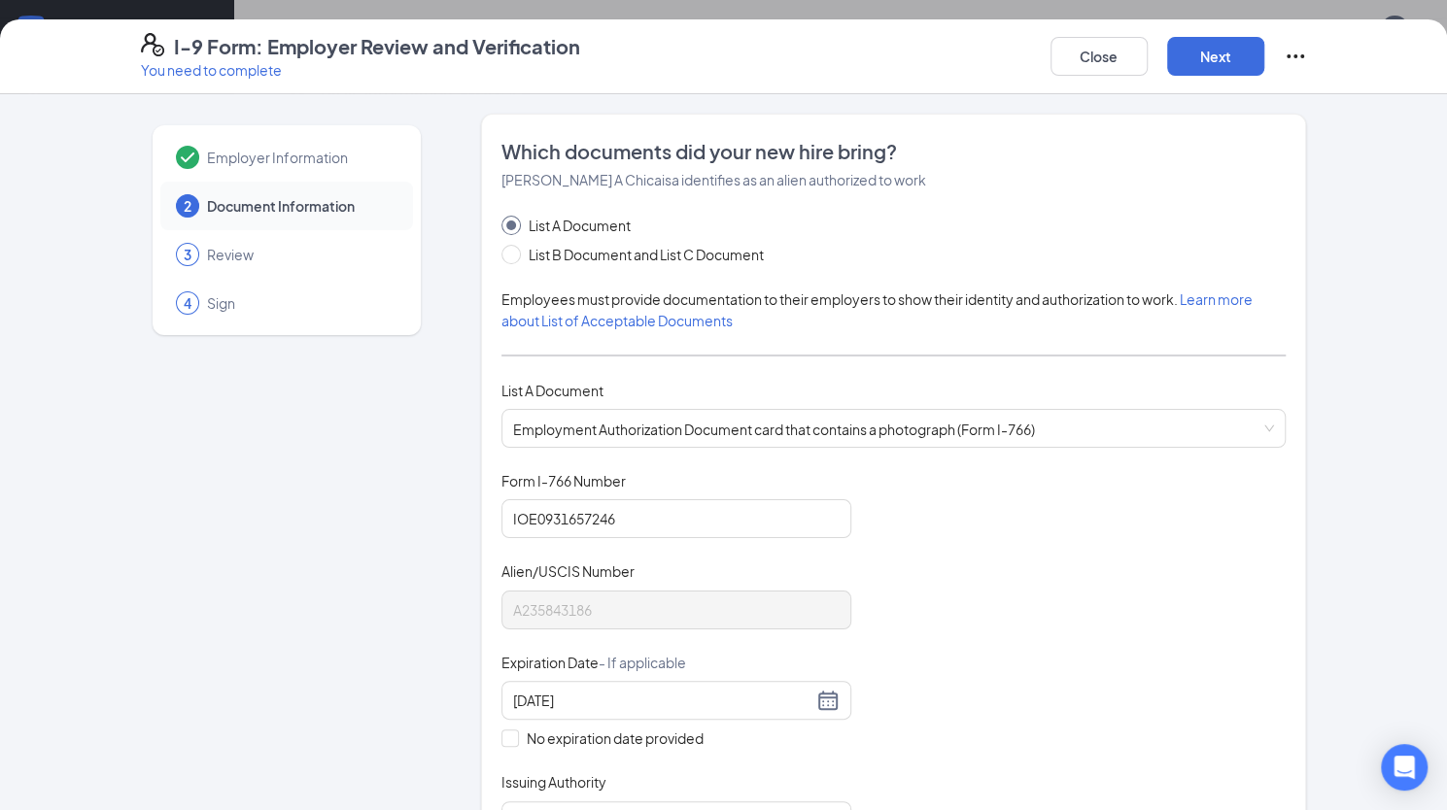
scroll to position [273, 0]
click at [1203, 57] on button "Next" at bounding box center [1215, 56] width 97 height 39
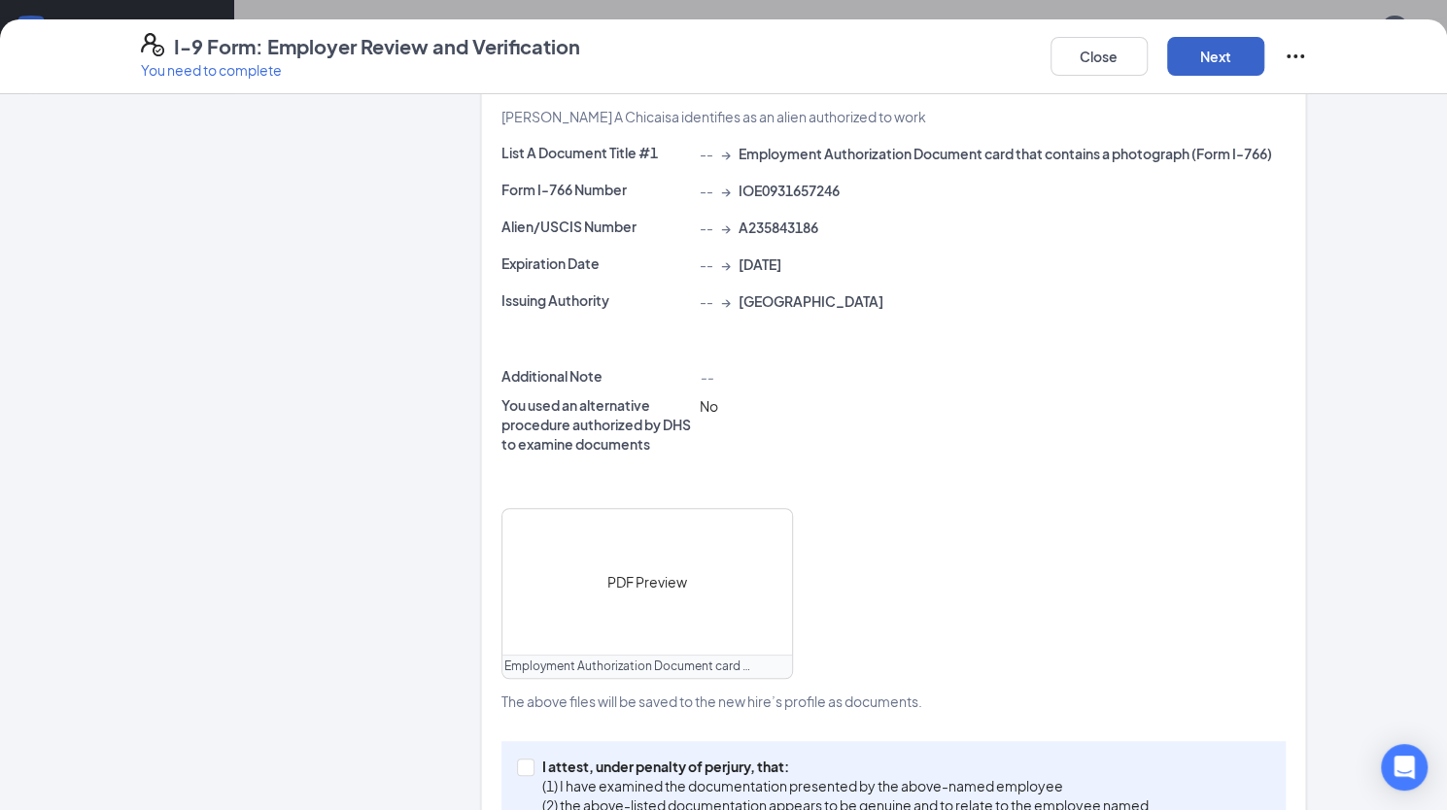
scroll to position [543, 0]
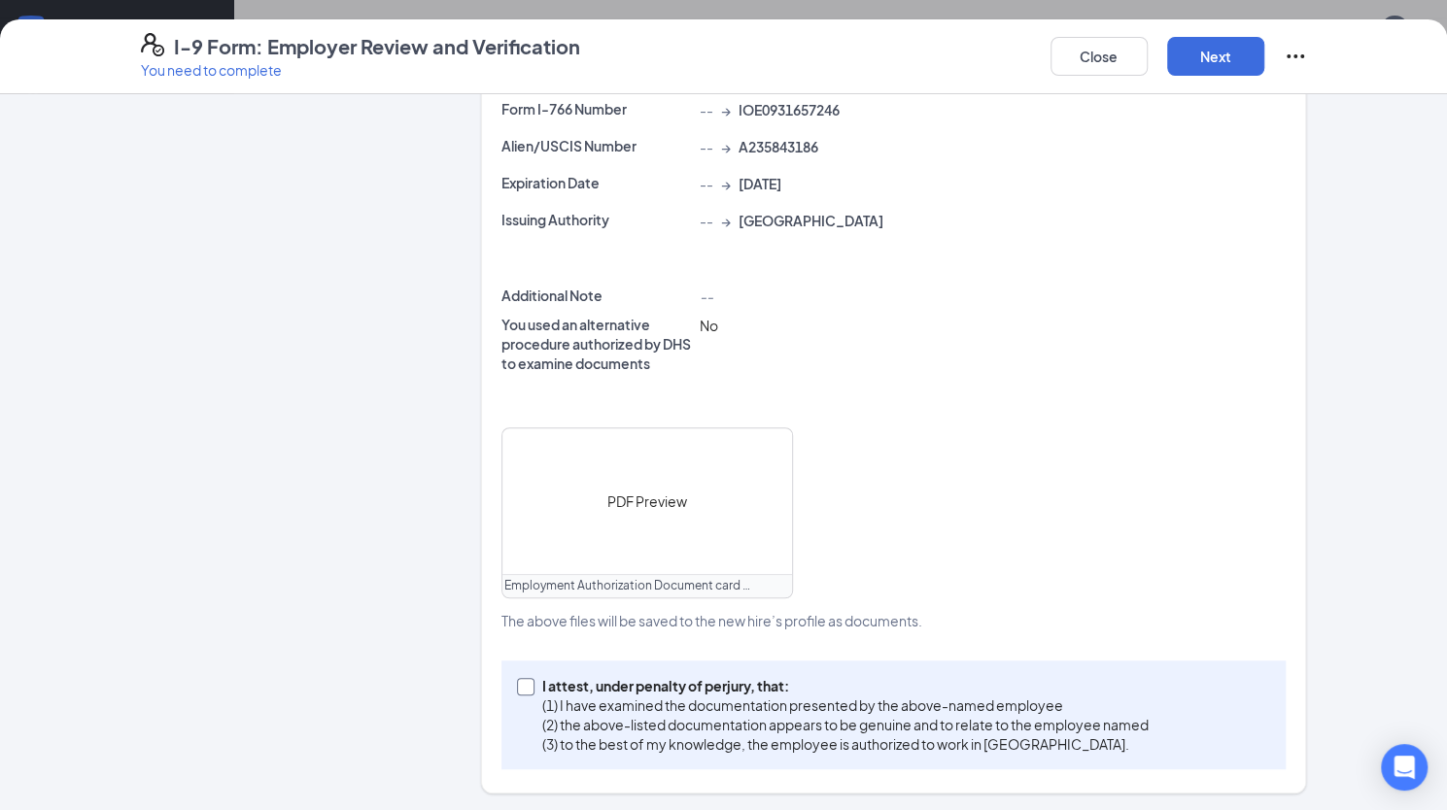
click at [522, 693] on span at bounding box center [525, 686] width 17 height 17
click at [522, 692] on input "I attest, under penalty of perjury, that: (1) I have examined the documentation…" at bounding box center [524, 685] width 14 height 14
checkbox input "true"
click at [1242, 68] on button "Next" at bounding box center [1215, 56] width 97 height 39
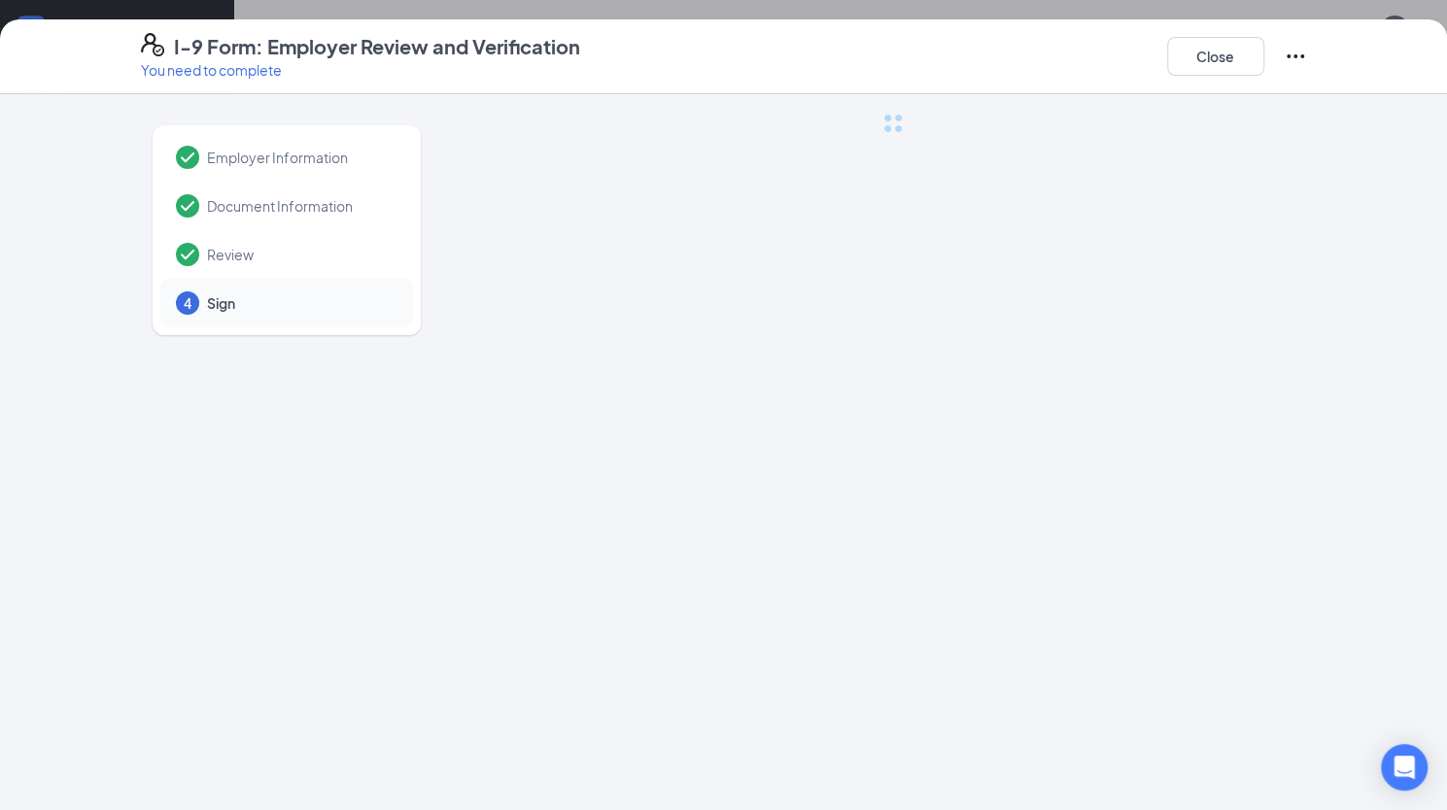
scroll to position [0, 0]
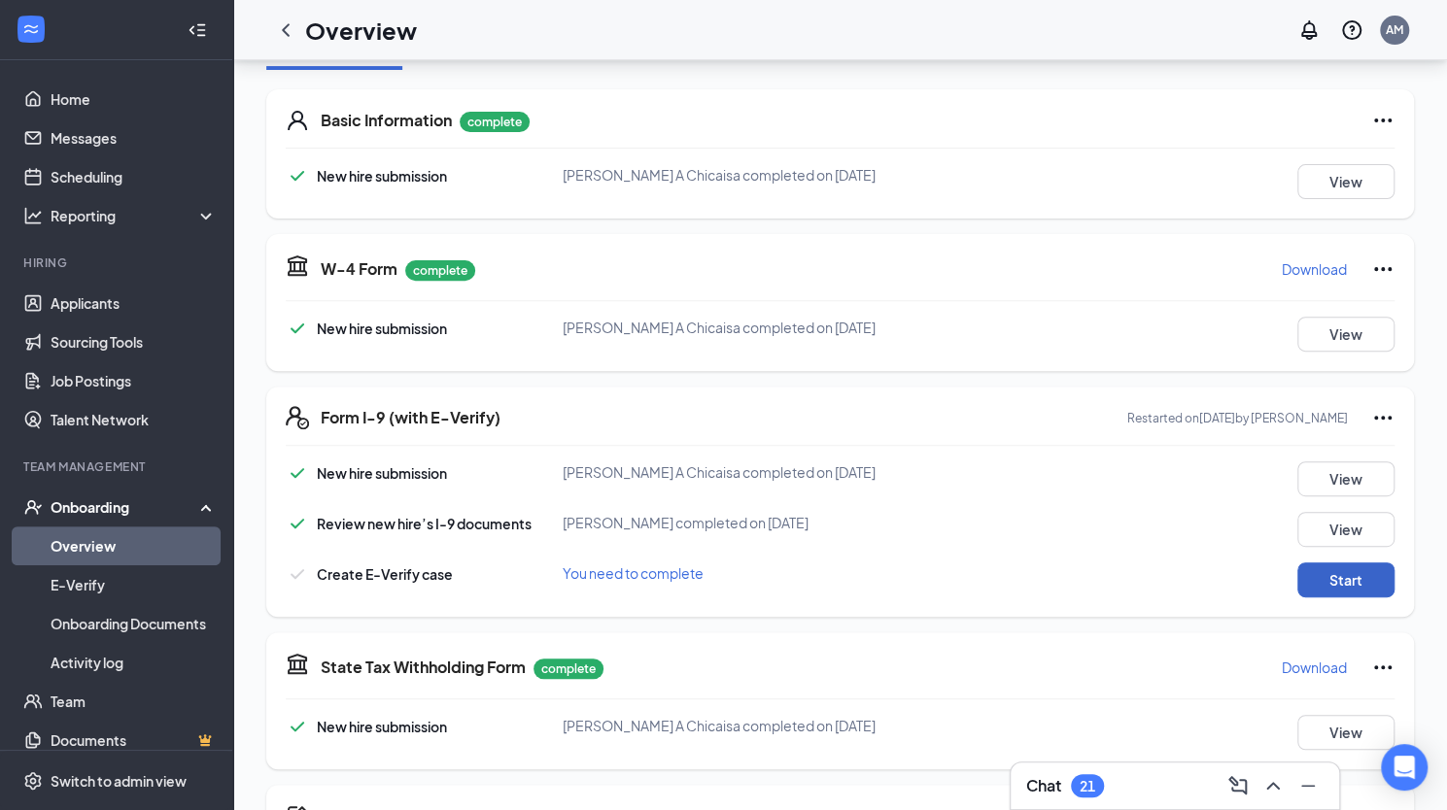
click at [1369, 577] on button "Start" at bounding box center [1345, 580] width 97 height 35
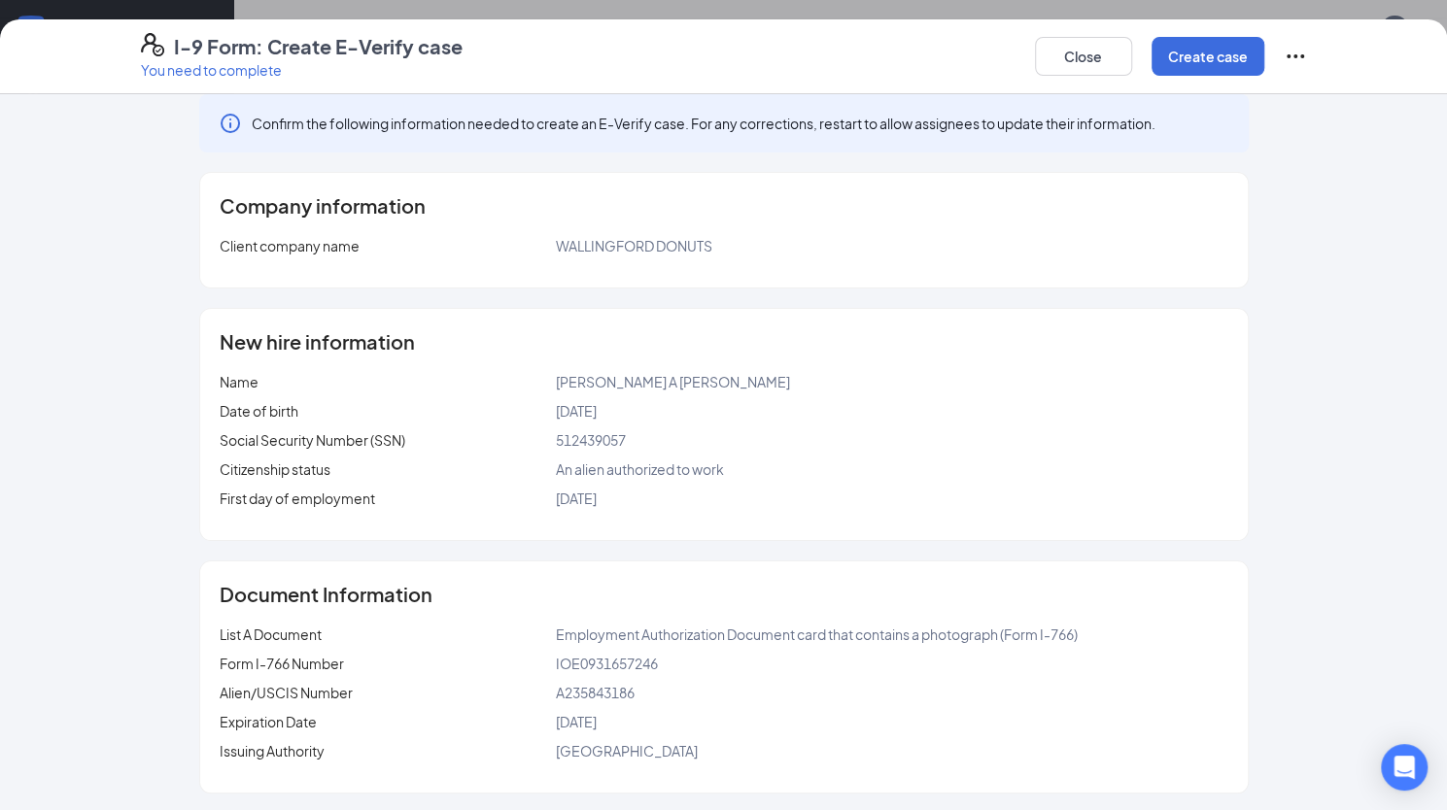
scroll to position [409, 0]
click at [1175, 62] on button "Create case" at bounding box center [1207, 56] width 113 height 39
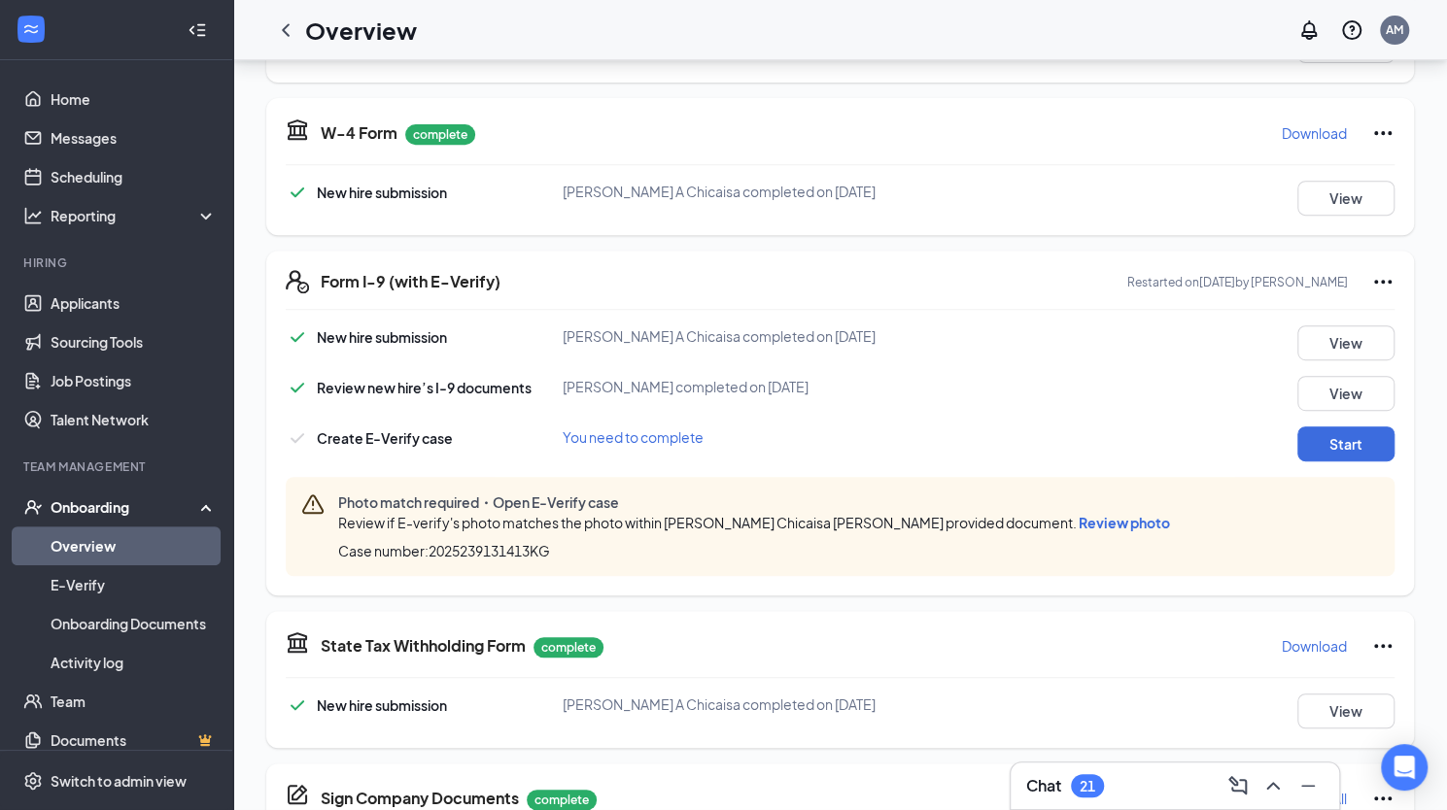
scroll to position [258, 0]
click at [1078, 522] on span "Review photo" at bounding box center [1123, 522] width 91 height 17
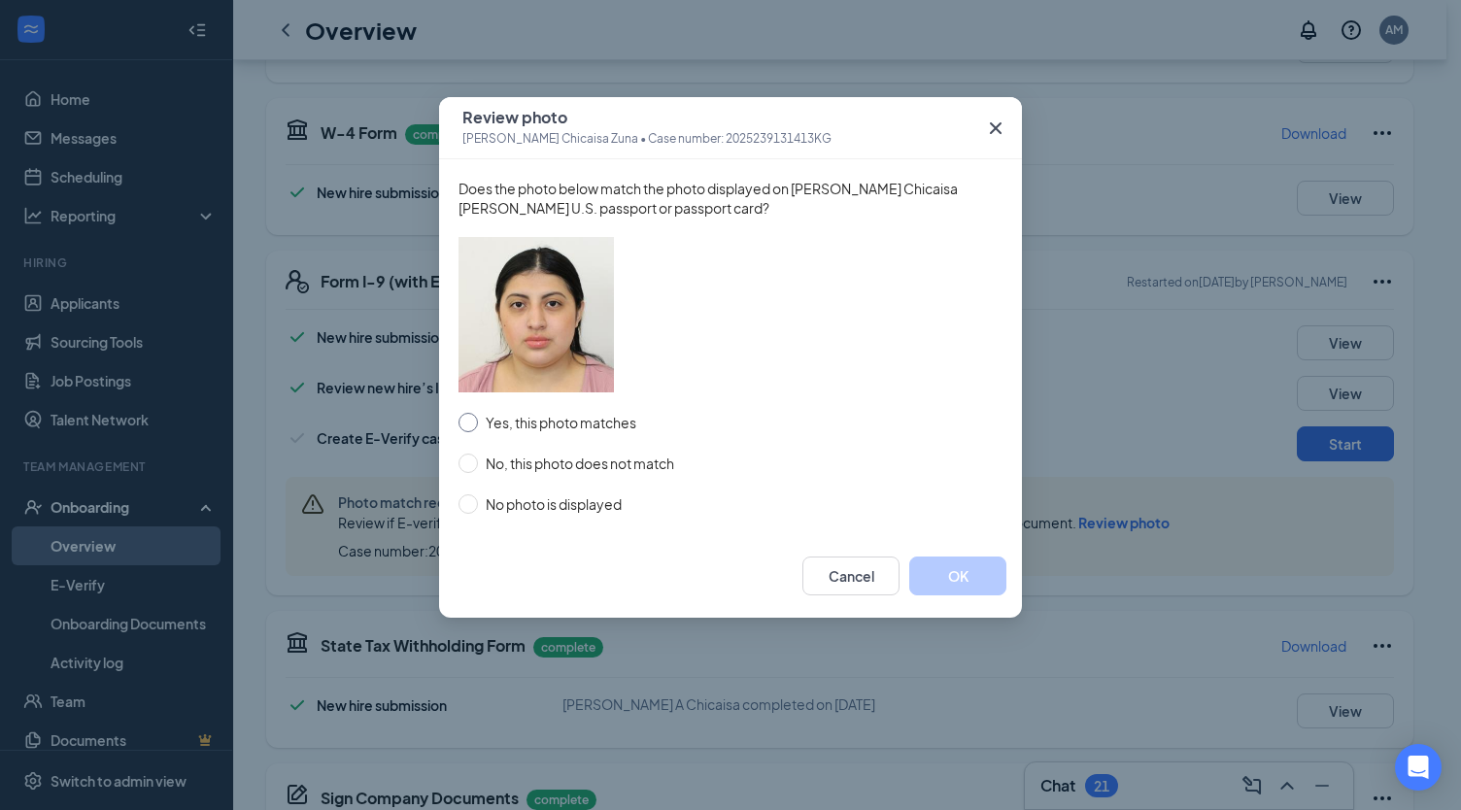
click at [461, 421] on input "Yes, this photo matches" at bounding box center [468, 422] width 19 height 19
radio input "true"
click at [964, 586] on button "OK" at bounding box center [957, 576] width 97 height 39
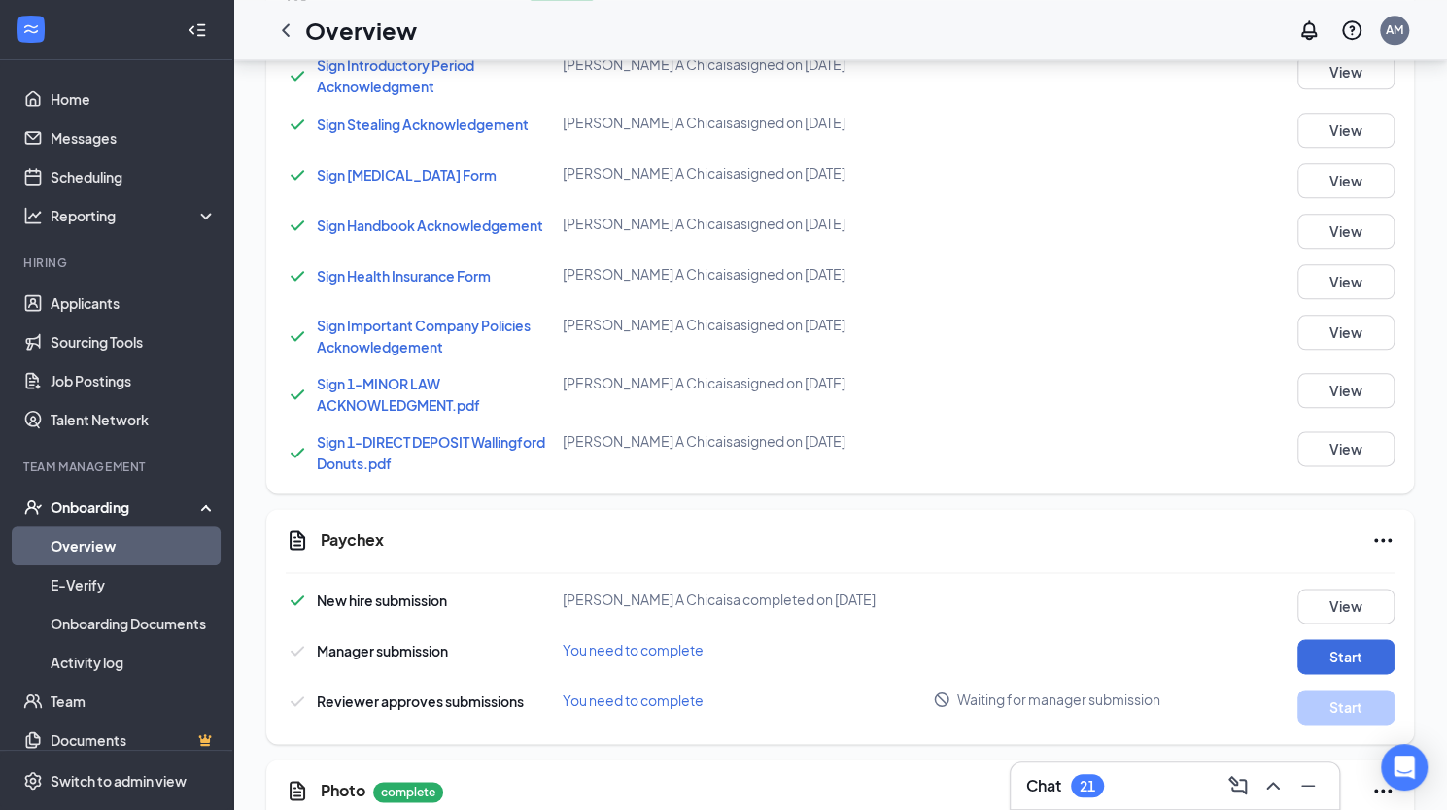
scroll to position [1300, 0]
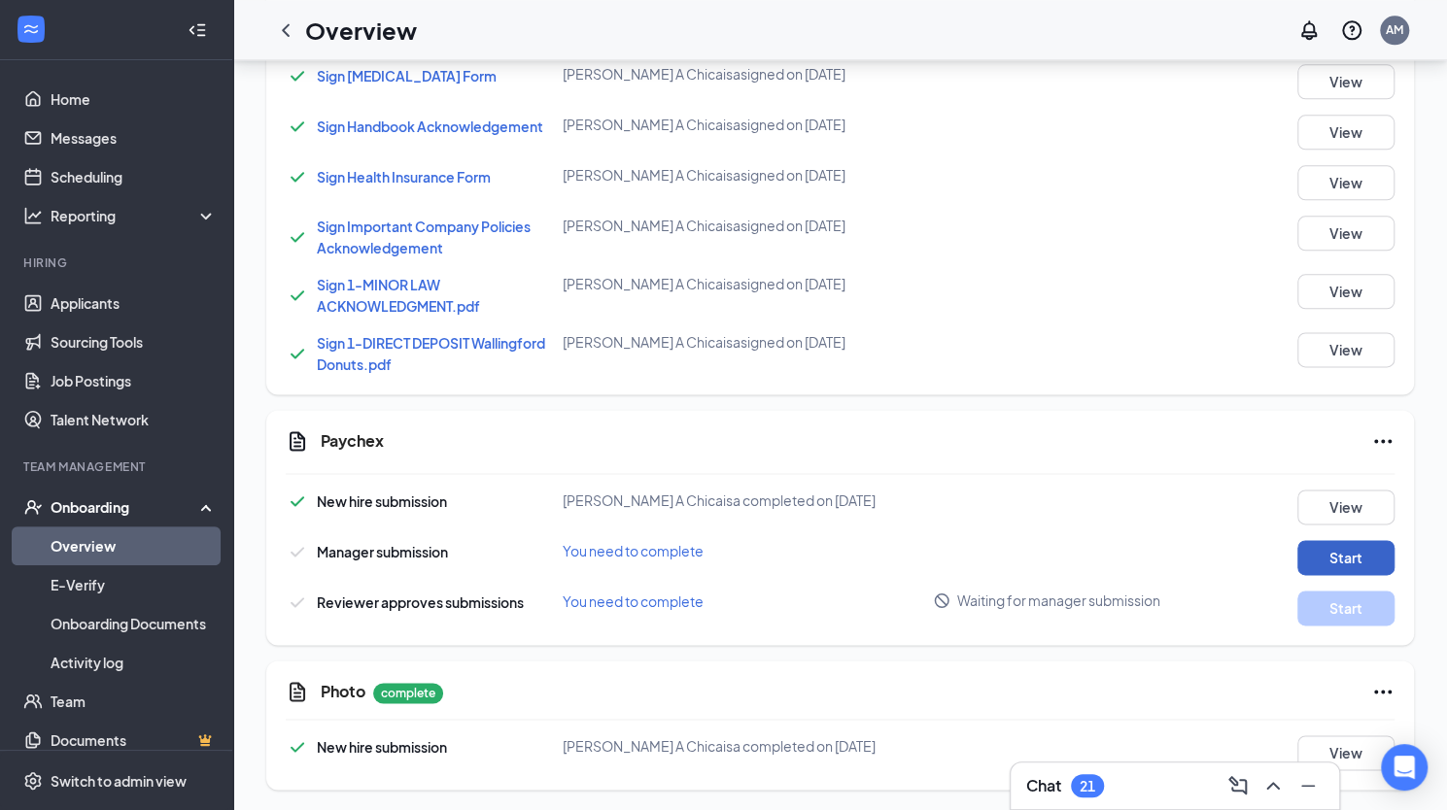
click at [1313, 557] on button "Start" at bounding box center [1345, 557] width 97 height 35
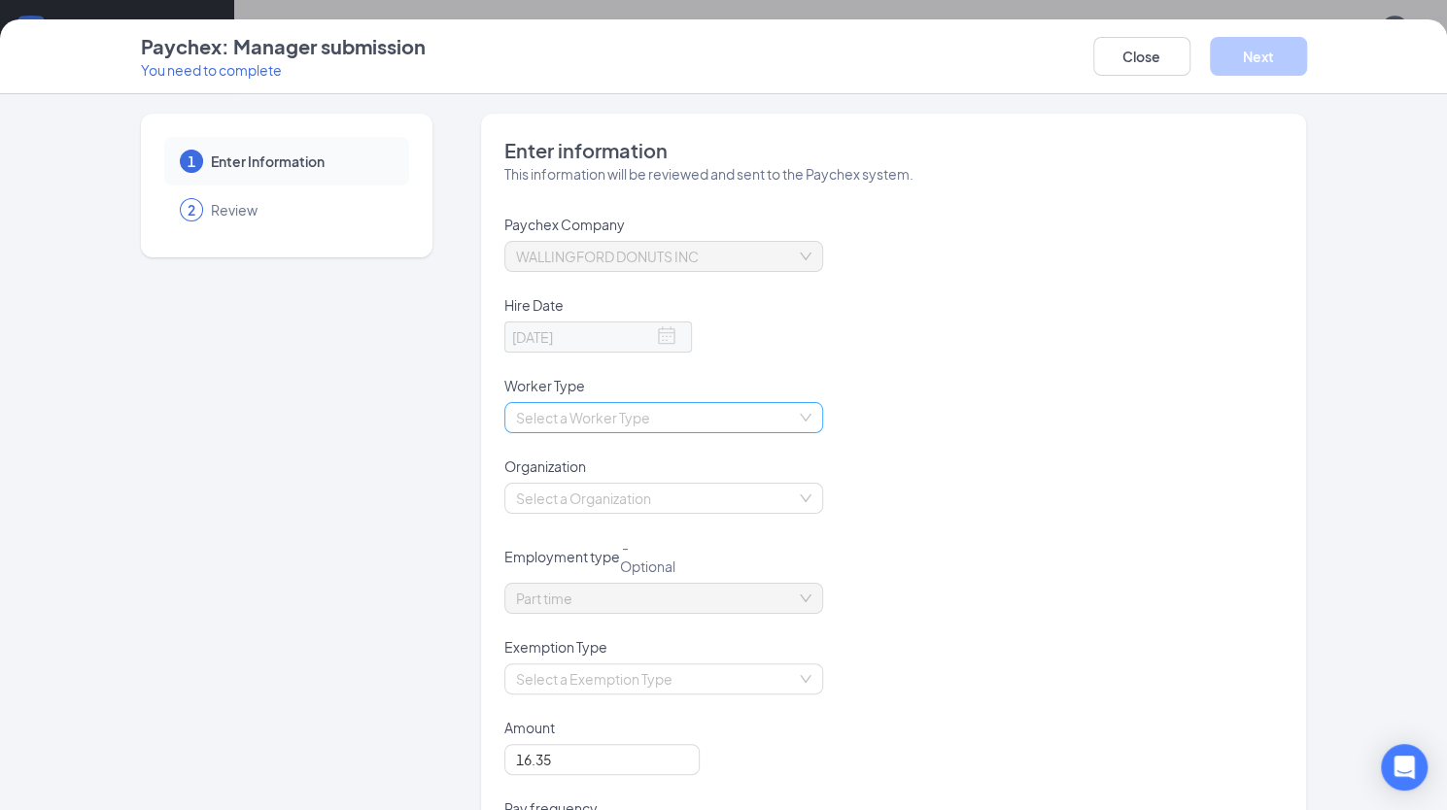
click at [797, 421] on div "Select a Worker Type" at bounding box center [663, 417] width 319 height 31
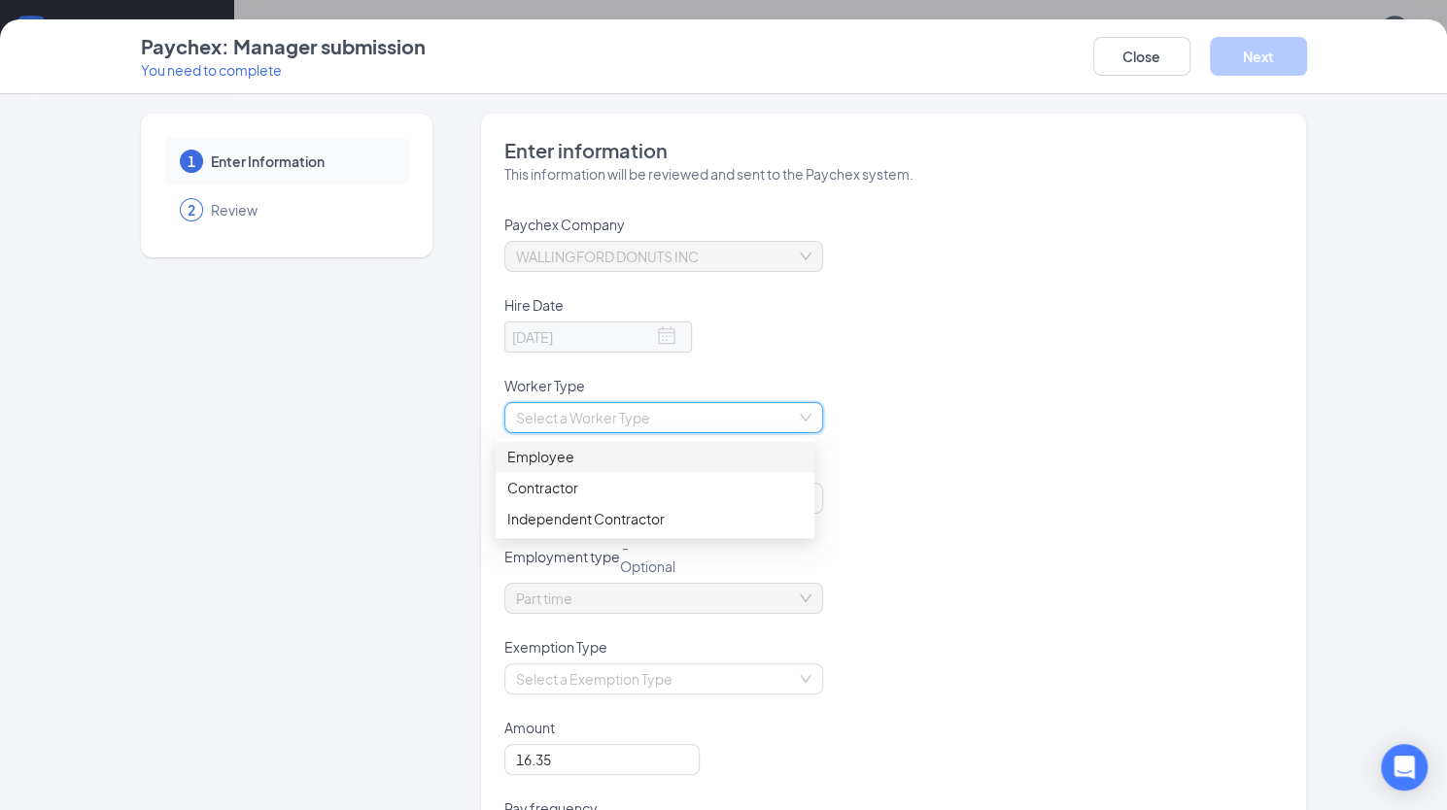
click at [569, 455] on div "Employee" at bounding box center [654, 456] width 295 height 21
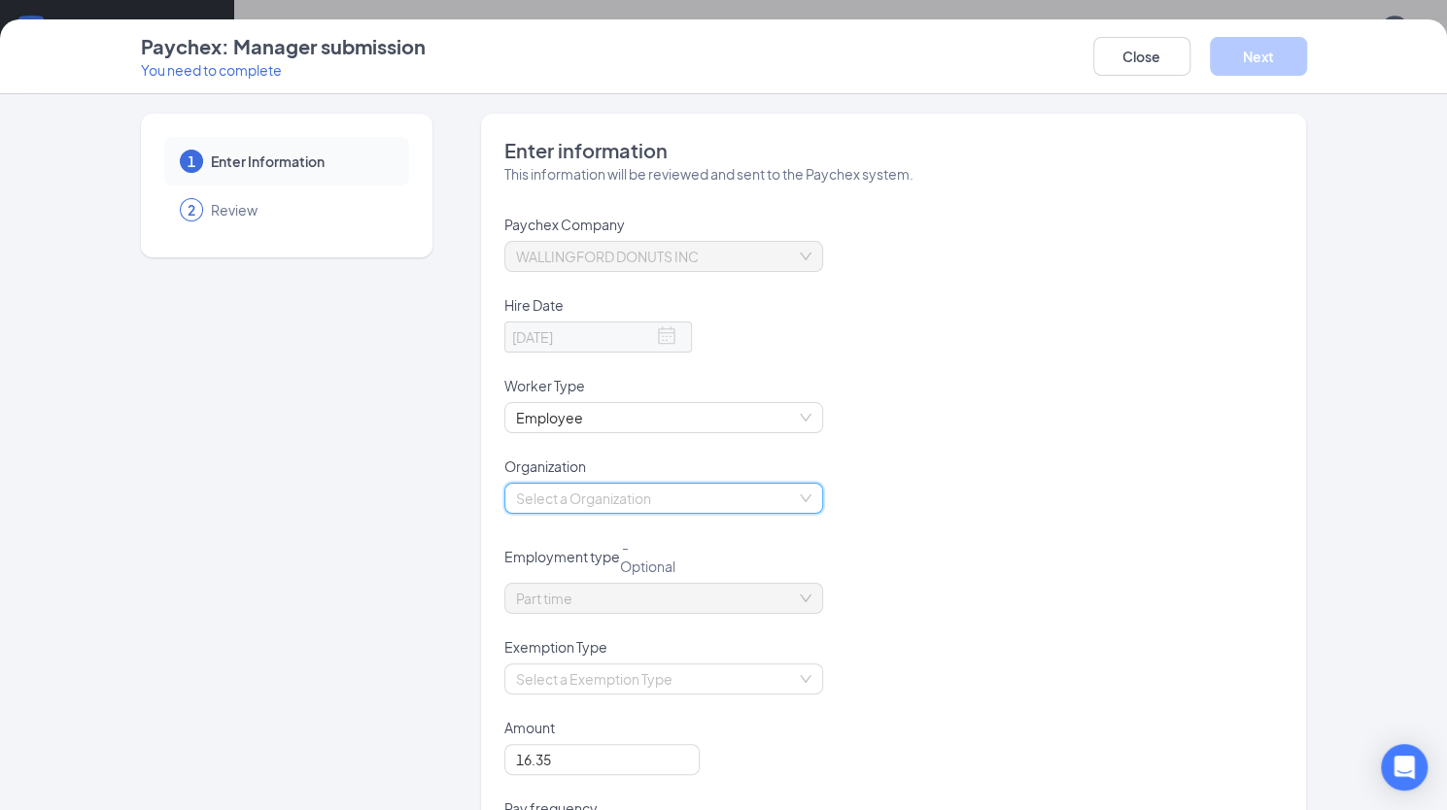
click at [750, 495] on input "search" at bounding box center [657, 498] width 282 height 29
click at [585, 592] on div "- 10 PAYROLL" at bounding box center [654, 599] width 295 height 21
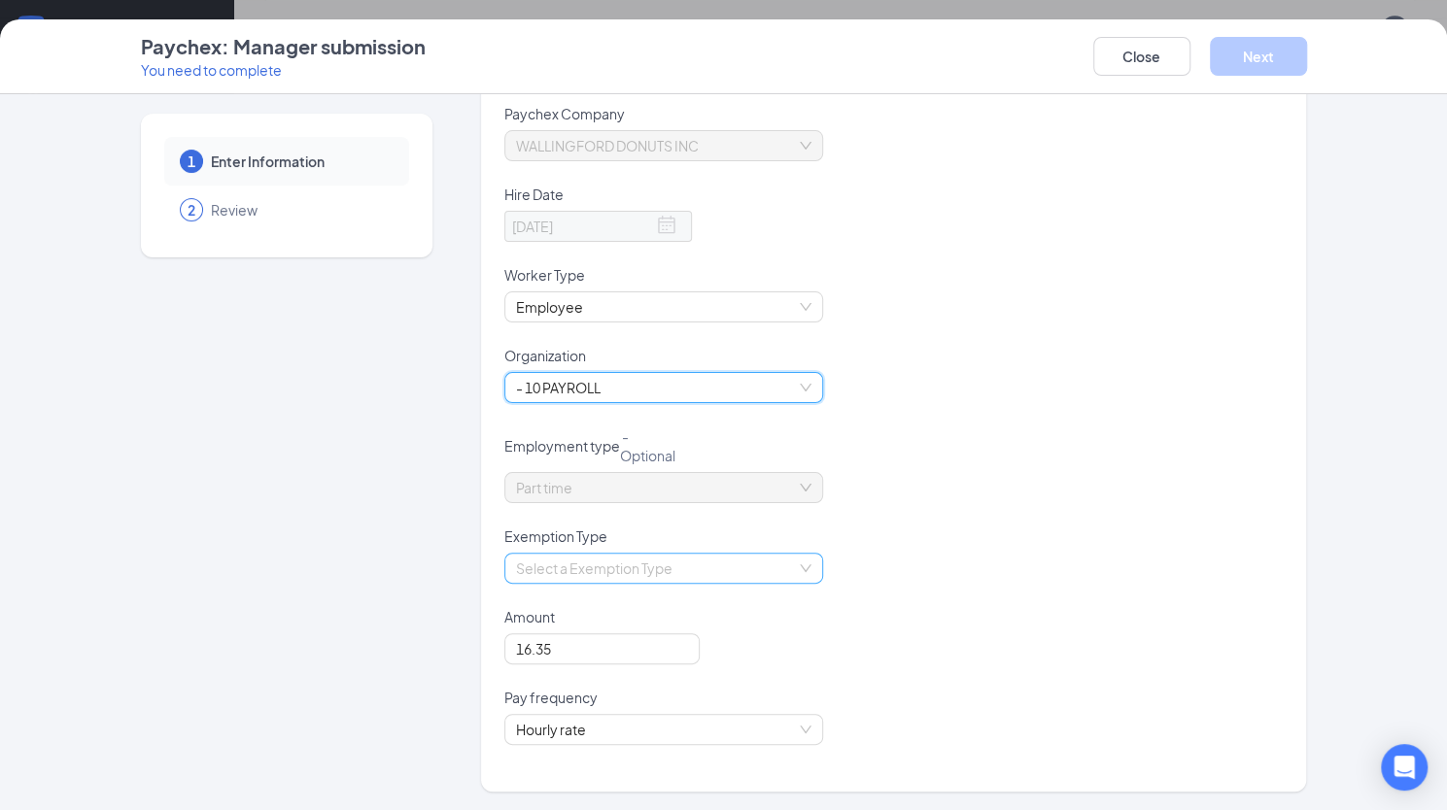
click at [794, 564] on div "Select a Exemption Type" at bounding box center [663, 568] width 319 height 31
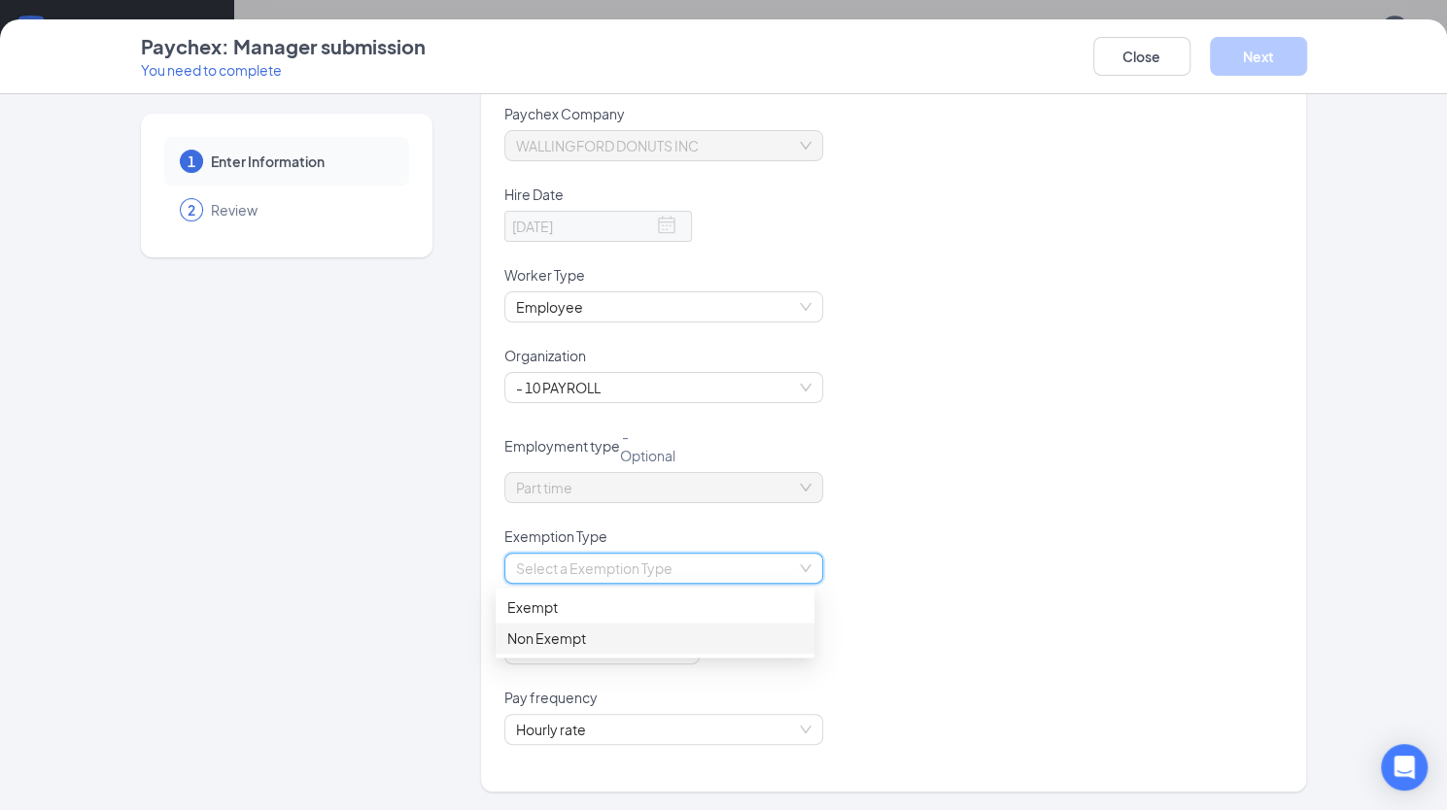
click at [618, 634] on div "Non Exempt" at bounding box center [654, 638] width 295 height 21
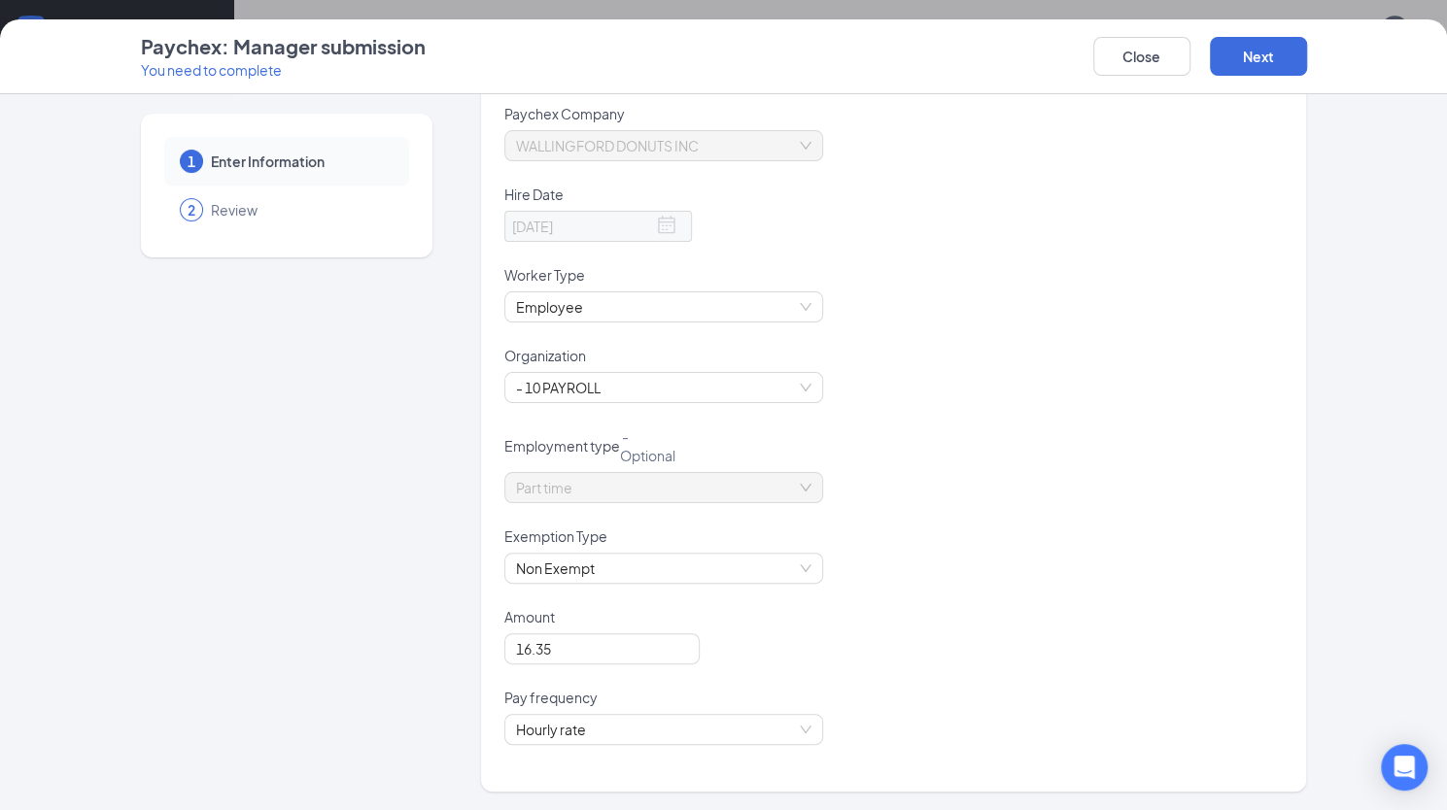
click at [955, 527] on div "Exemption Type" at bounding box center [893, 540] width 779 height 26
click at [1277, 47] on button "Next" at bounding box center [1258, 56] width 97 height 39
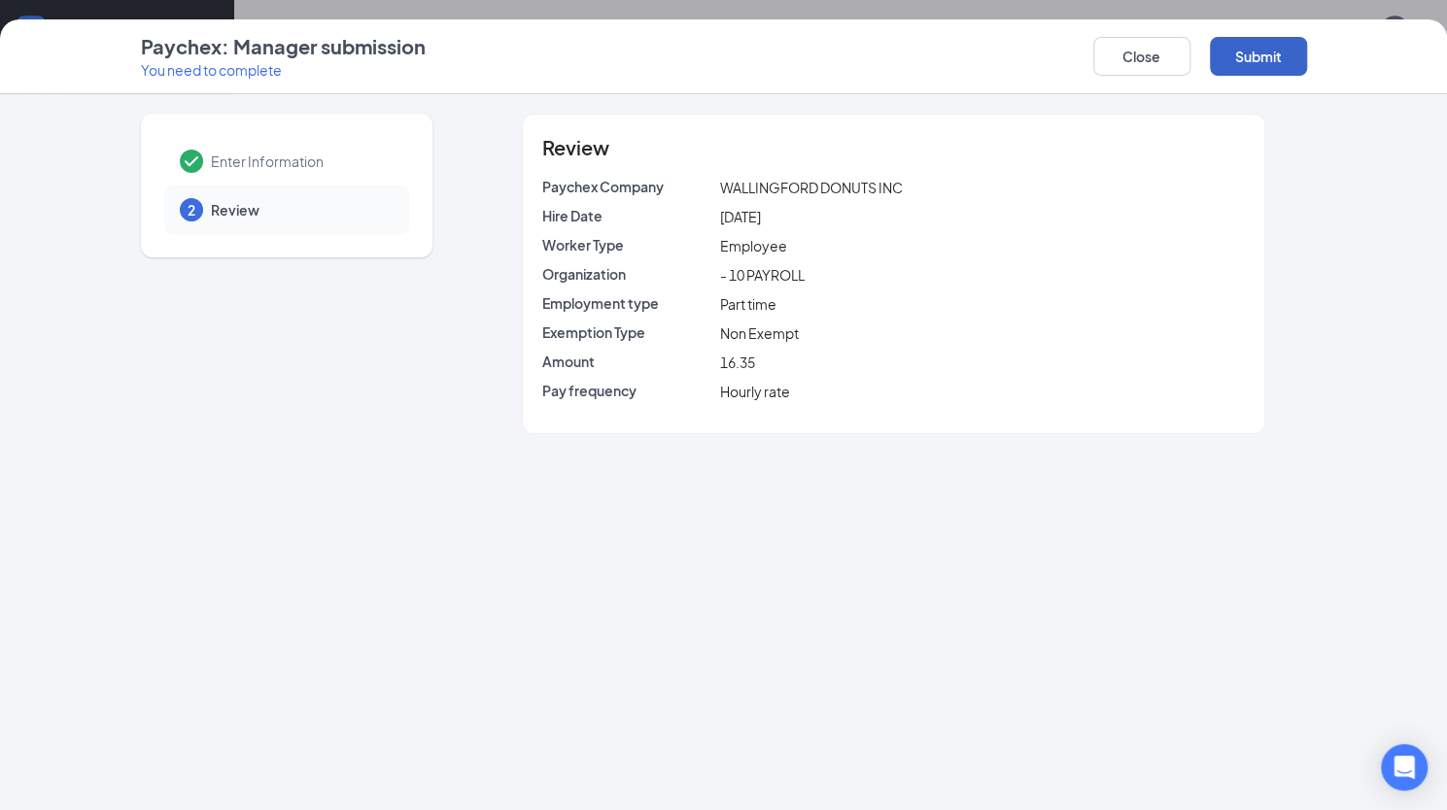
scroll to position [0, 0]
click at [1273, 46] on button "Submit" at bounding box center [1258, 56] width 97 height 39
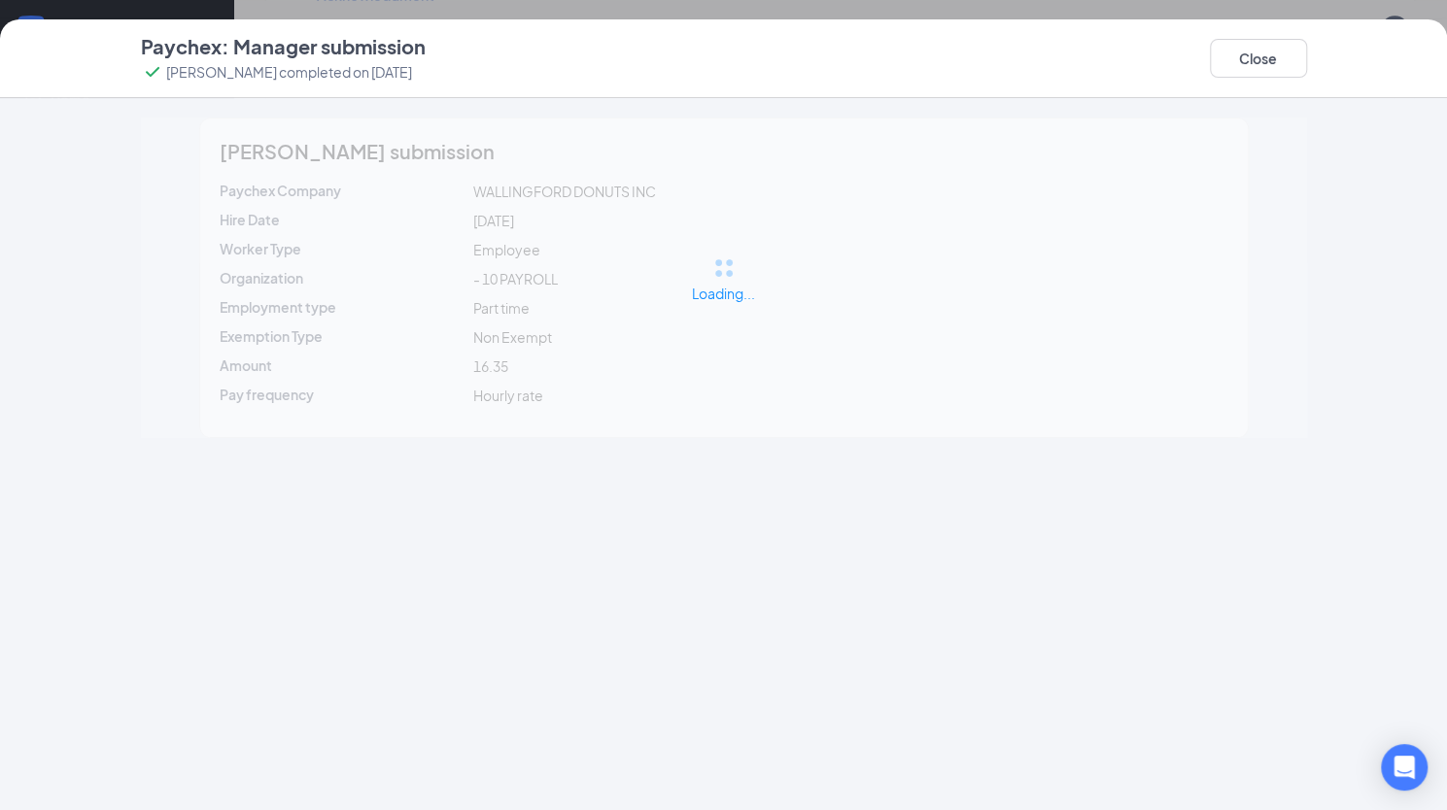
scroll to position [1308, 0]
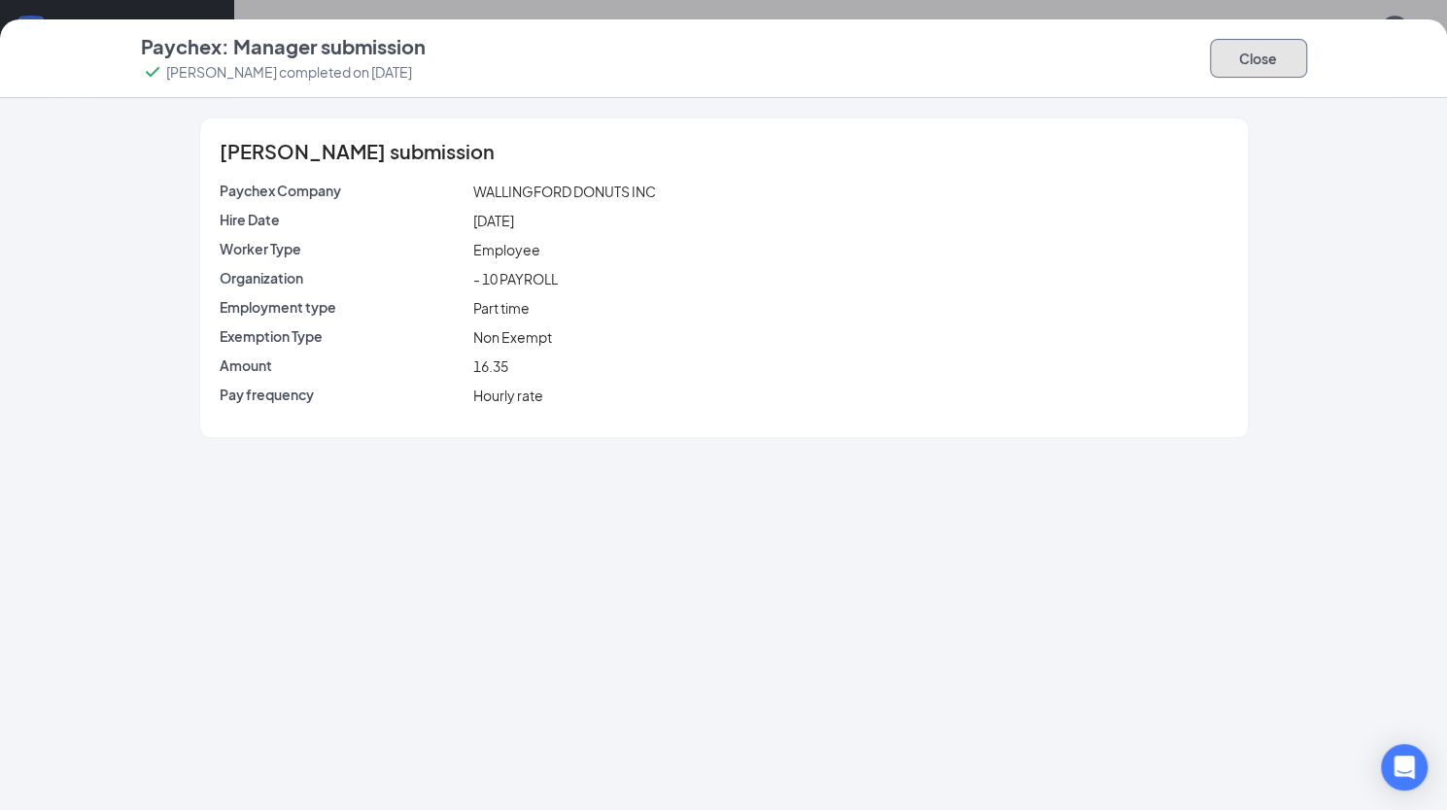
click at [1250, 47] on button "Close" at bounding box center [1258, 58] width 97 height 39
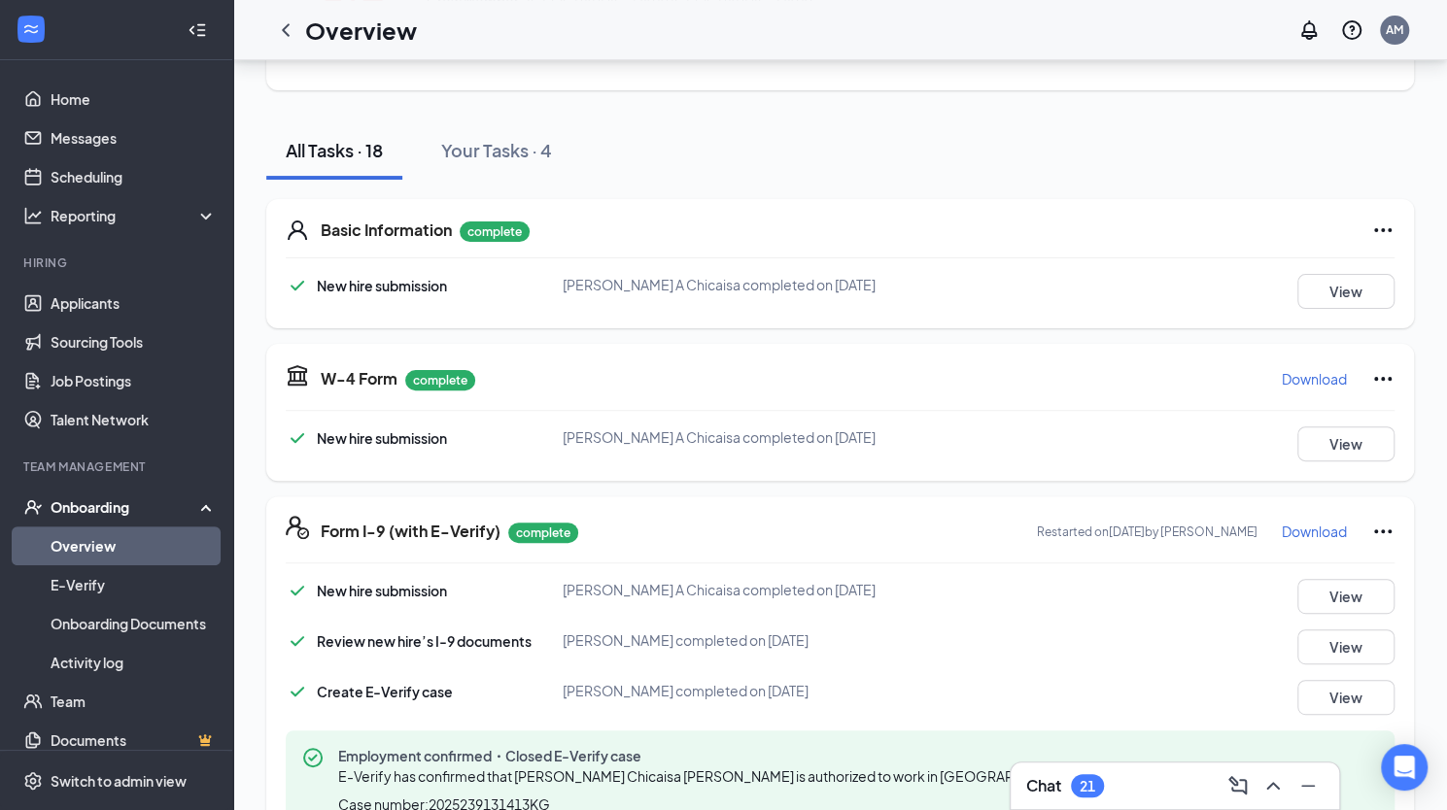
scroll to position [0, 0]
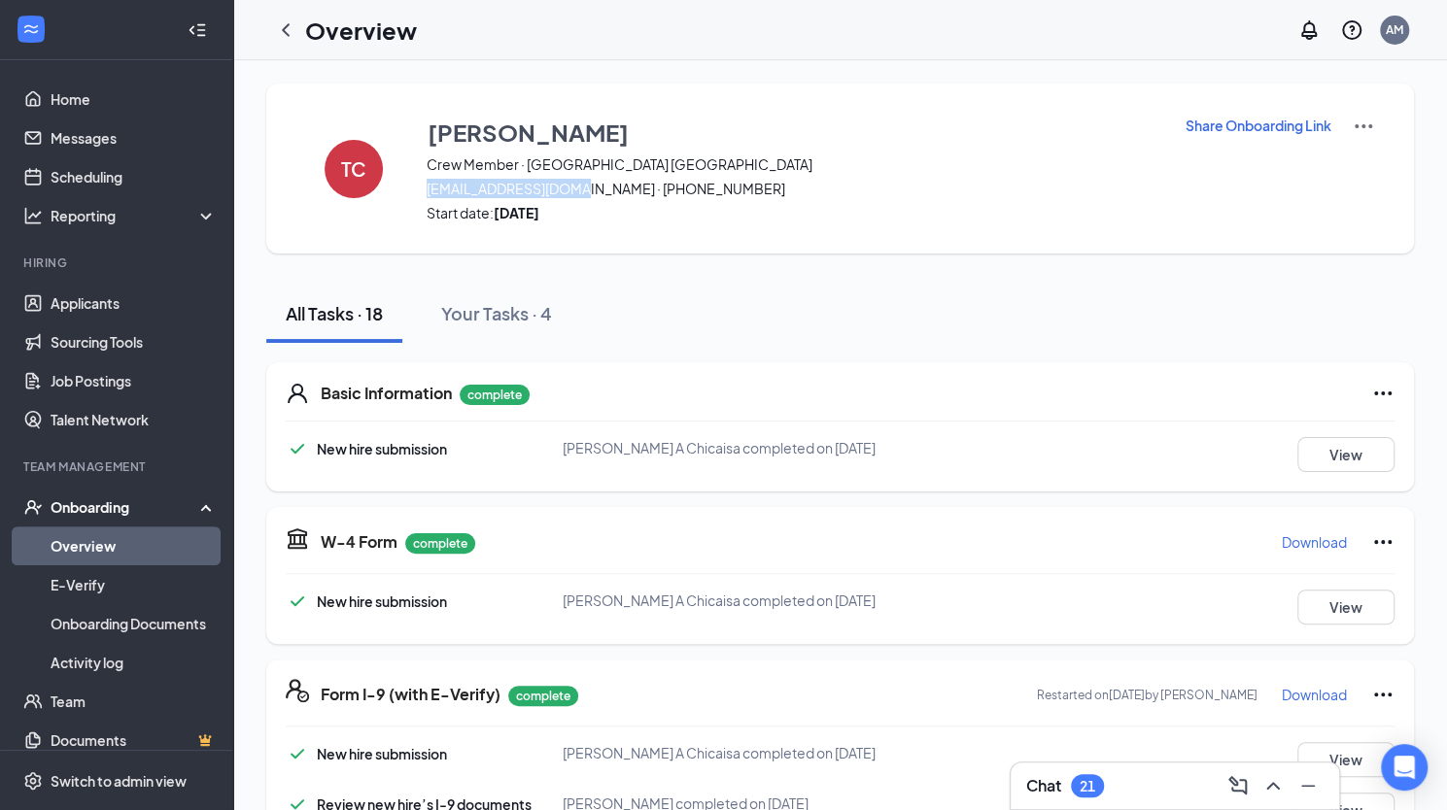
drag, startPoint x: 427, startPoint y: 186, endPoint x: 575, endPoint y: 183, distance: 147.7
click at [575, 183] on span "thaliach42@gmail.com · (203) 606-0624" at bounding box center [794, 188] width 734 height 19
copy span "[EMAIL_ADDRESS][DOMAIN_NAME]"
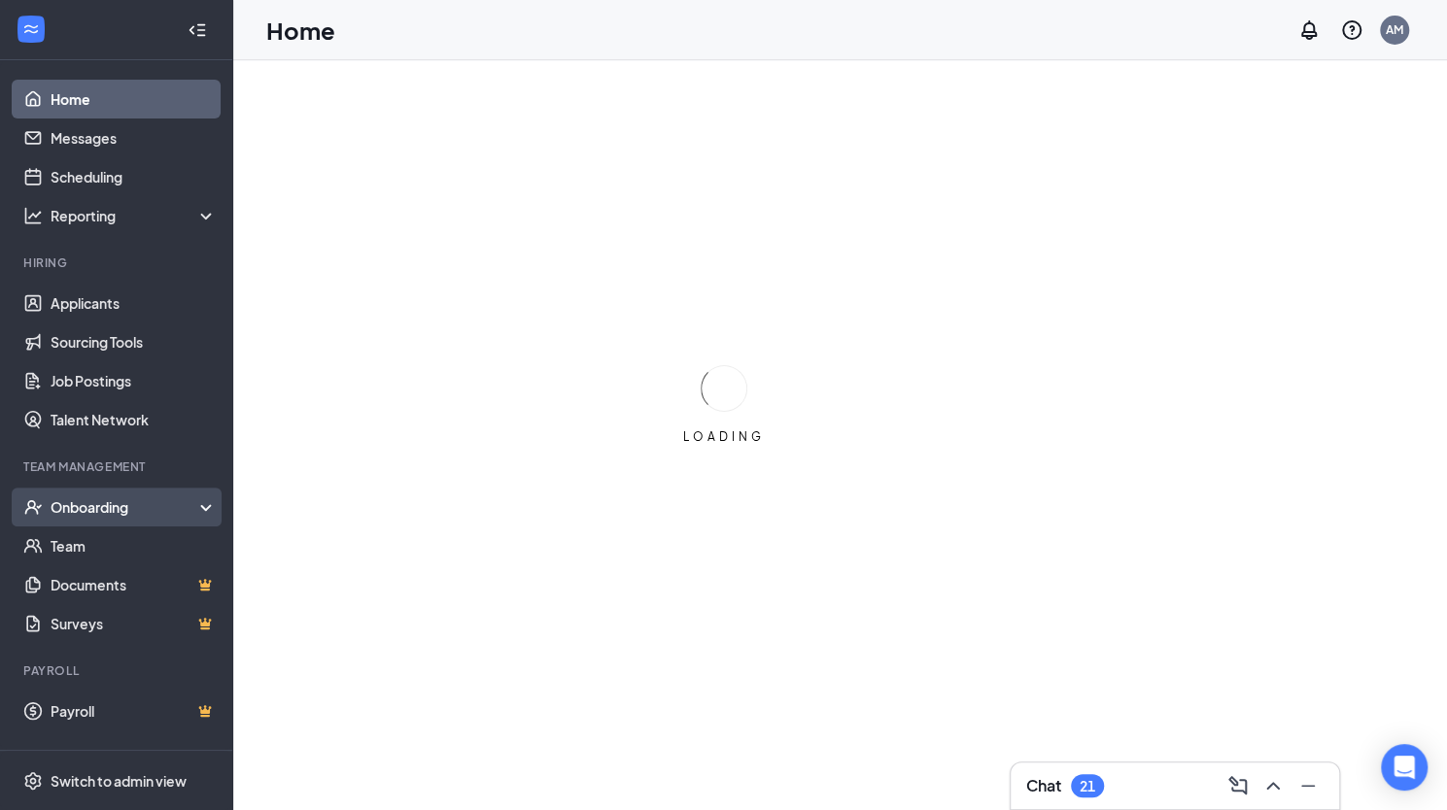
click at [99, 508] on div "Onboarding" at bounding box center [126, 506] width 150 height 19
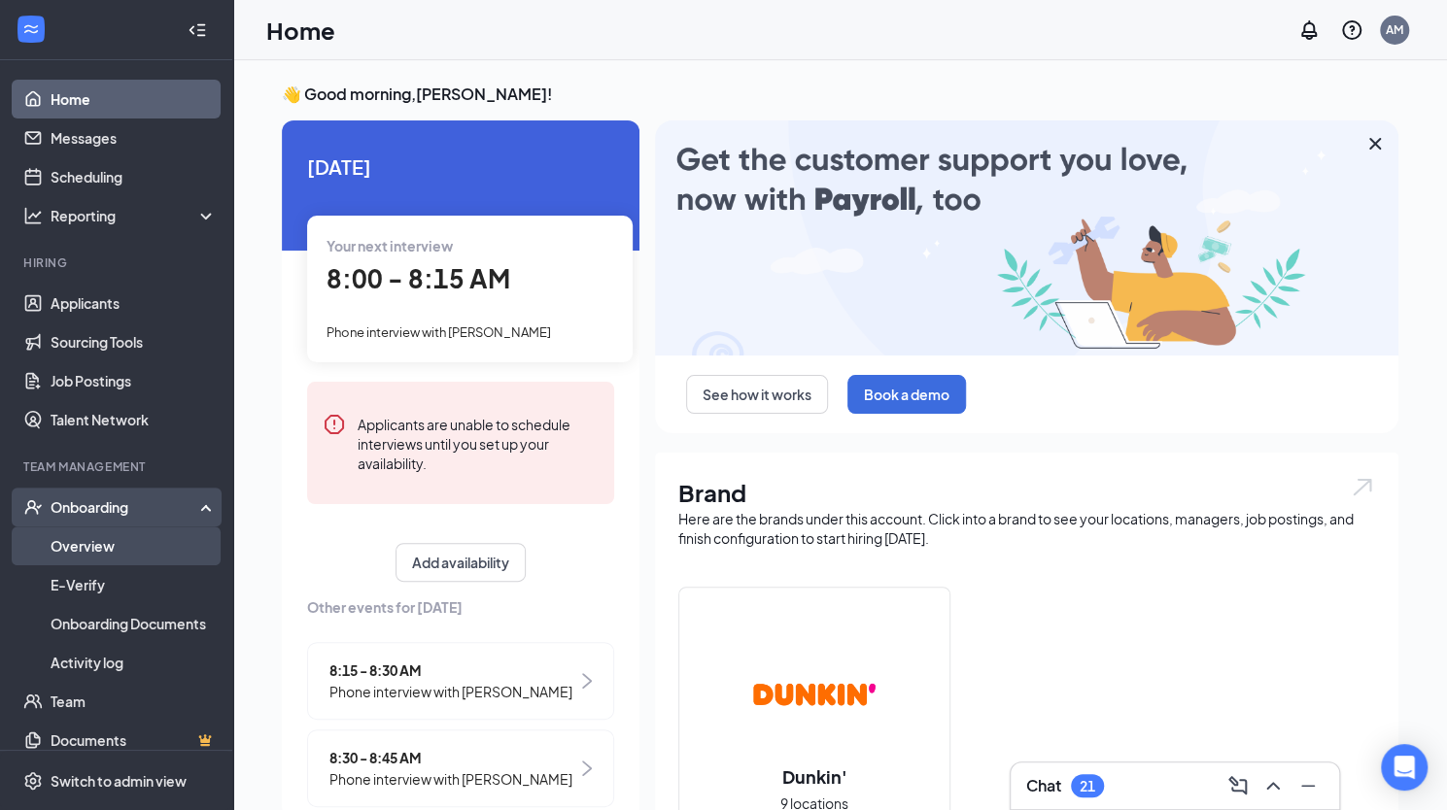
click at [102, 538] on link "Overview" at bounding box center [134, 546] width 166 height 39
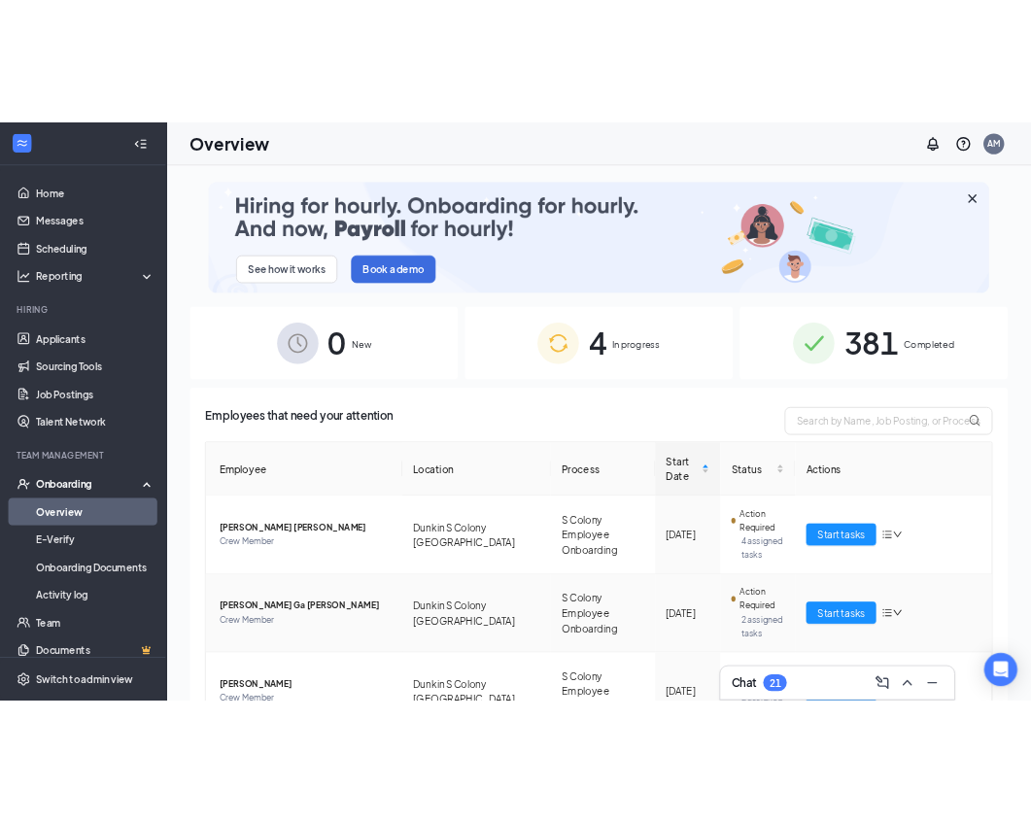
scroll to position [218, 0]
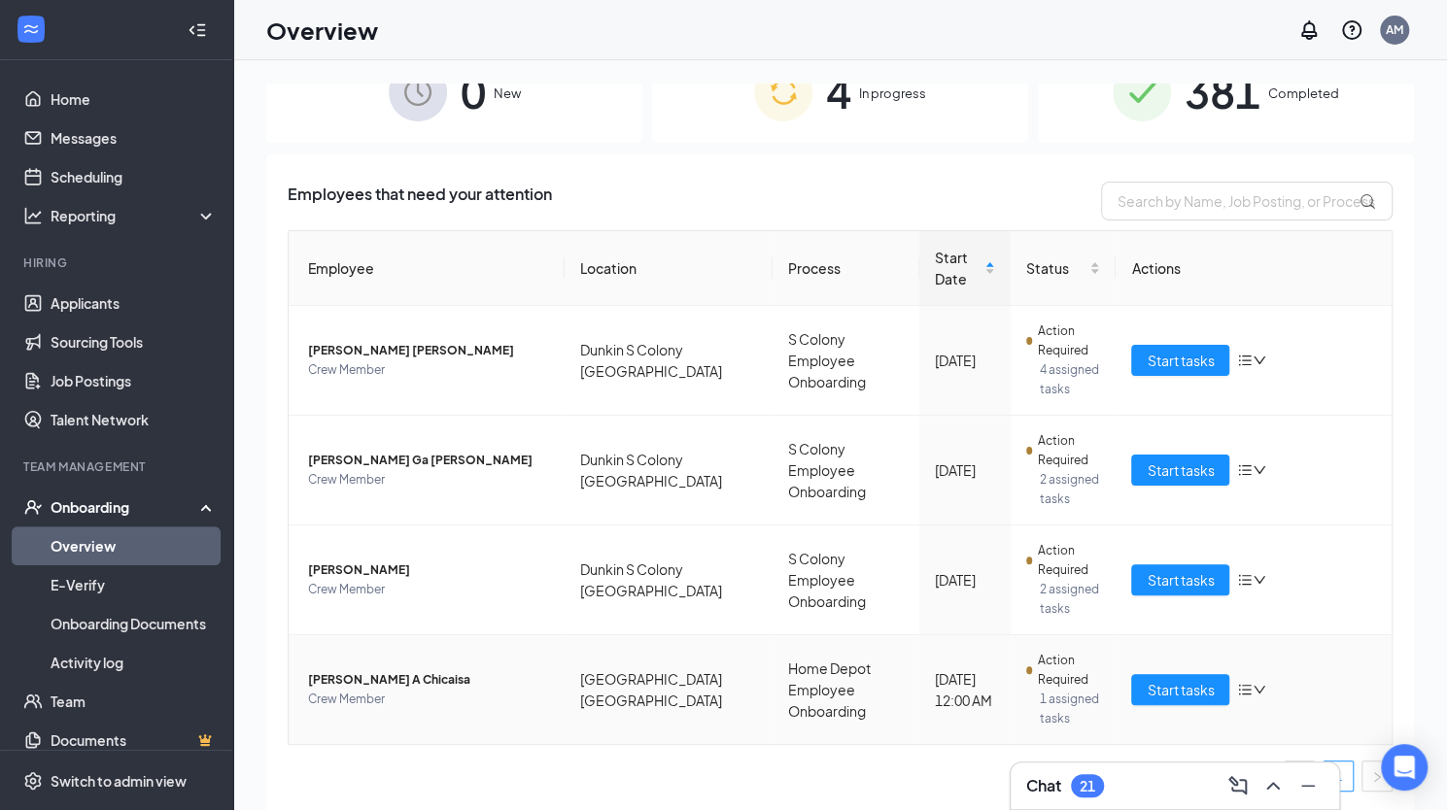
click at [375, 675] on span "[PERSON_NAME] A Chicaisa" at bounding box center [428, 679] width 241 height 19
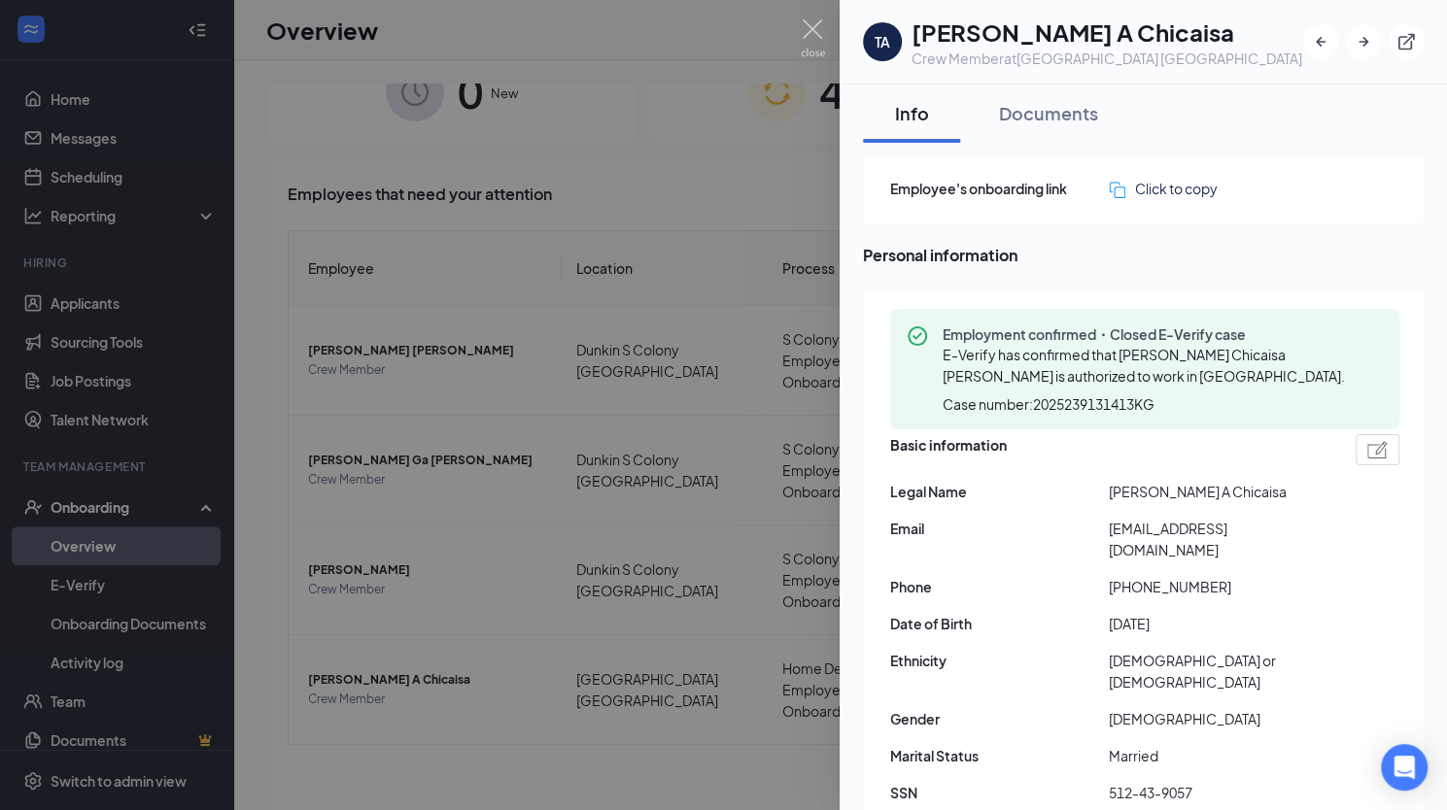
drag, startPoint x: 1255, startPoint y: 528, endPoint x: 1117, endPoint y: 527, distance: 138.0
click at [1117, 527] on span "[EMAIL_ADDRESS][DOMAIN_NAME]" at bounding box center [1218, 539] width 219 height 43
drag, startPoint x: 1110, startPoint y: 526, endPoint x: 1253, endPoint y: 528, distance: 142.8
click at [1253, 528] on span "[EMAIL_ADDRESS][DOMAIN_NAME]" at bounding box center [1218, 539] width 219 height 43
copy span "[EMAIL_ADDRESS][DOMAIN_NAME]"
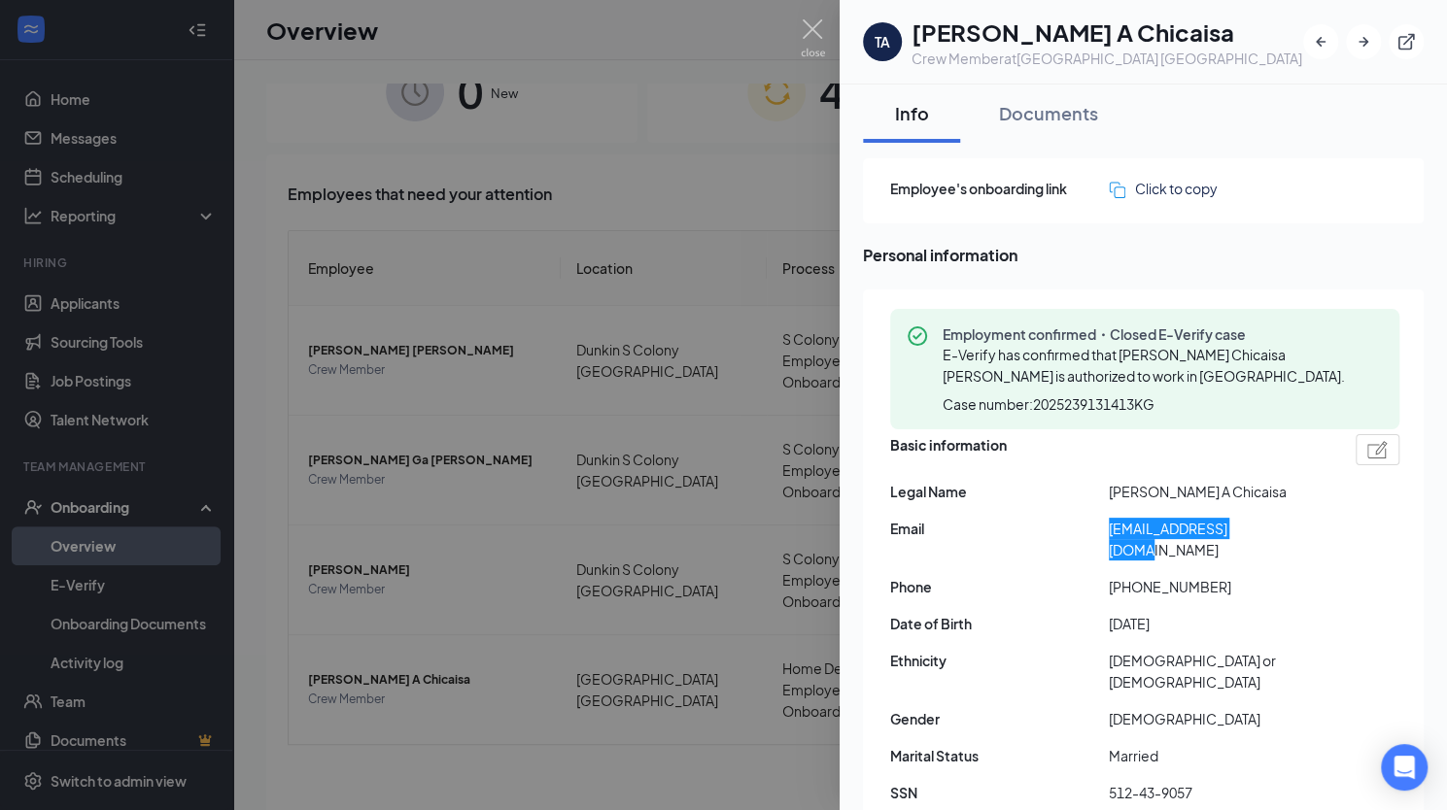
click at [1007, 359] on span "E-Verify has confirmed that [PERSON_NAME] Chicaisa [PERSON_NAME] is authorized …" at bounding box center [1143, 365] width 402 height 39
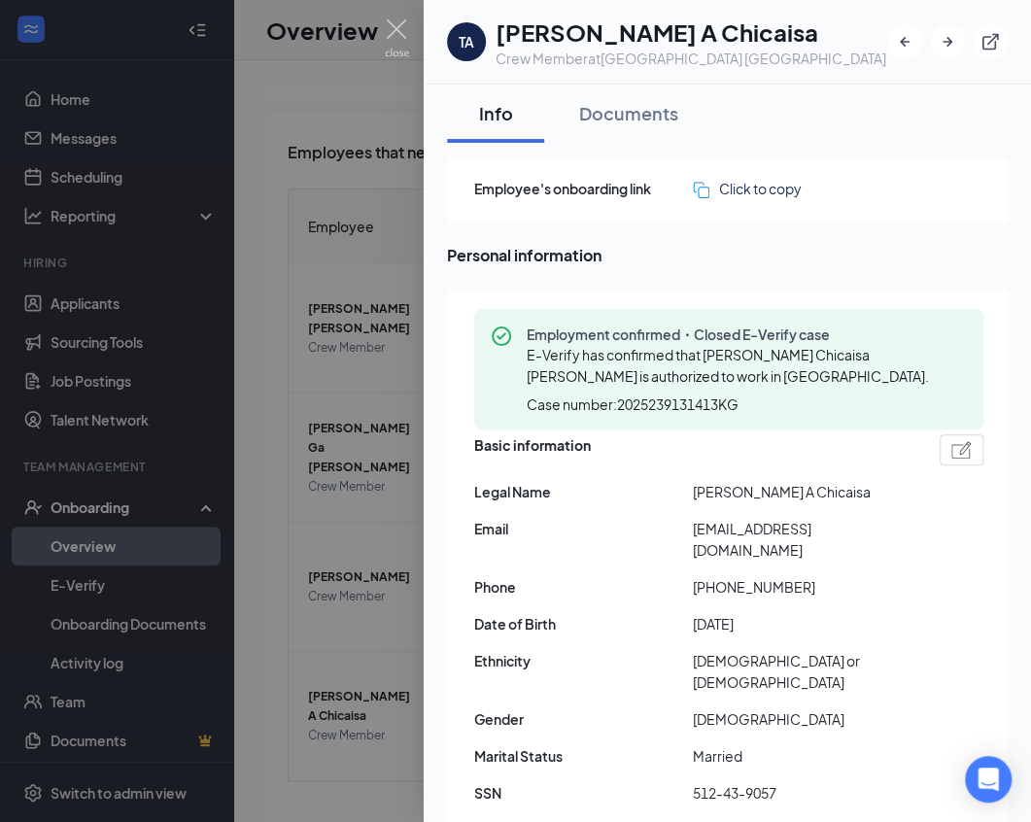
scroll to position [161, 0]
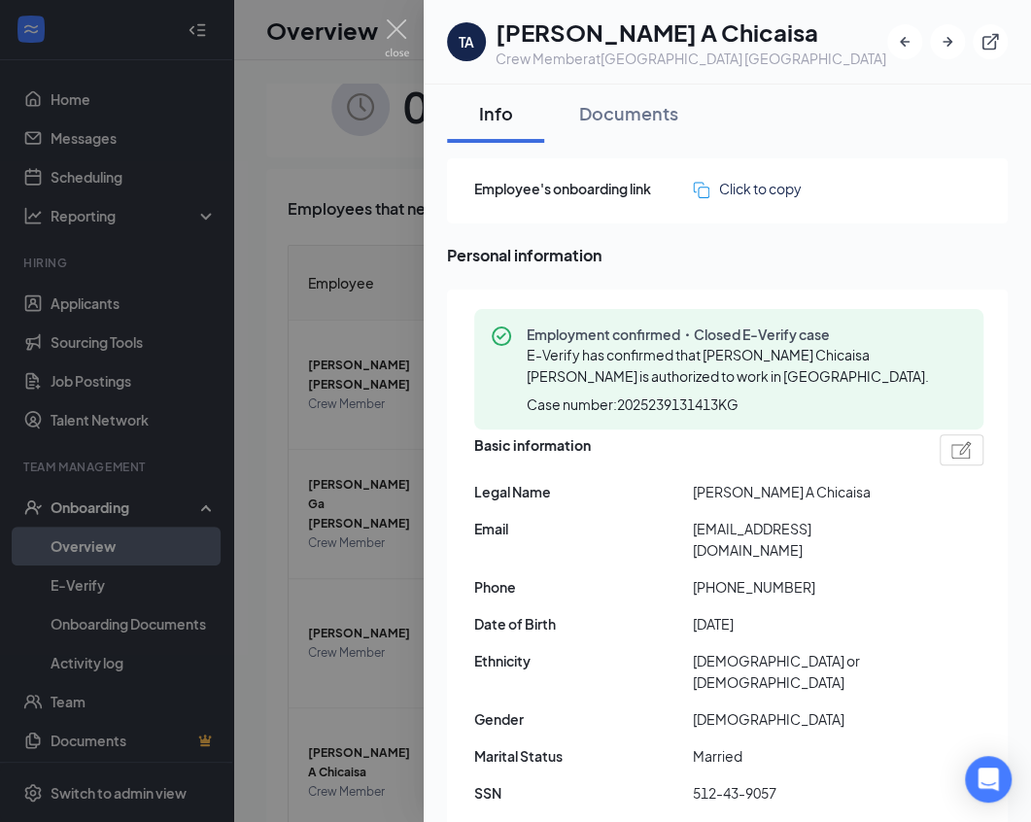
click at [366, 120] on div at bounding box center [515, 411] width 1031 height 822
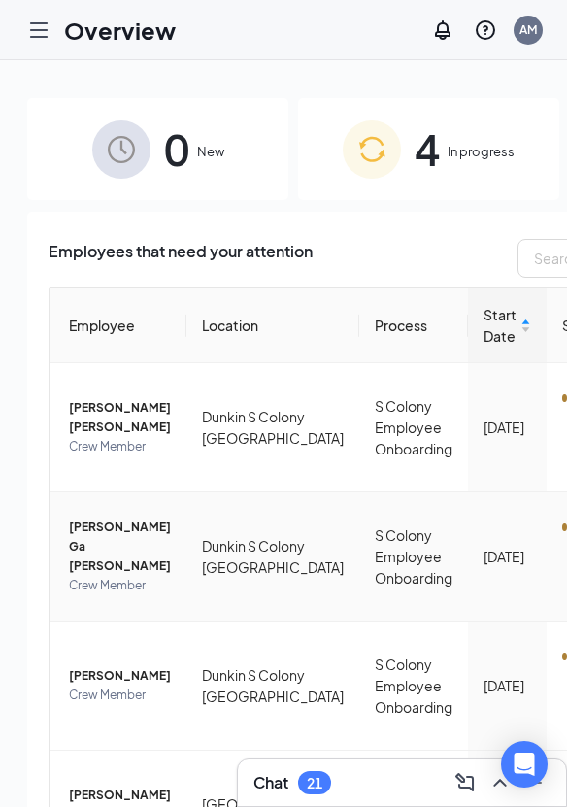
scroll to position [284, 0]
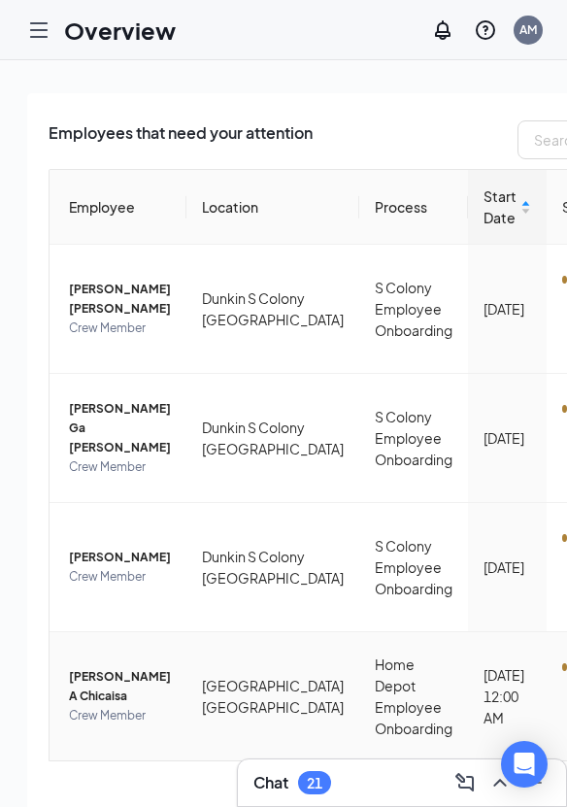
click at [111, 667] on span "[PERSON_NAME] A Chicaisa" at bounding box center [120, 686] width 102 height 39
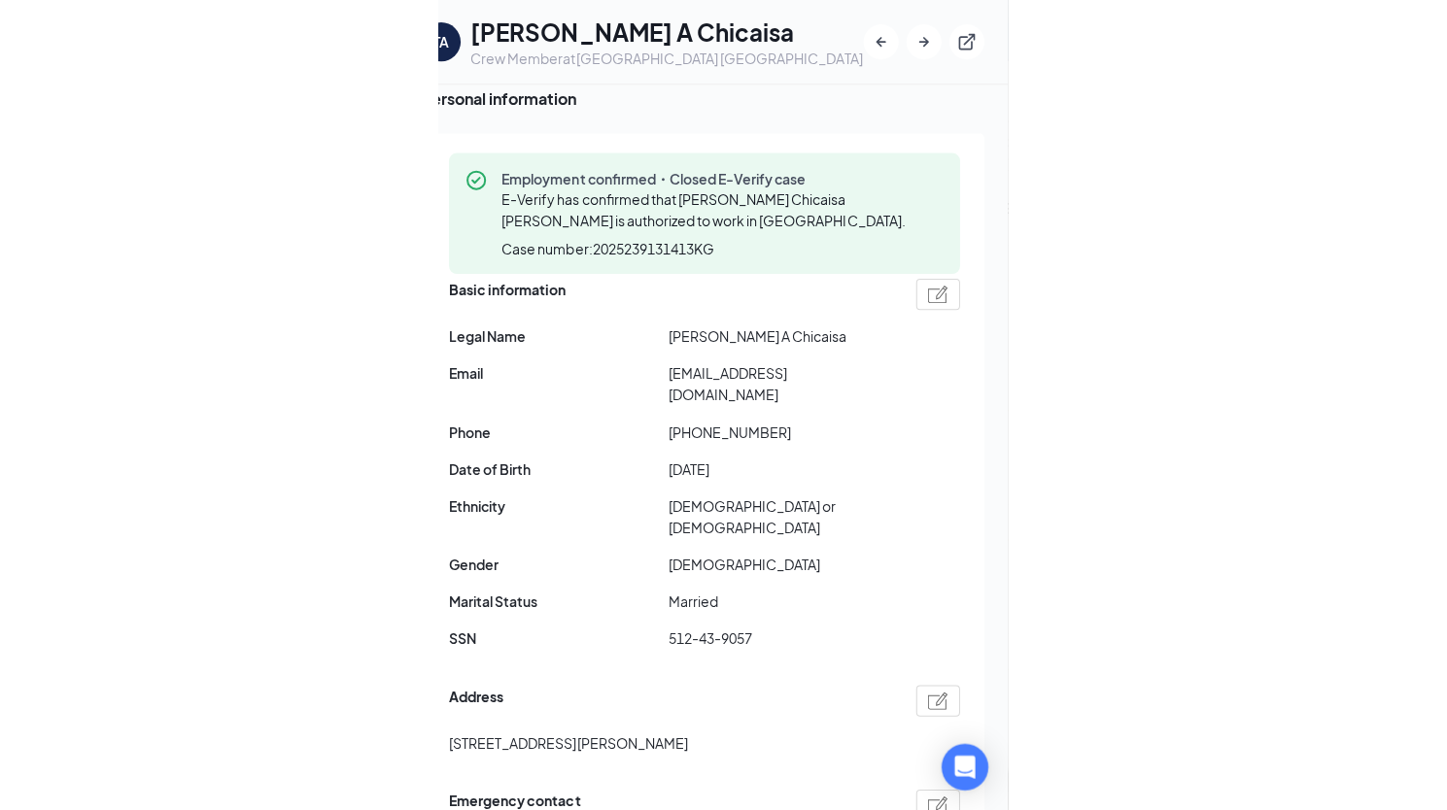
scroll to position [244, 0]
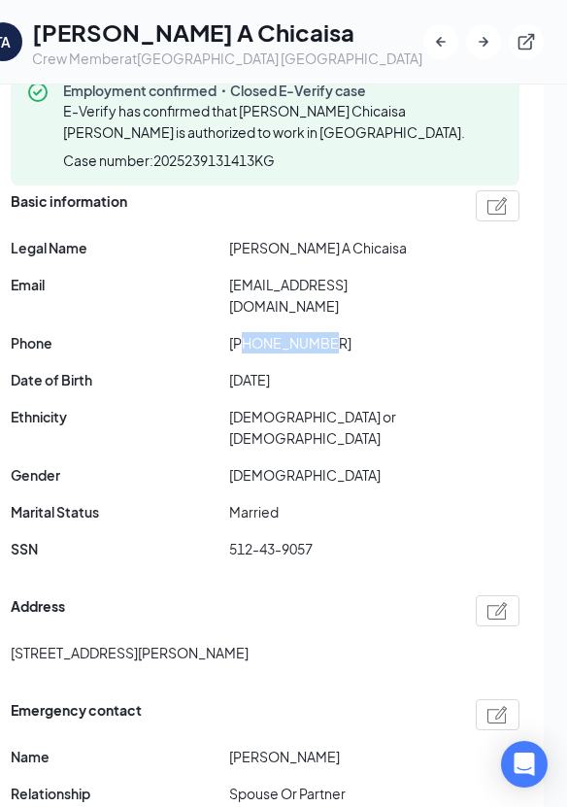
drag, startPoint x: 245, startPoint y: 318, endPoint x: 329, endPoint y: 316, distance: 84.5
click at [329, 332] on span "[PHONE_NUMBER]" at bounding box center [338, 342] width 219 height 21
copy span "2036060624"
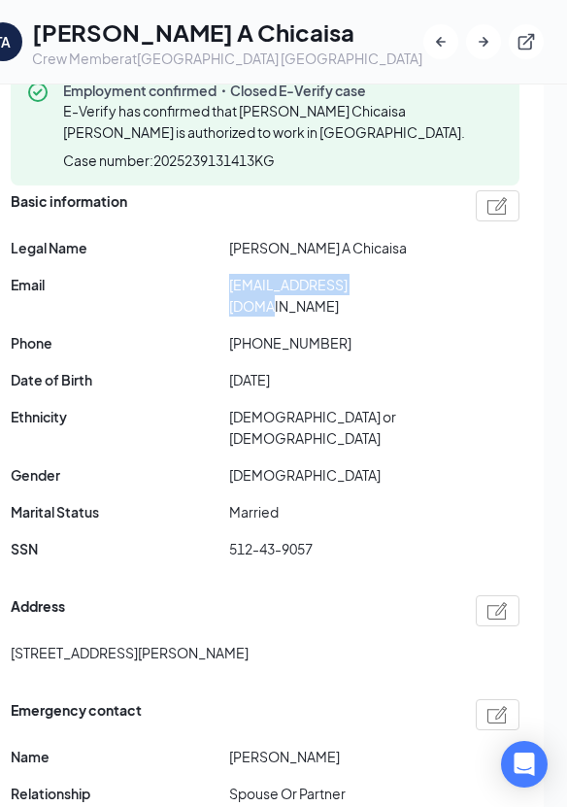
drag, startPoint x: 230, startPoint y: 277, endPoint x: 374, endPoint y: 293, distance: 144.7
click at [374, 293] on span "[EMAIL_ADDRESS][DOMAIN_NAME]" at bounding box center [338, 295] width 219 height 43
copy span "[EMAIL_ADDRESS][DOMAIN_NAME]"
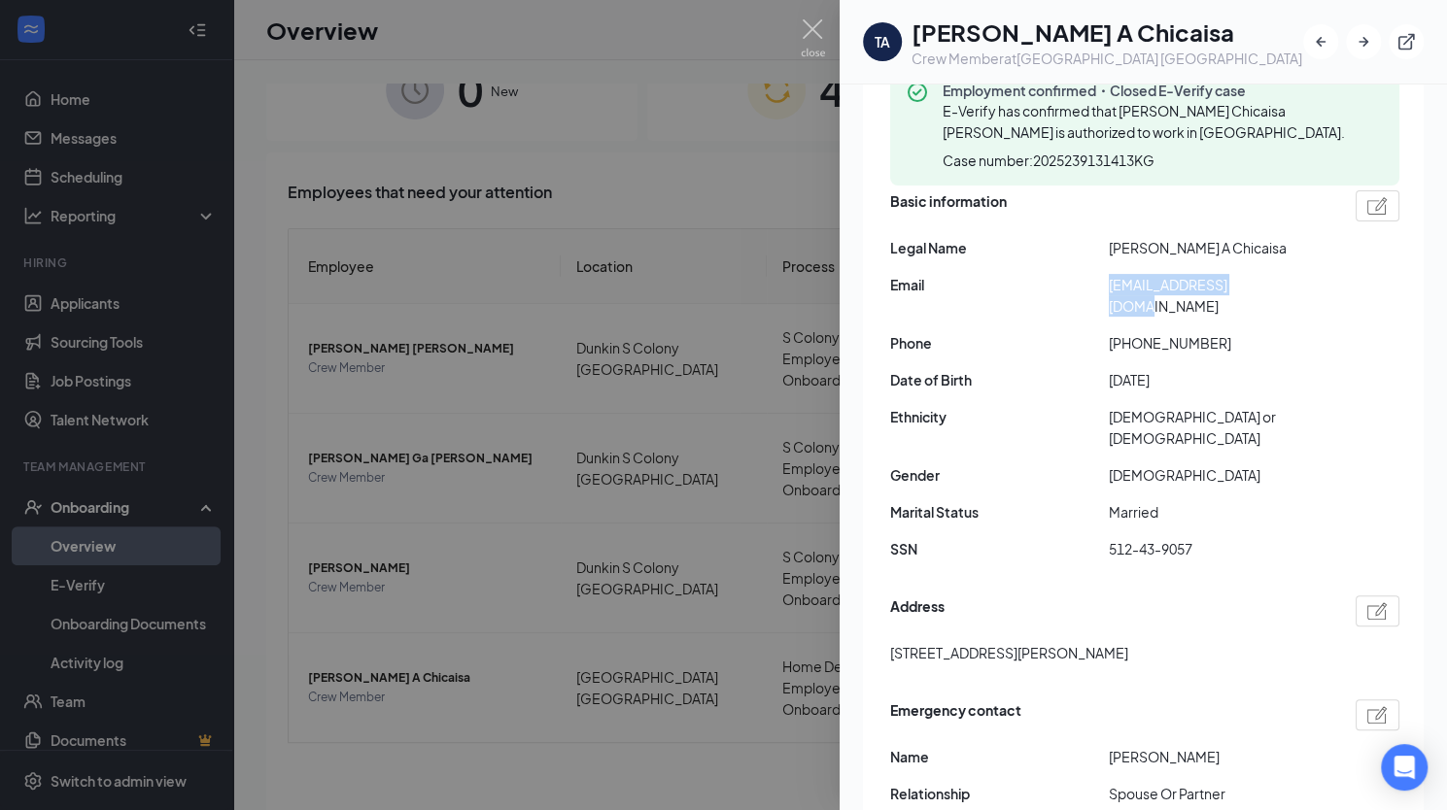
scroll to position [218, 0]
click at [616, 98] on div at bounding box center [723, 405] width 1447 height 810
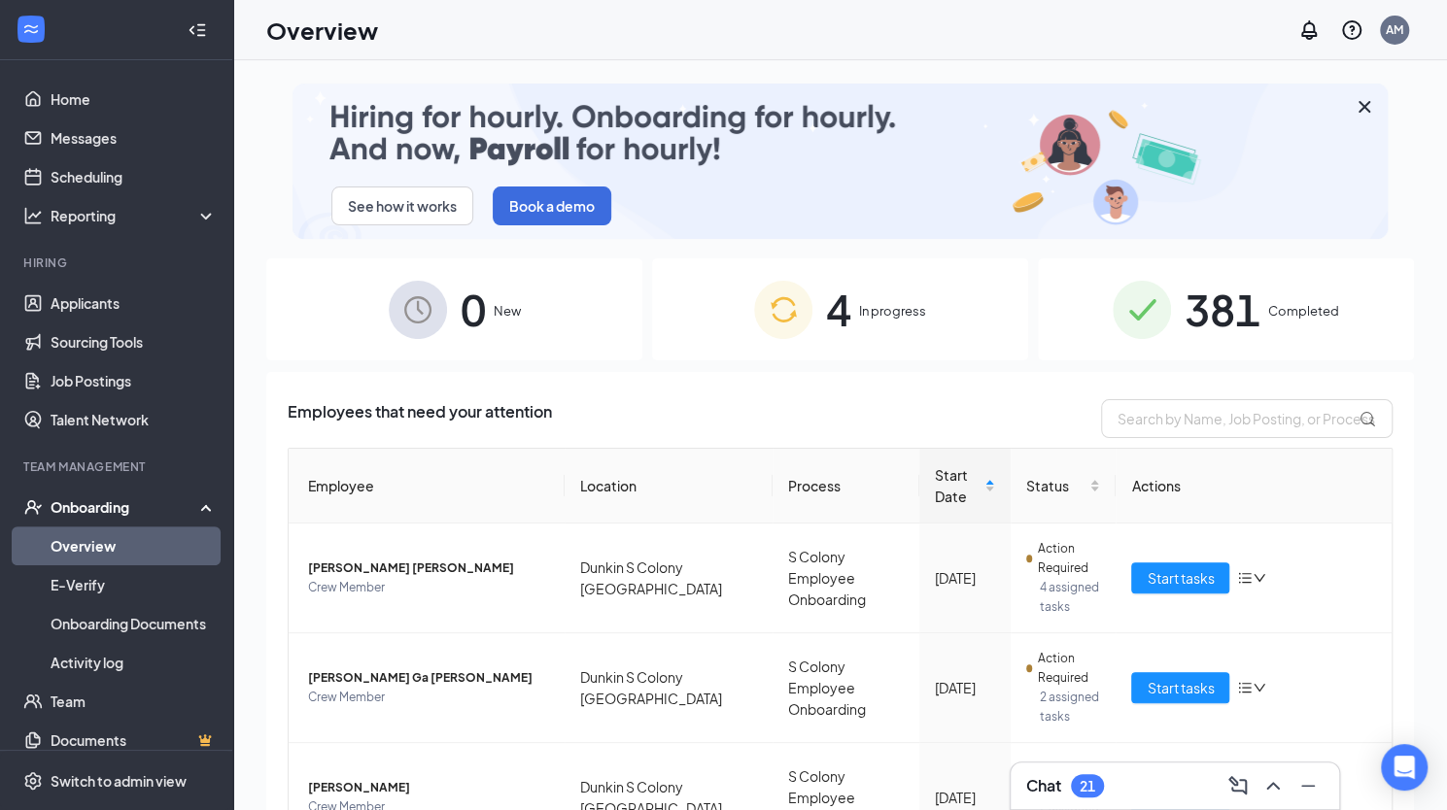
scroll to position [218, 0]
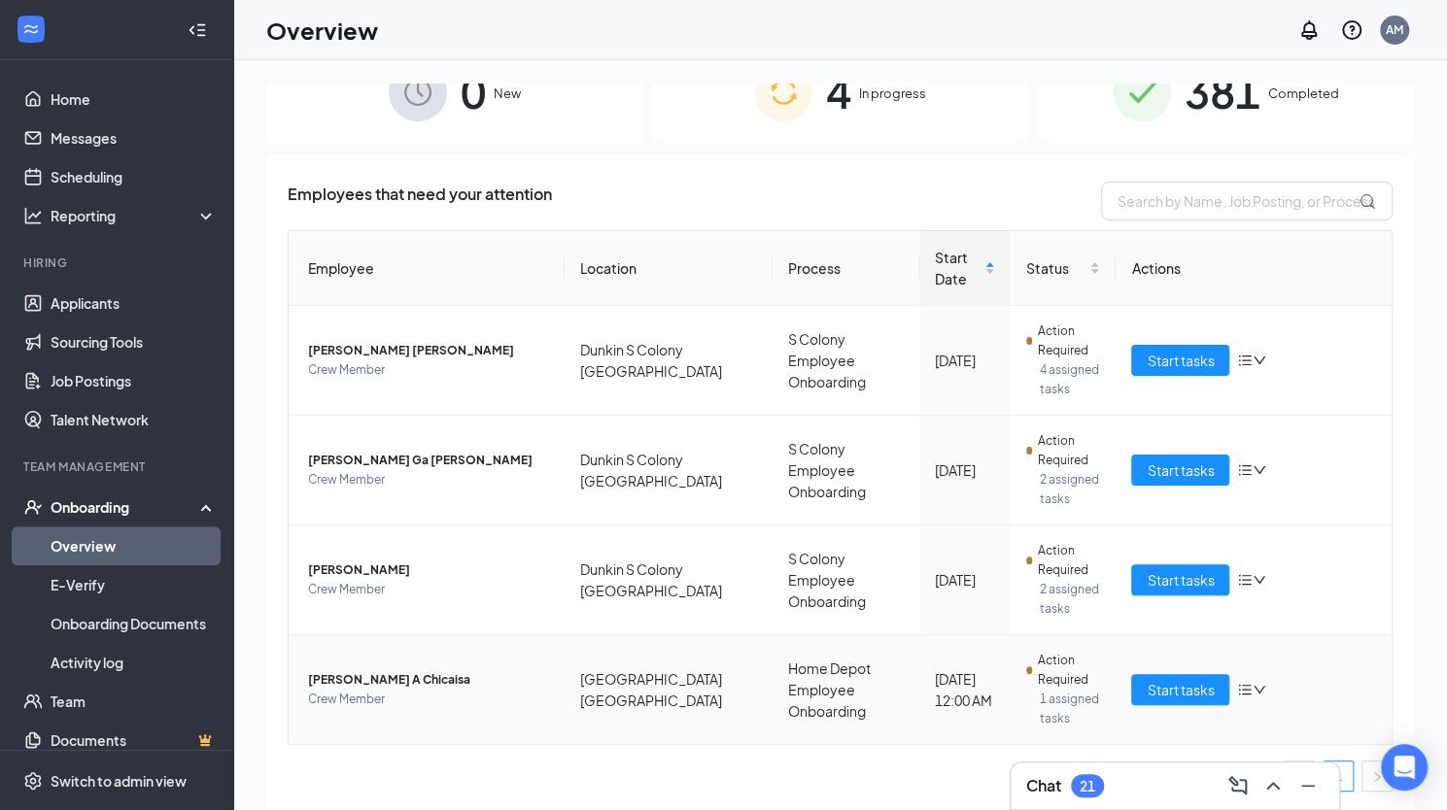
click at [359, 677] on span "[PERSON_NAME] A Chicaisa" at bounding box center [428, 679] width 241 height 19
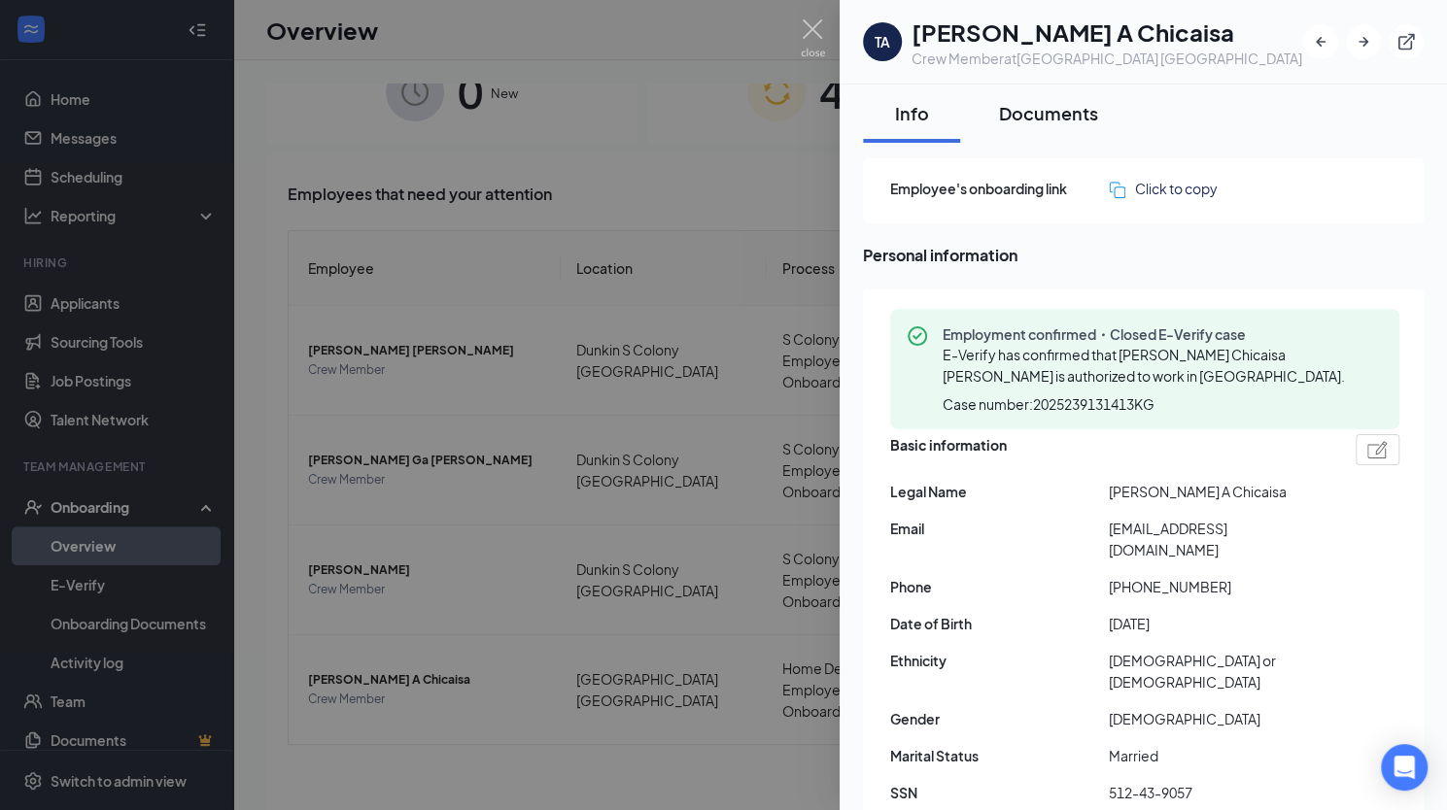
click at [1021, 118] on div "Documents" at bounding box center [1048, 113] width 99 height 24
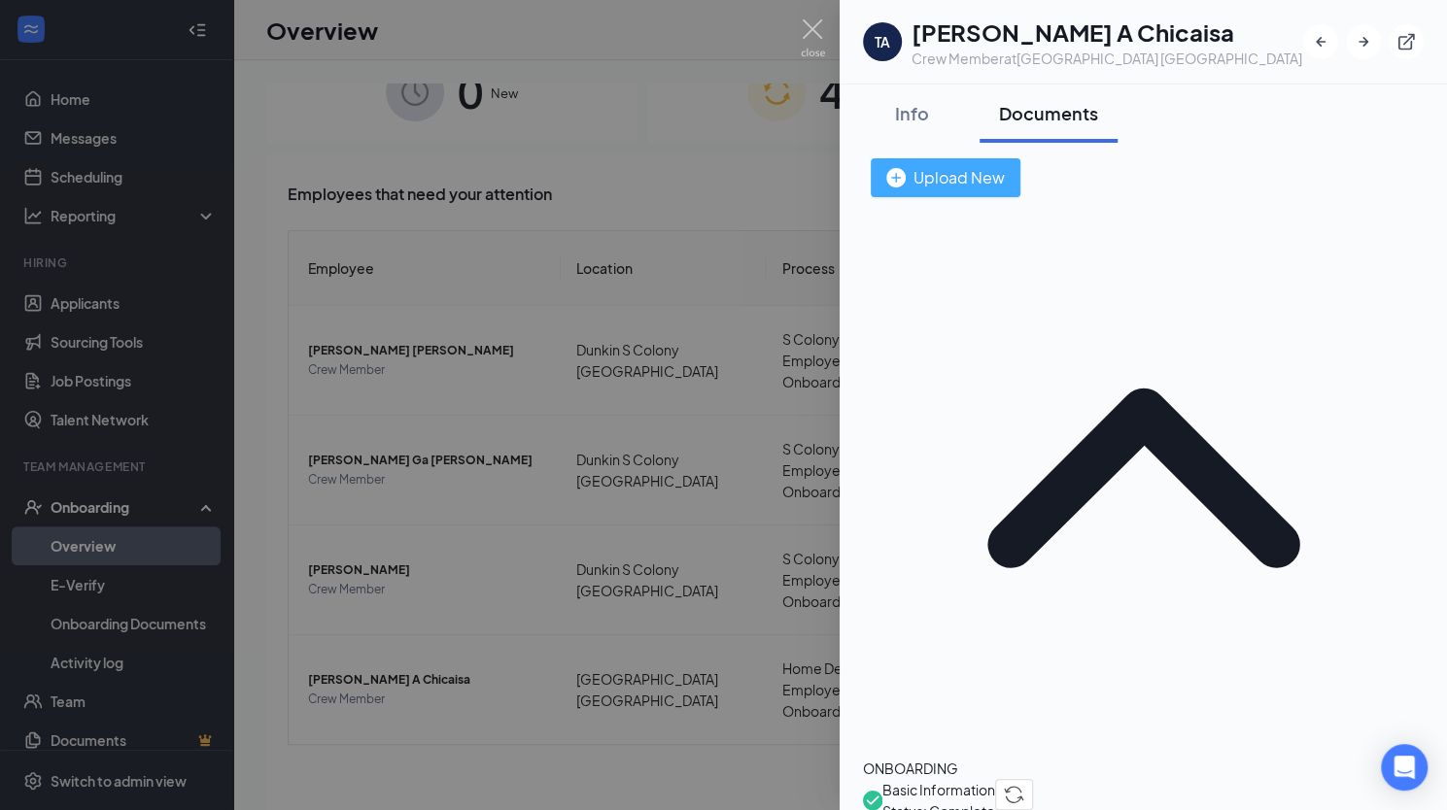
click at [1005, 186] on div "Upload New" at bounding box center [945, 177] width 119 height 24
click at [1020, 158] on button "Upload New" at bounding box center [946, 177] width 150 height 39
click at [1005, 179] on div "Upload New" at bounding box center [945, 177] width 119 height 24
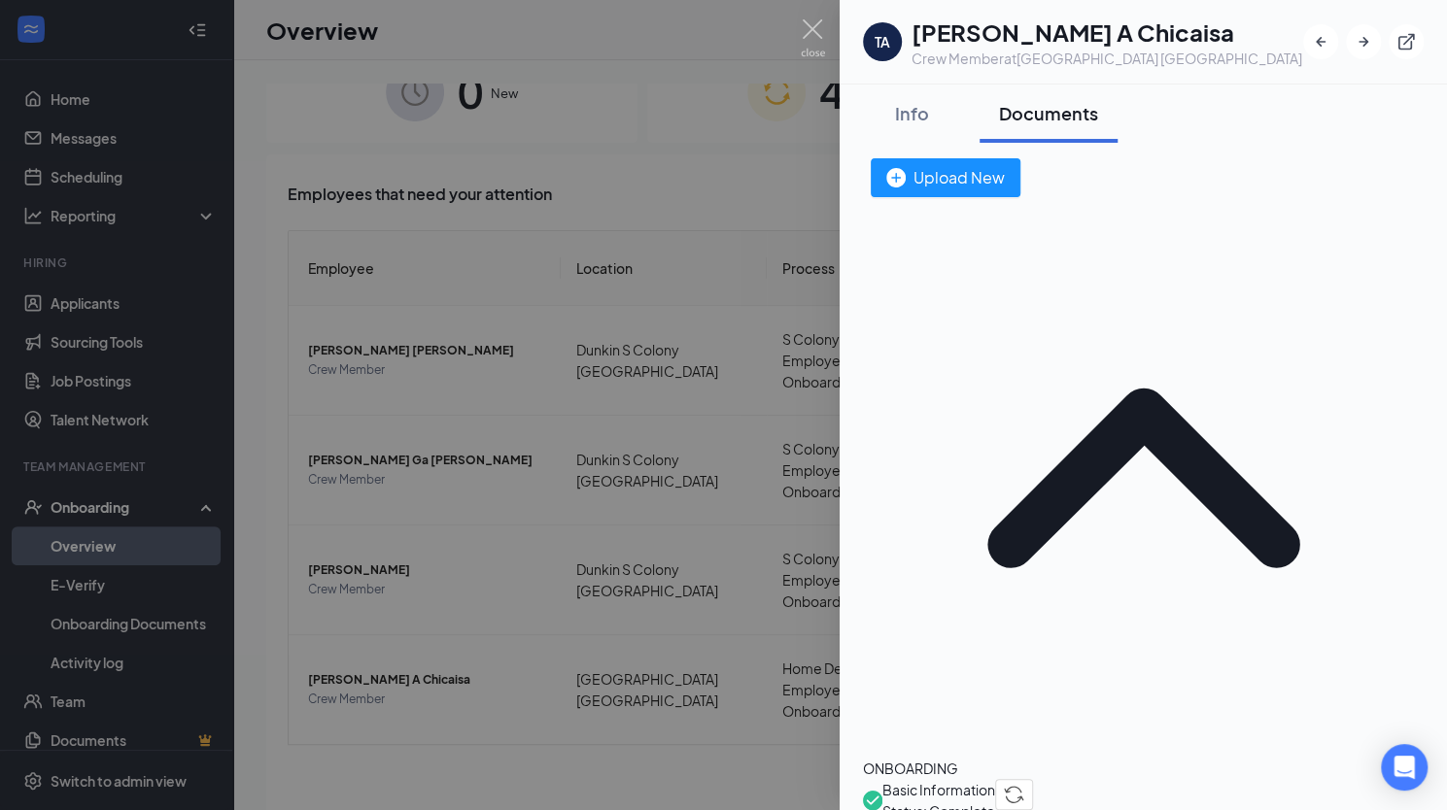
click at [1005, 166] on div "Upload New" at bounding box center [945, 177] width 119 height 24
